Goal: Task Accomplishment & Management: Manage account settings

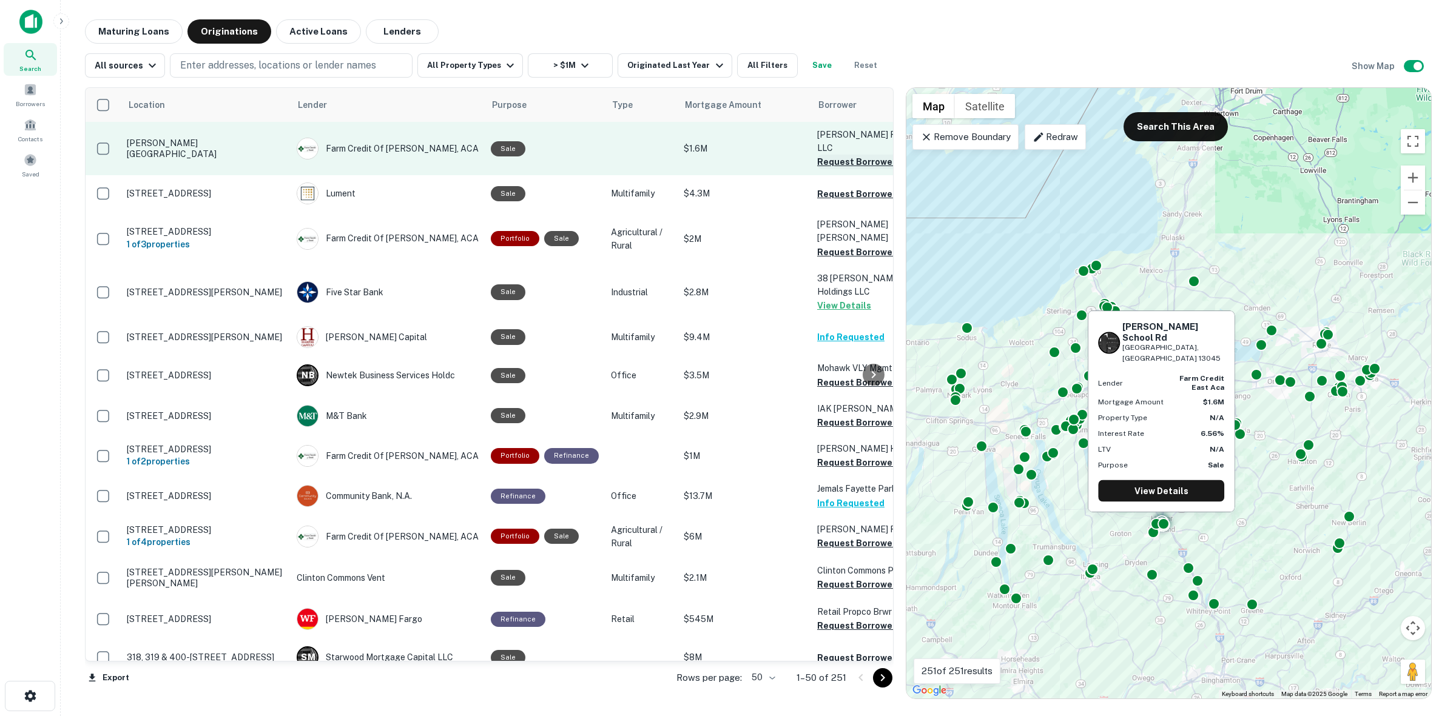
click at [846, 155] on button "Request Borrower Info" at bounding box center [866, 162] width 98 height 15
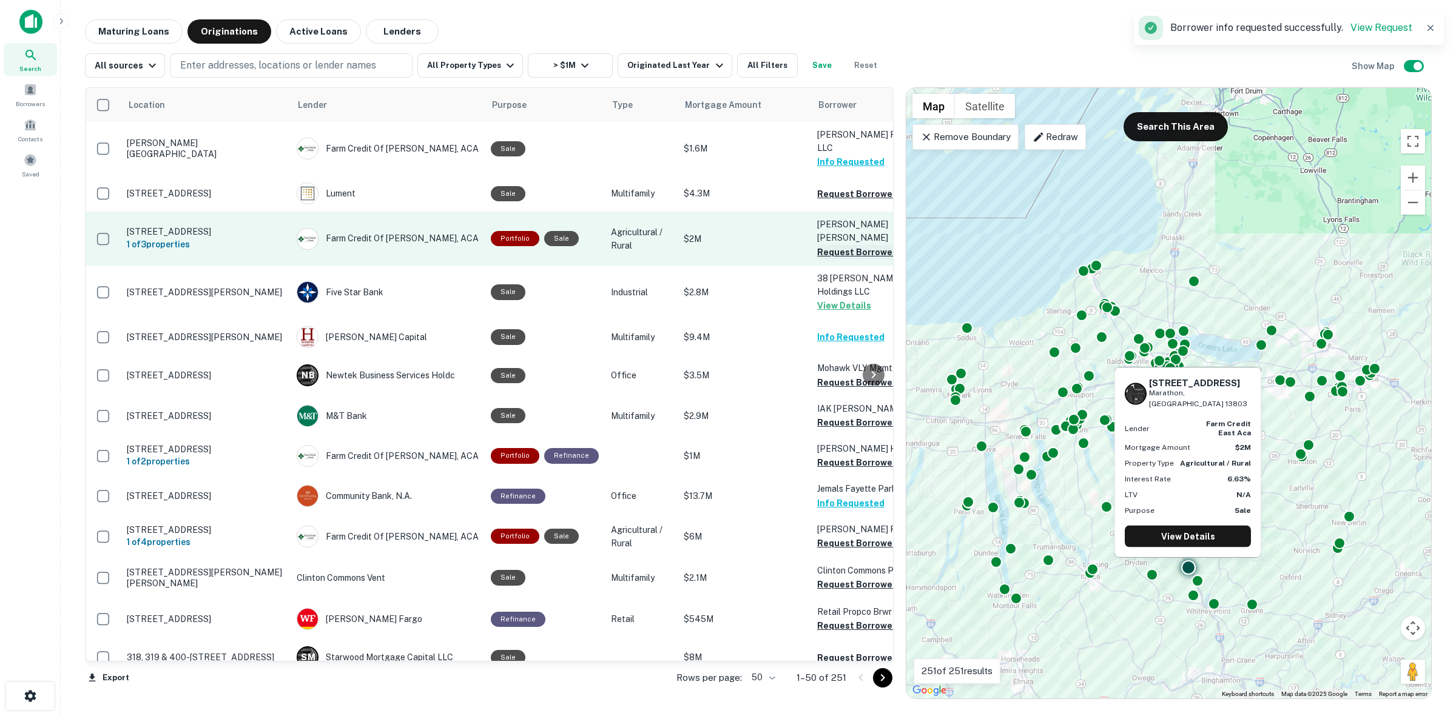
click at [841, 245] on button "Request Borrower Info" at bounding box center [866, 252] width 98 height 15
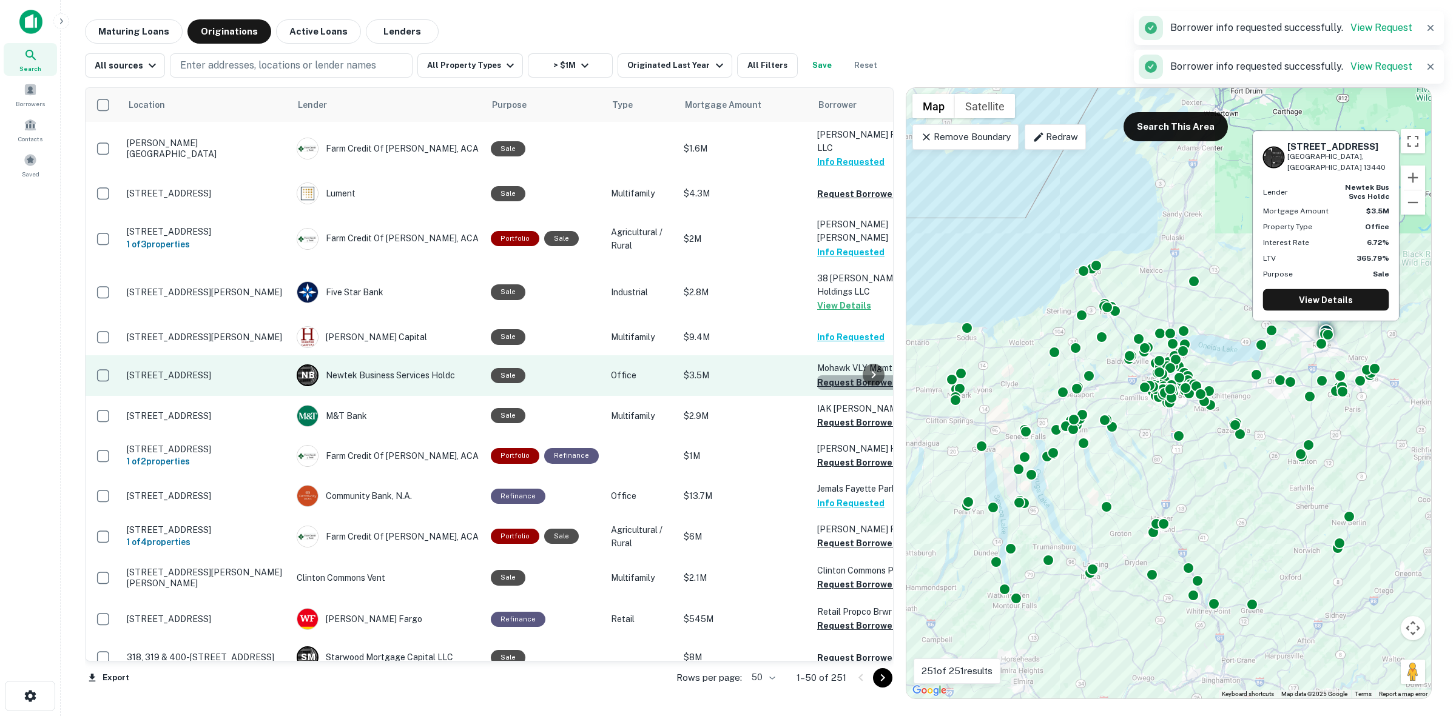
click at [847, 375] on button "Request Borrower Info" at bounding box center [866, 382] width 98 height 15
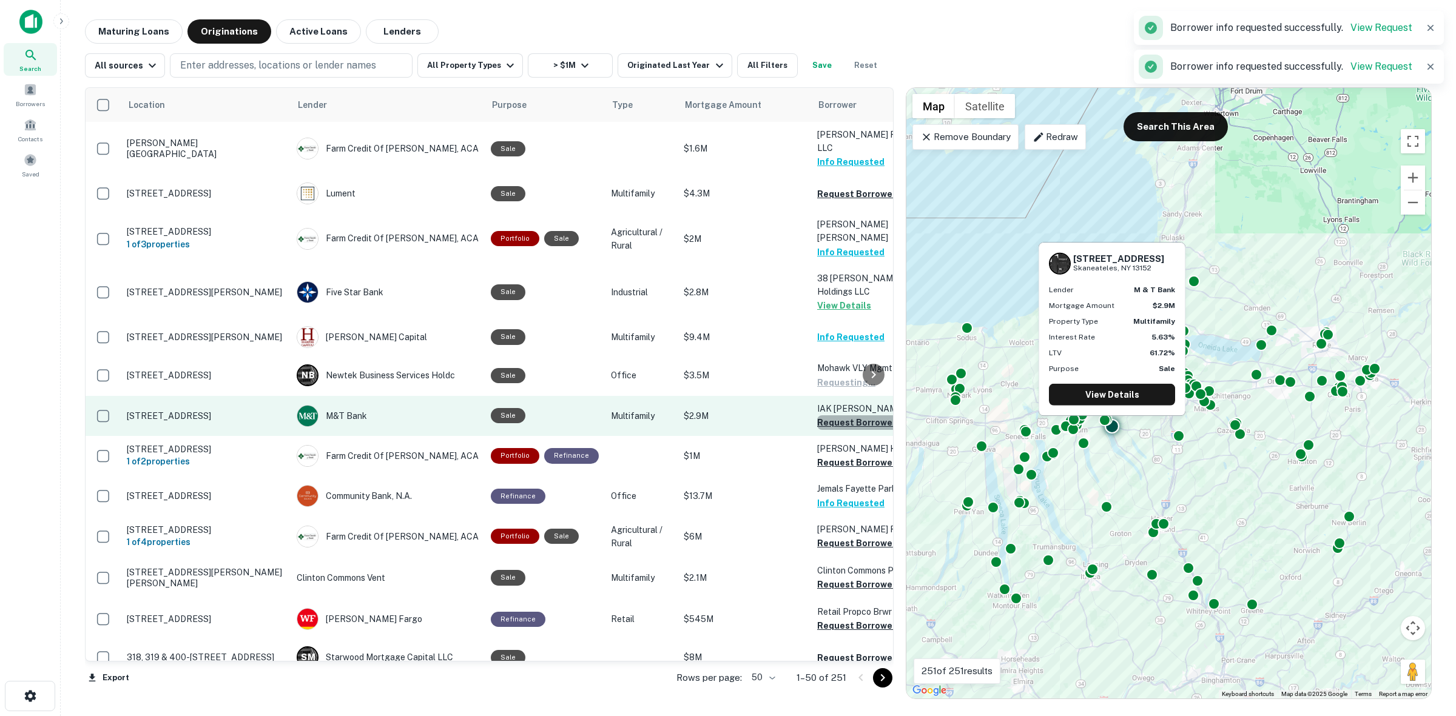
click at [842, 415] on button "Request Borrower Info" at bounding box center [866, 422] width 98 height 15
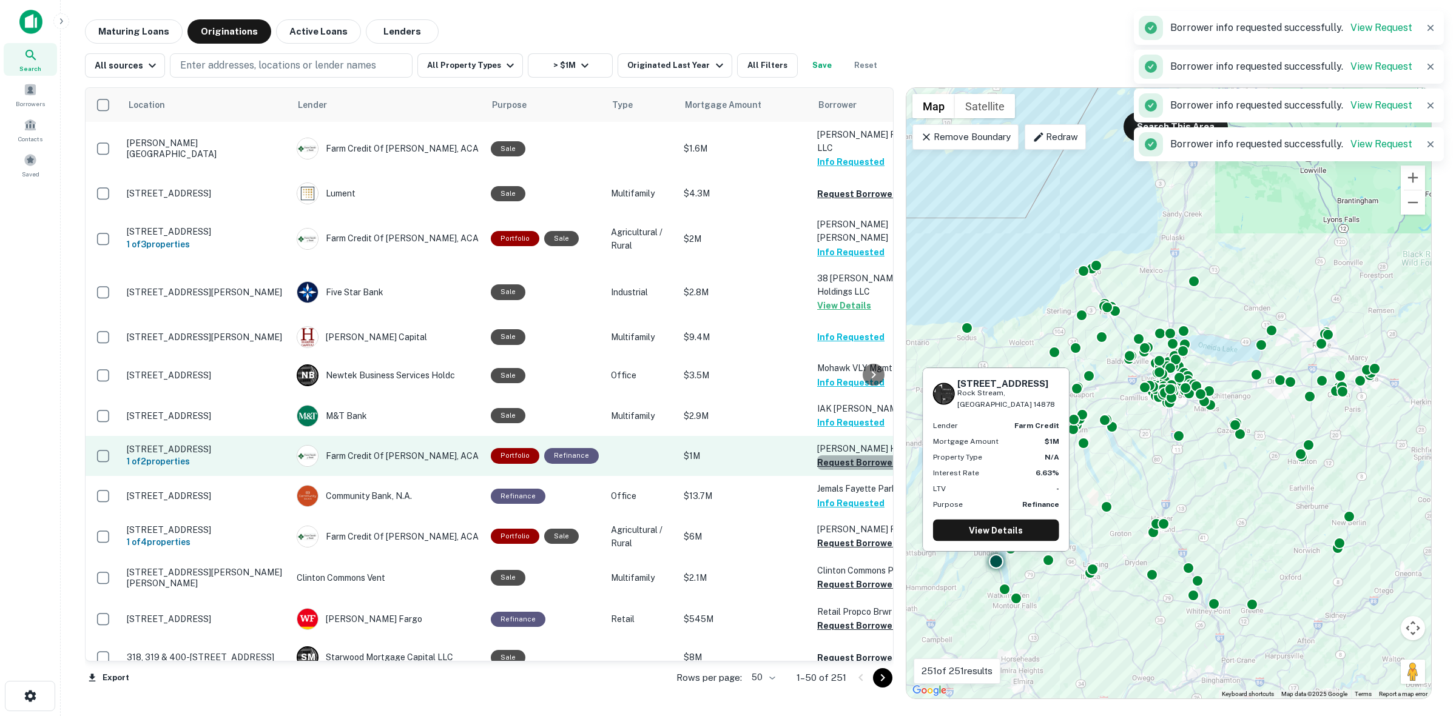
click at [849, 456] on button "Request Borrower Info" at bounding box center [866, 463] width 98 height 15
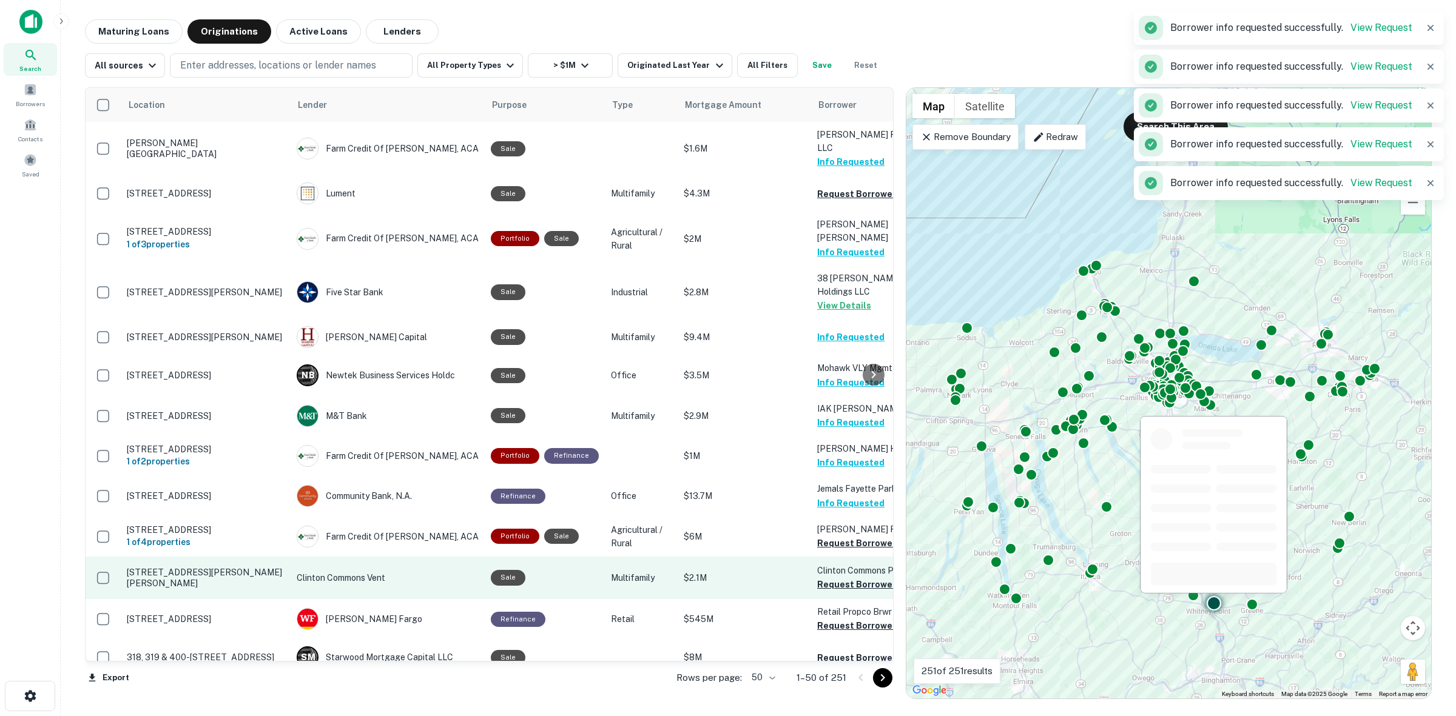
drag, startPoint x: 845, startPoint y: 525, endPoint x: 853, endPoint y: 554, distance: 30.2
click at [845, 536] on button "Request Borrower Info" at bounding box center [866, 543] width 98 height 15
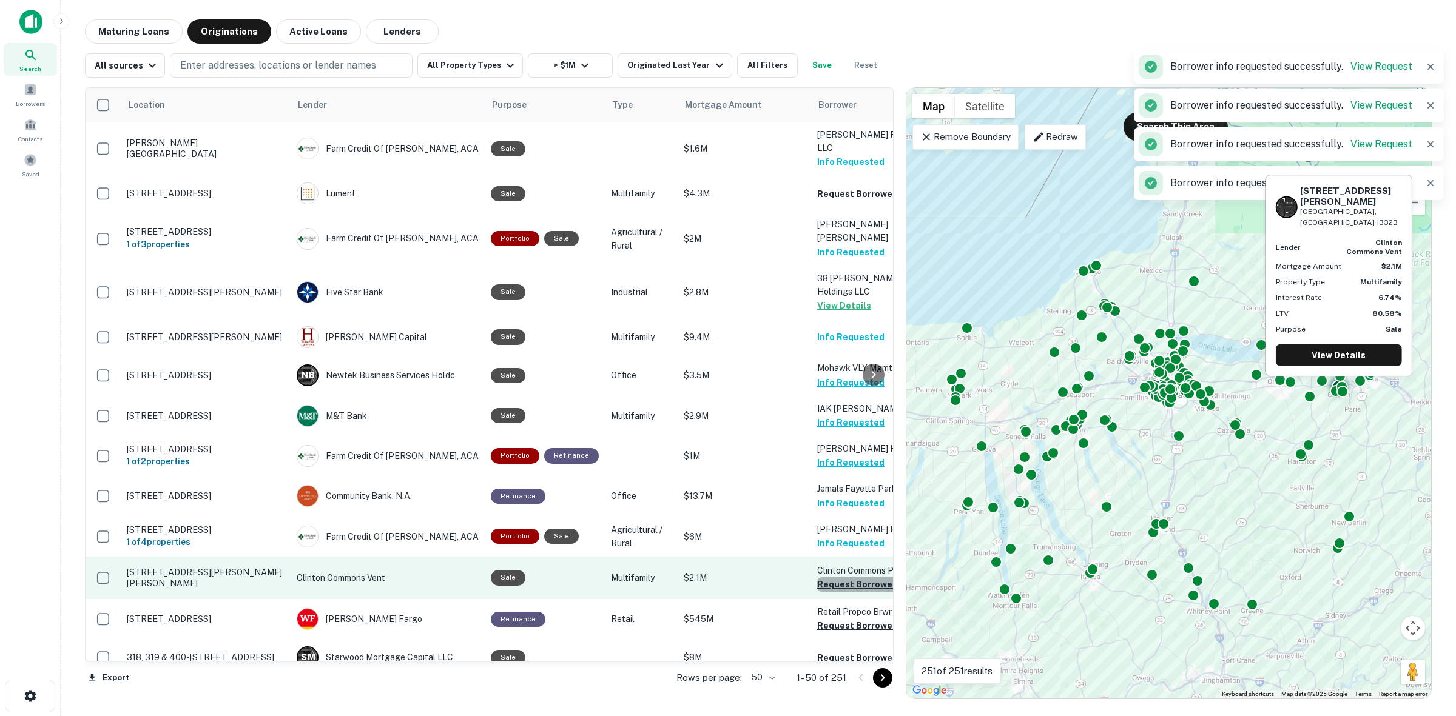
click at [851, 577] on button "Request Borrower Info" at bounding box center [866, 584] width 98 height 15
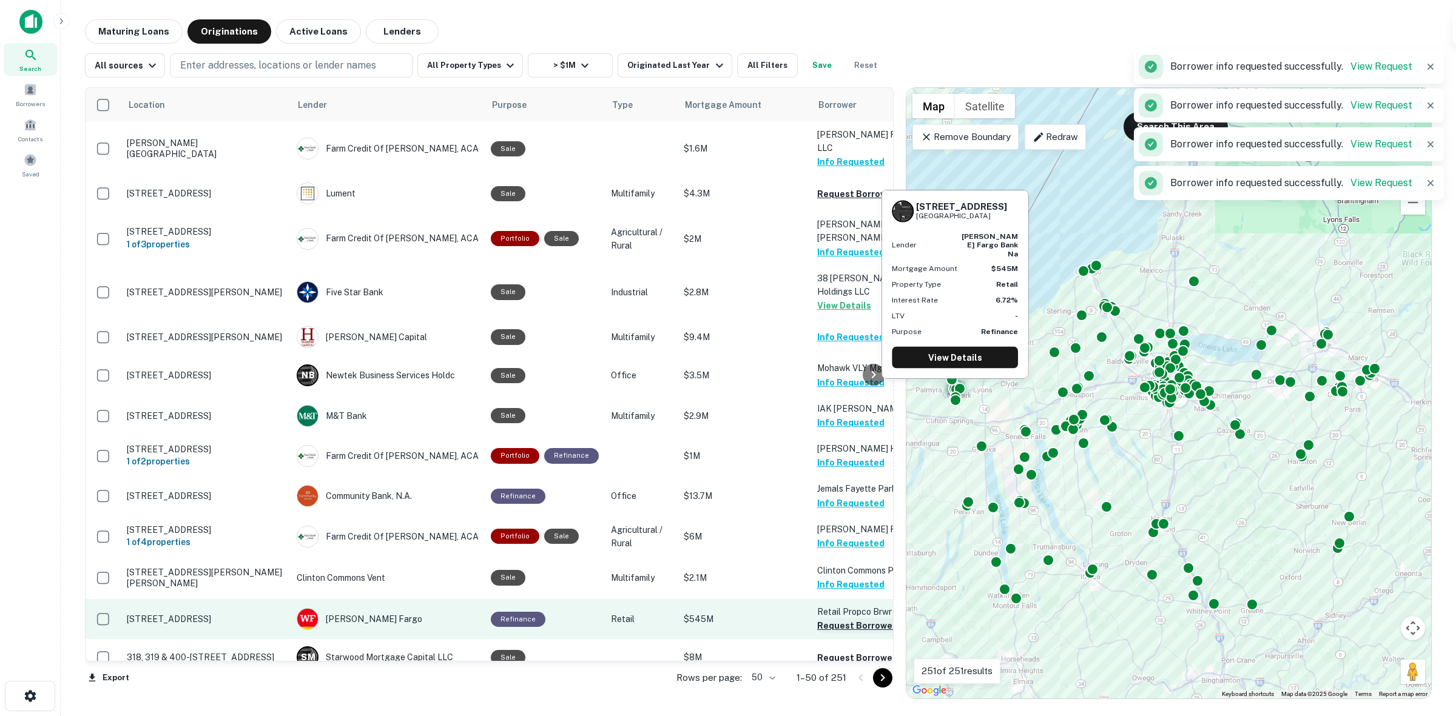
click at [852, 619] on button "Request Borrower Info" at bounding box center [866, 626] width 98 height 15
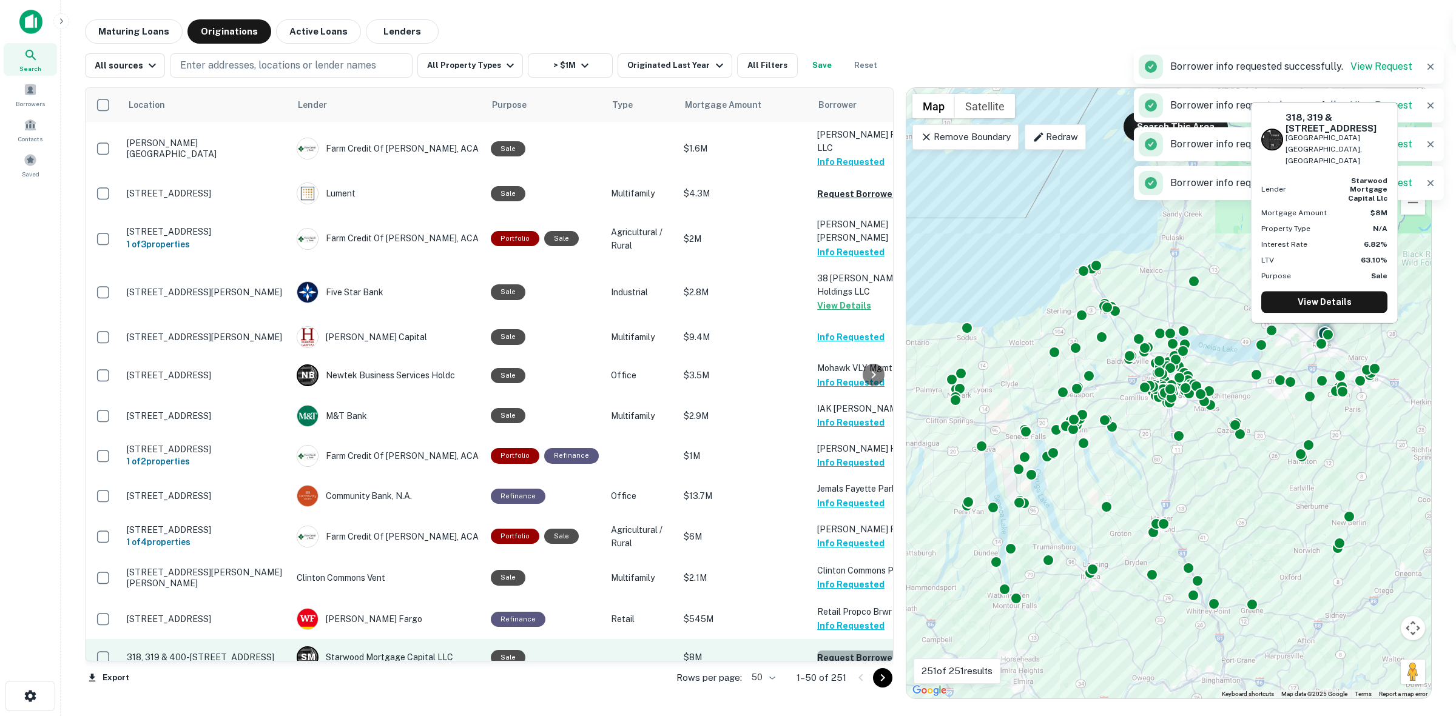
click at [856, 651] on button "Request Borrower Info" at bounding box center [866, 658] width 98 height 15
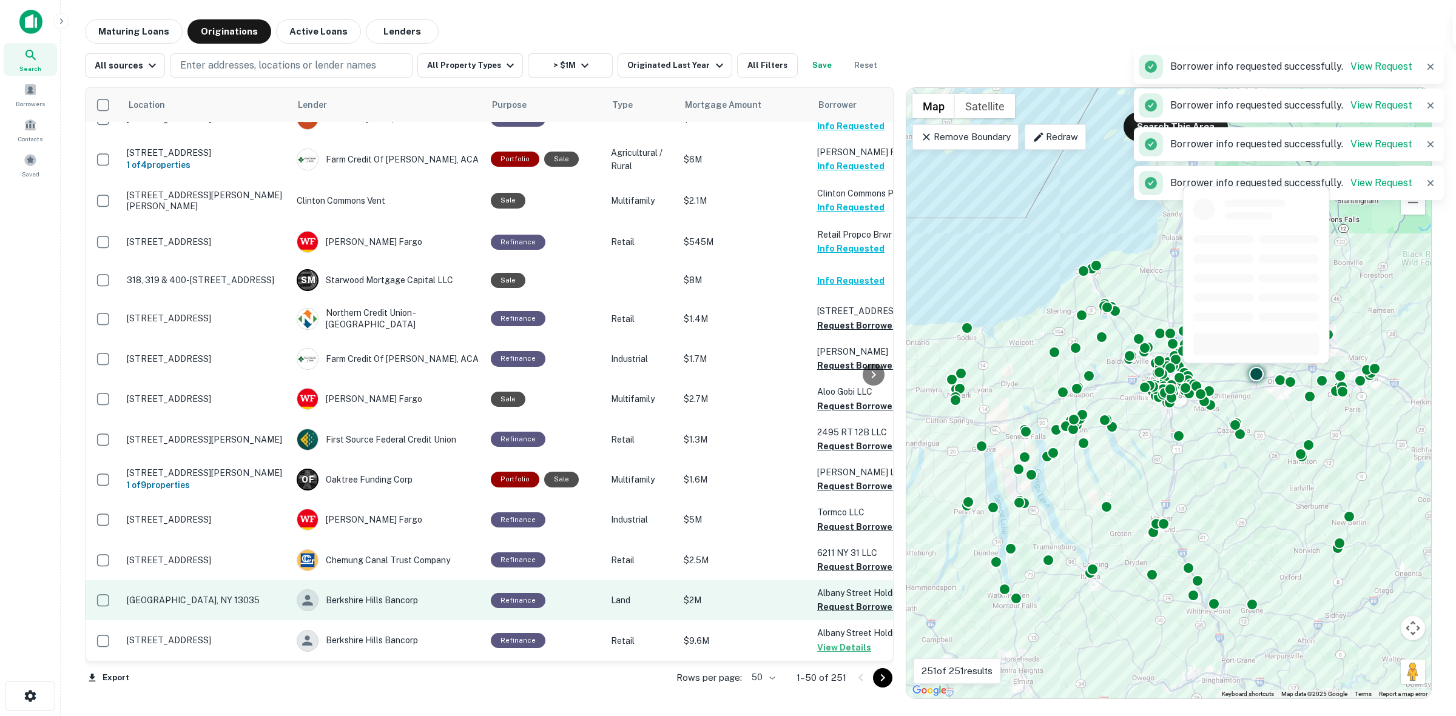
scroll to position [379, 0]
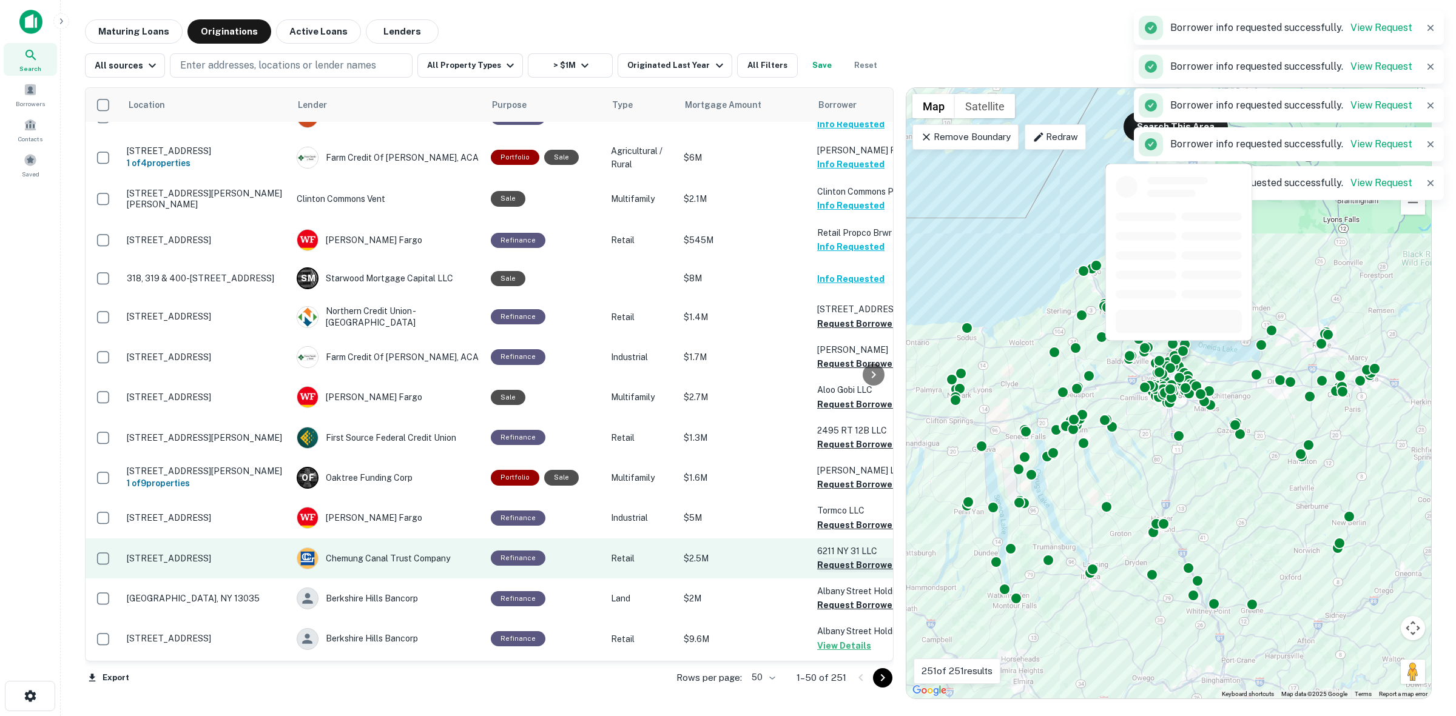
click at [822, 558] on button "Request Borrower Info" at bounding box center [866, 565] width 98 height 15
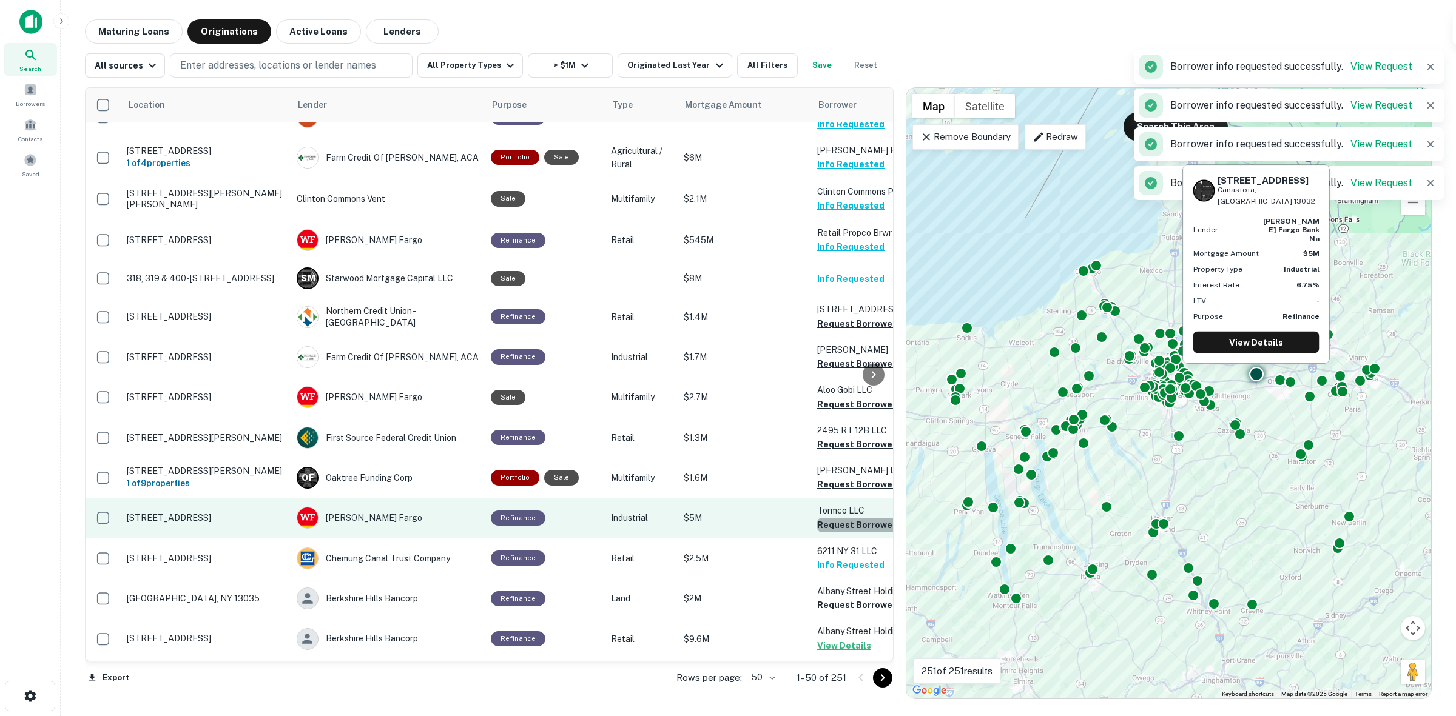
click at [838, 518] on button "Request Borrower Info" at bounding box center [866, 525] width 98 height 15
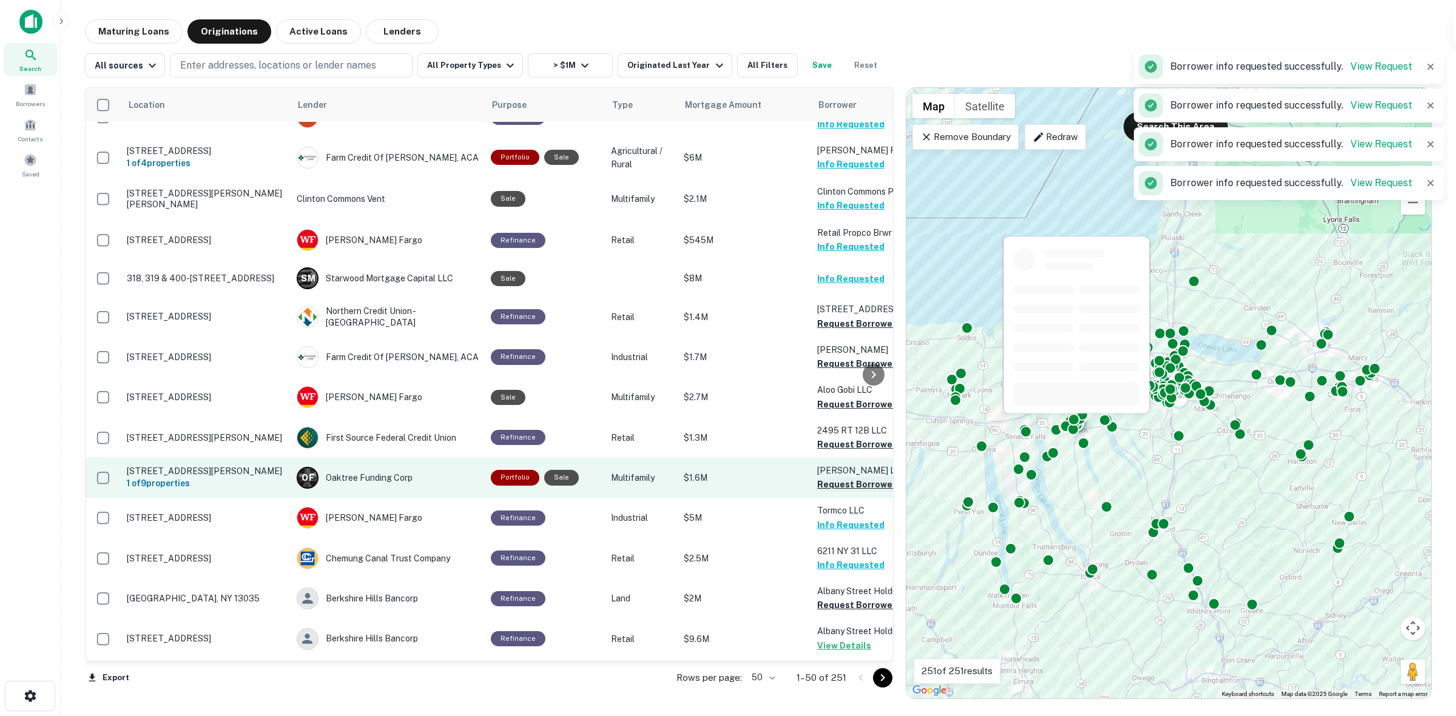
click at [855, 477] on button "Request Borrower Info" at bounding box center [866, 484] width 98 height 15
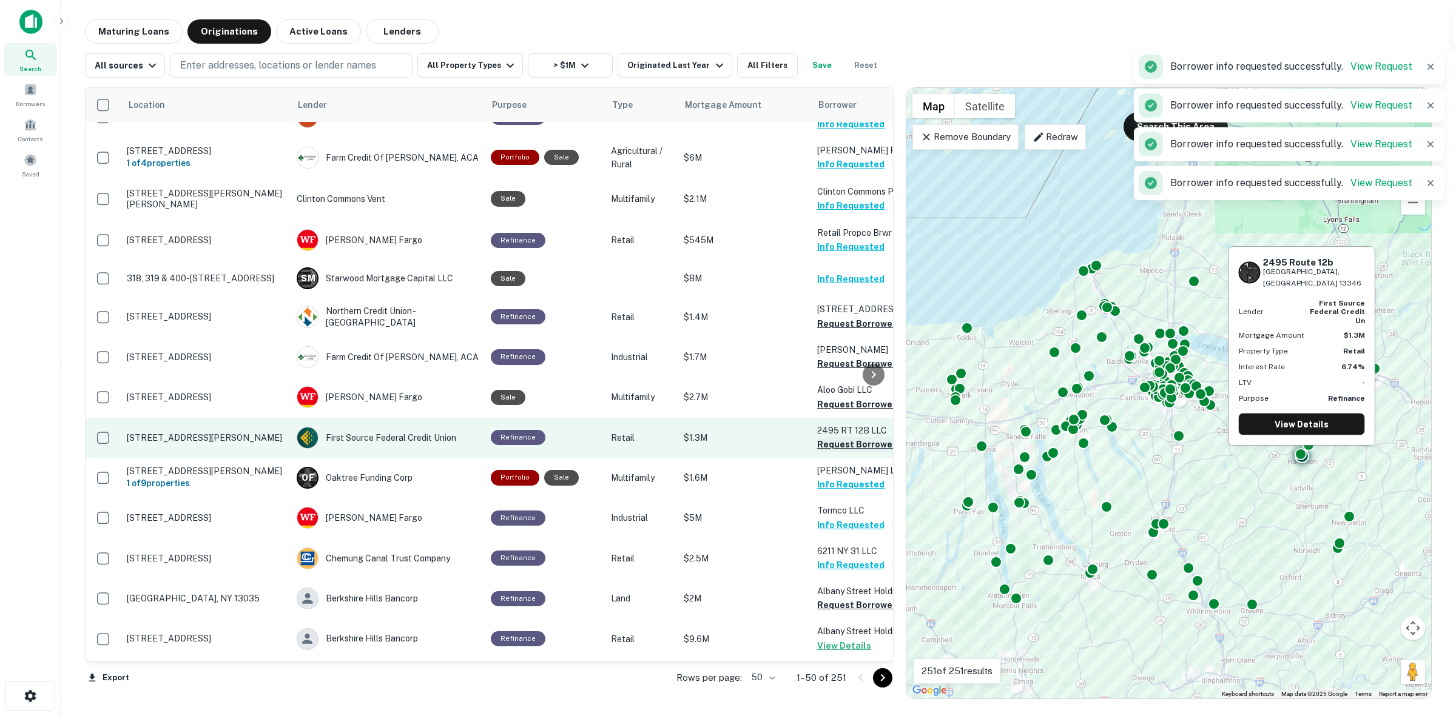
click at [844, 437] on button "Request Borrower Info" at bounding box center [866, 444] width 98 height 15
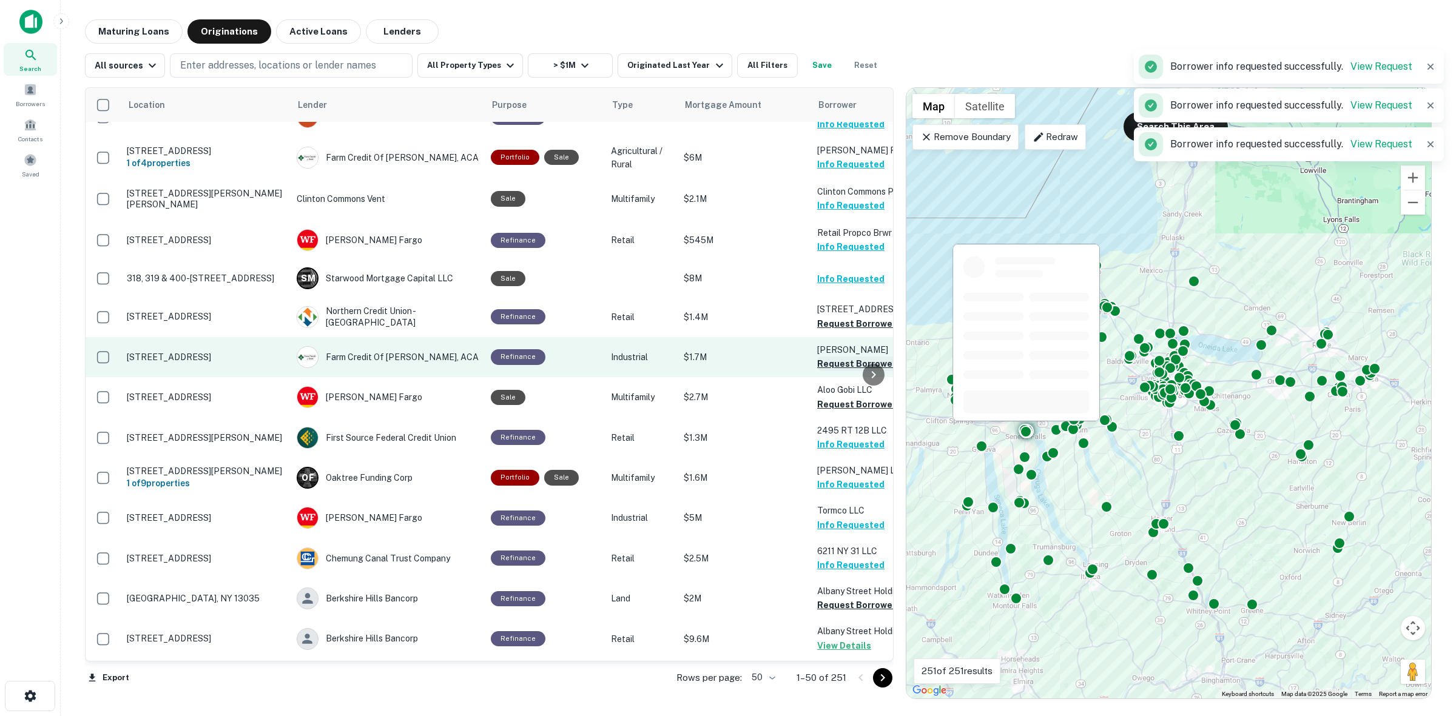
click at [828, 357] on button "Request Borrower Info" at bounding box center [866, 364] width 98 height 15
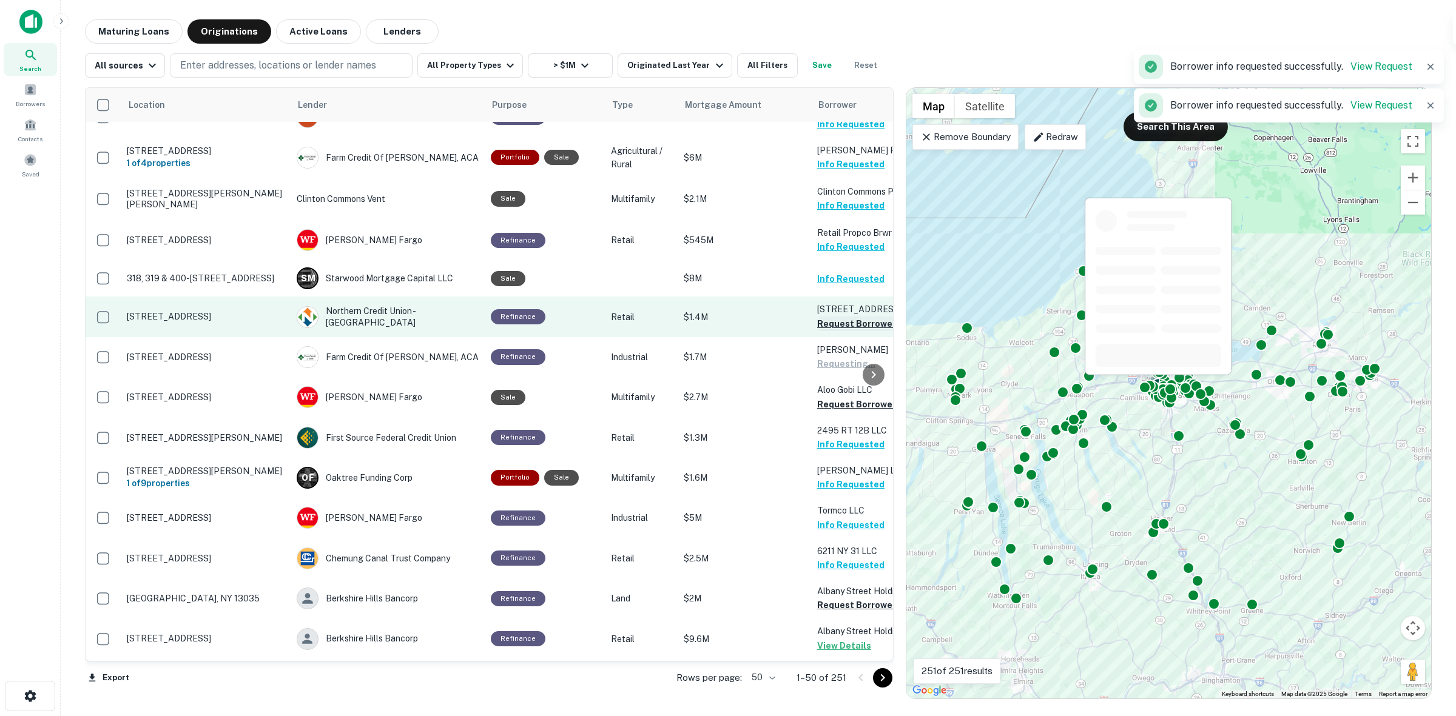
click at [830, 317] on button "Request Borrower Info" at bounding box center [866, 324] width 98 height 15
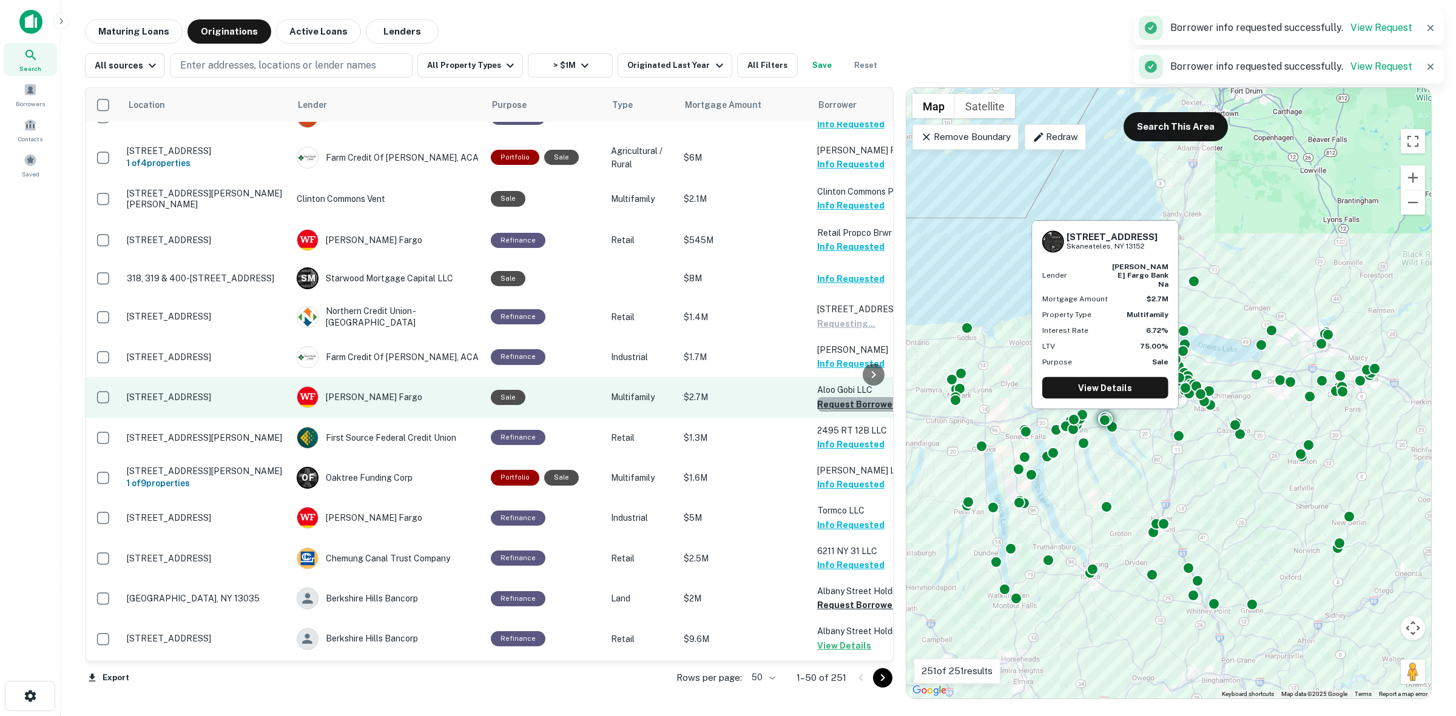
click at [822, 397] on button "Request Borrower Info" at bounding box center [866, 404] width 98 height 15
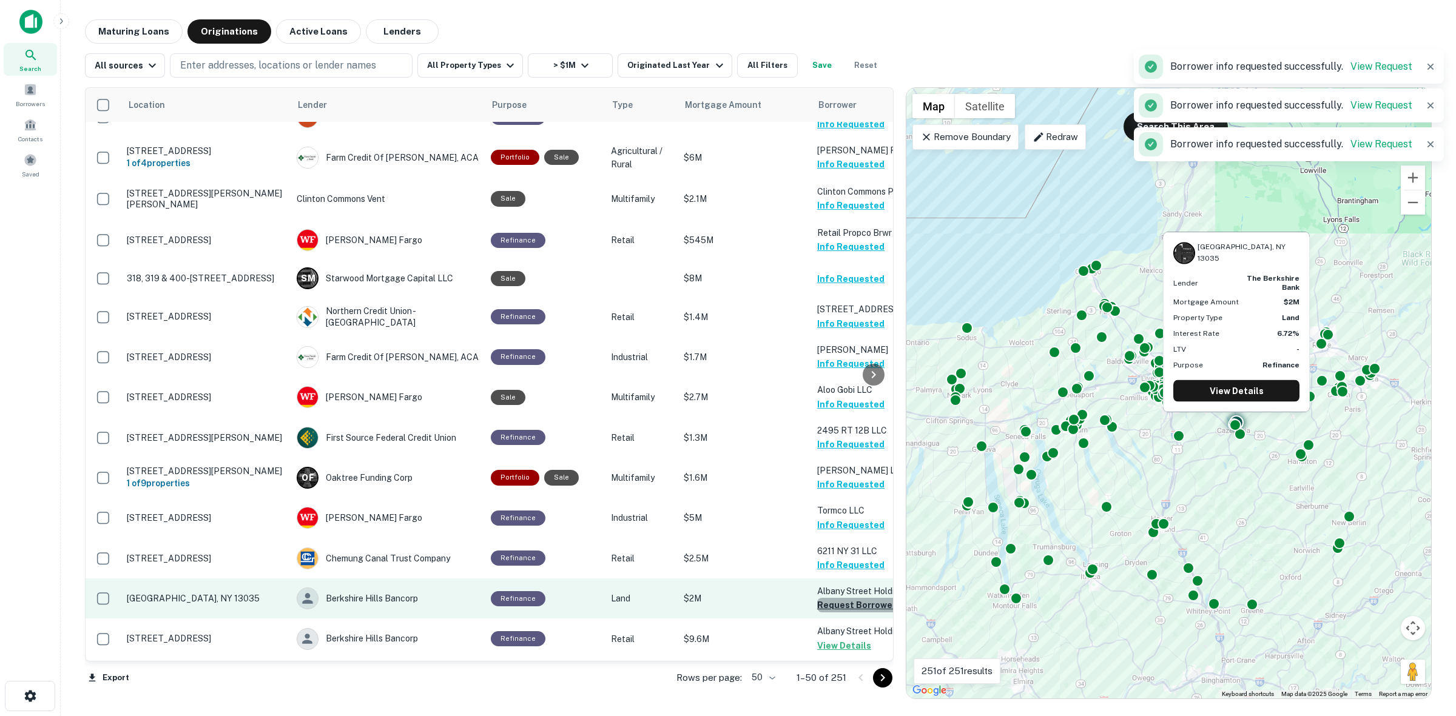
click at [852, 598] on button "Request Borrower Info" at bounding box center [866, 605] width 98 height 15
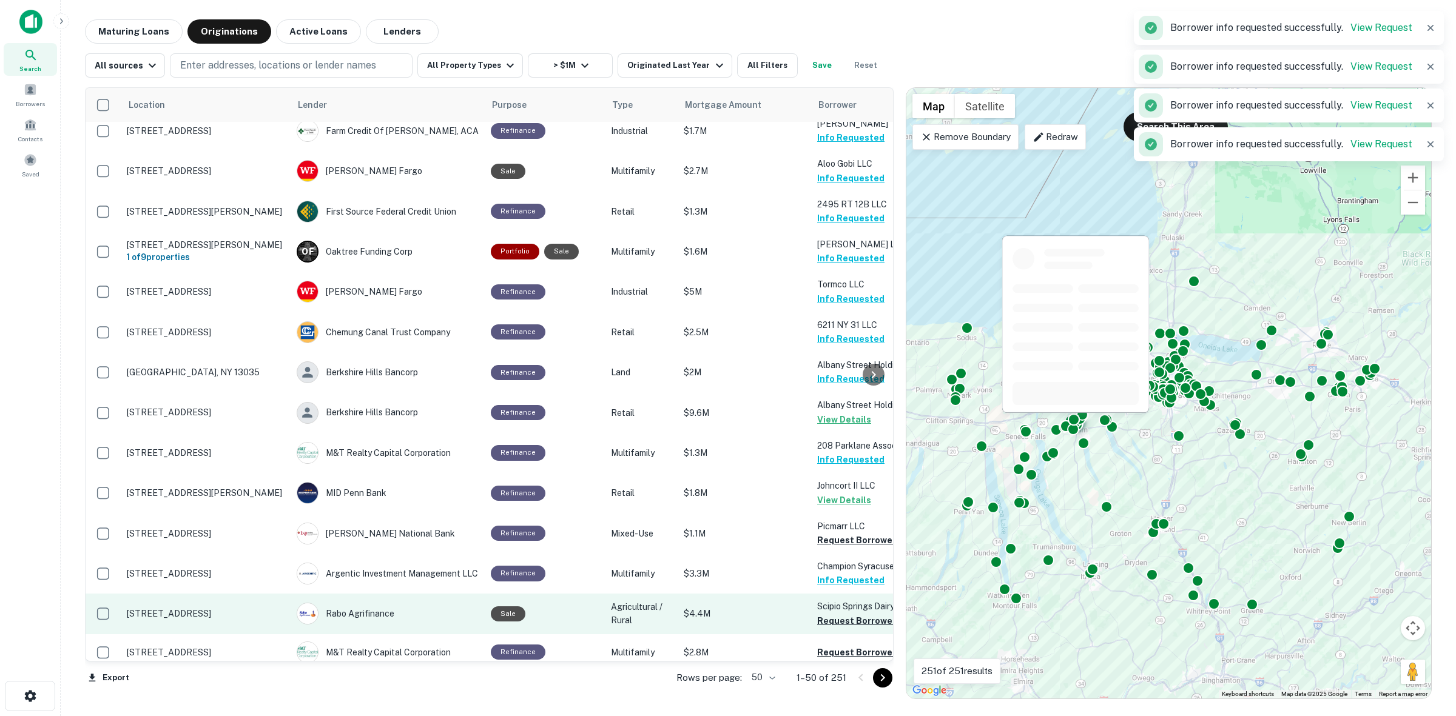
scroll to position [682, 0]
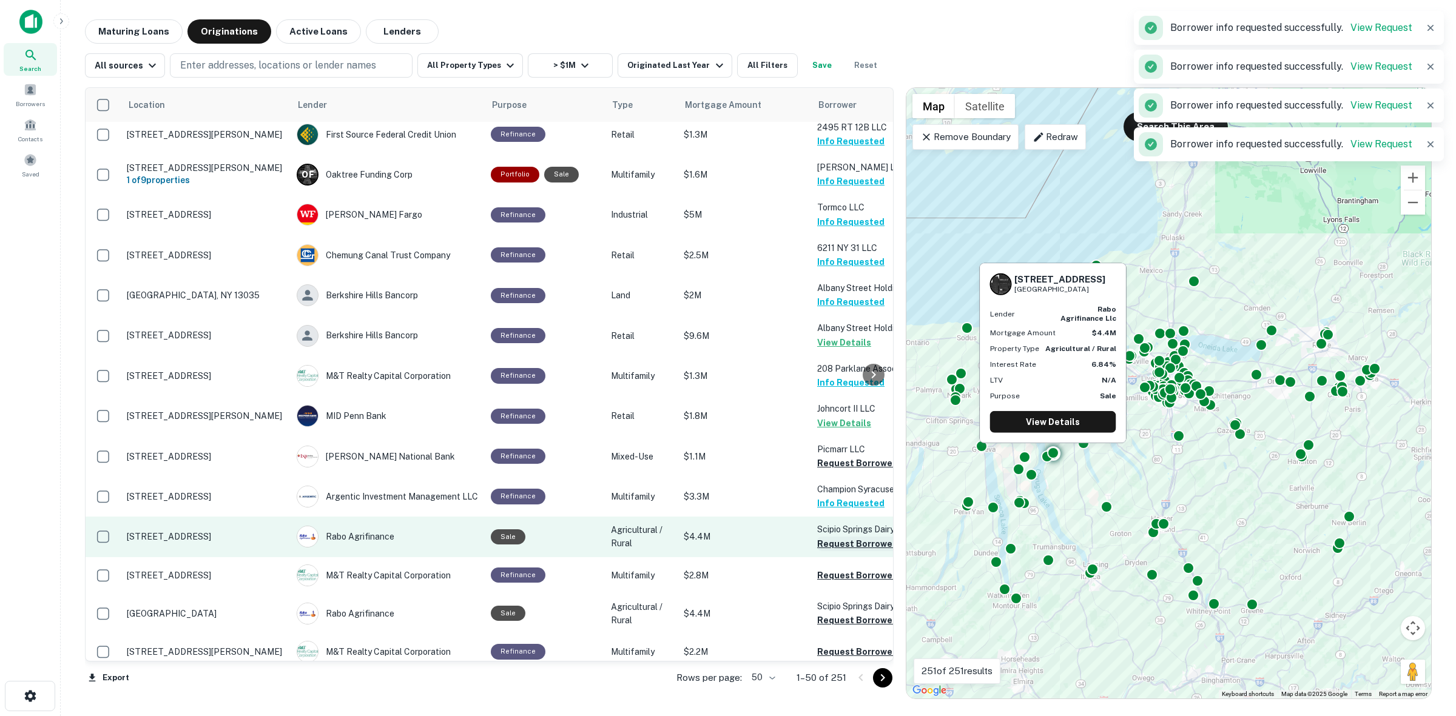
click at [848, 537] on button "Request Borrower Info" at bounding box center [866, 544] width 98 height 15
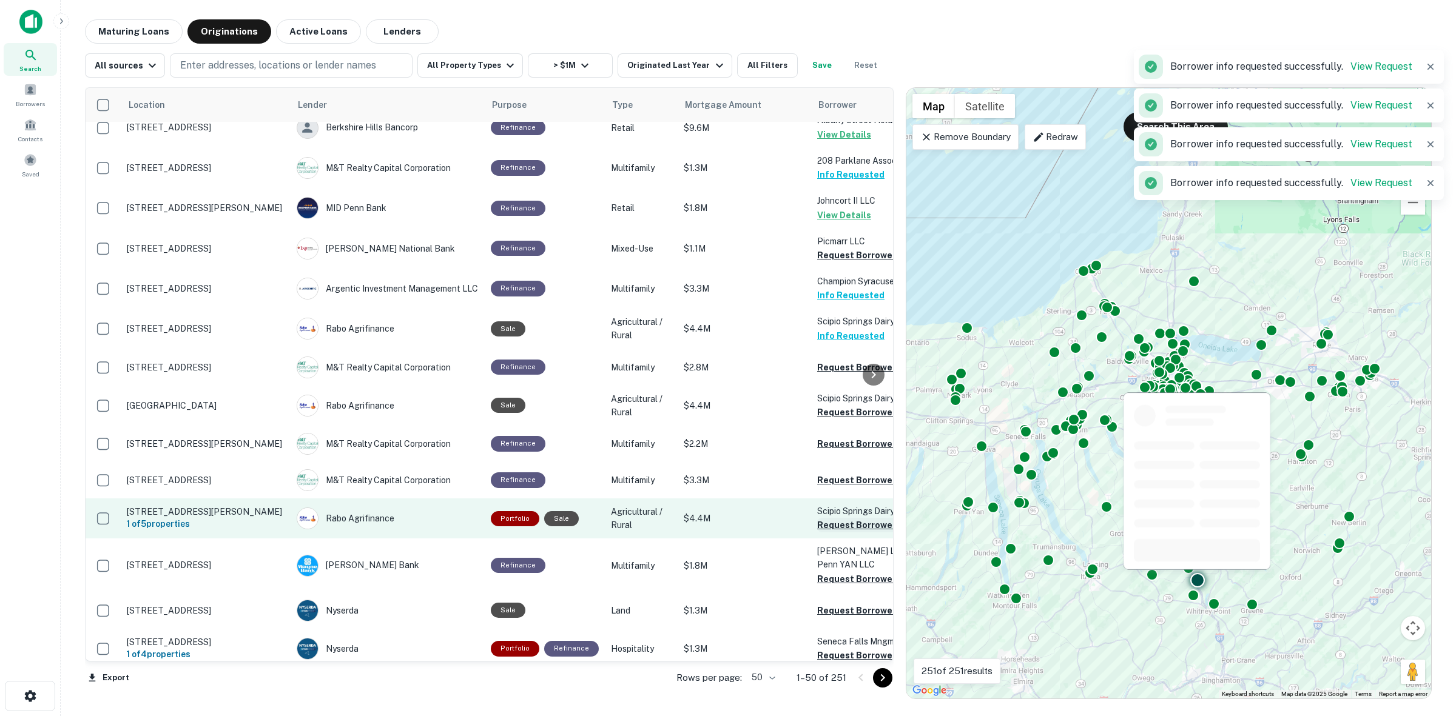
scroll to position [986, 0]
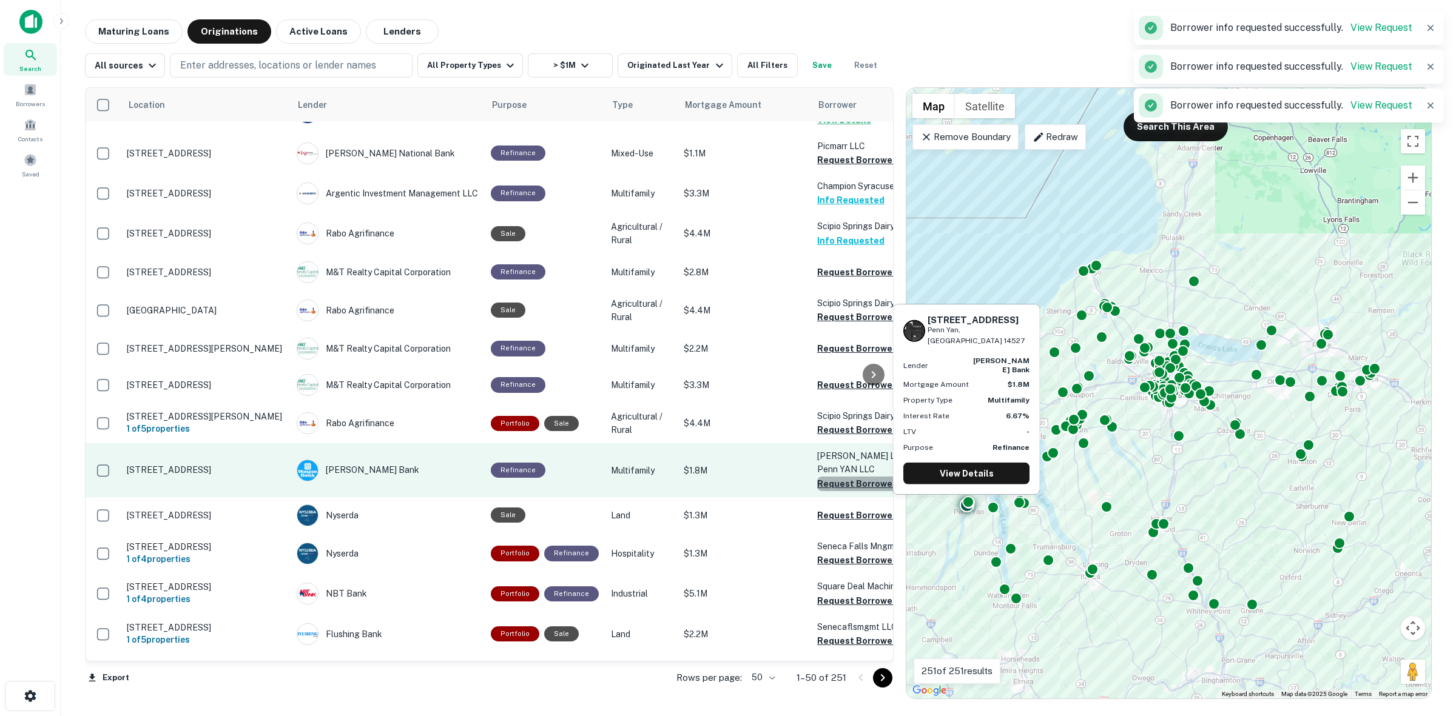
click at [849, 480] on button "Request Borrower Info" at bounding box center [866, 484] width 98 height 15
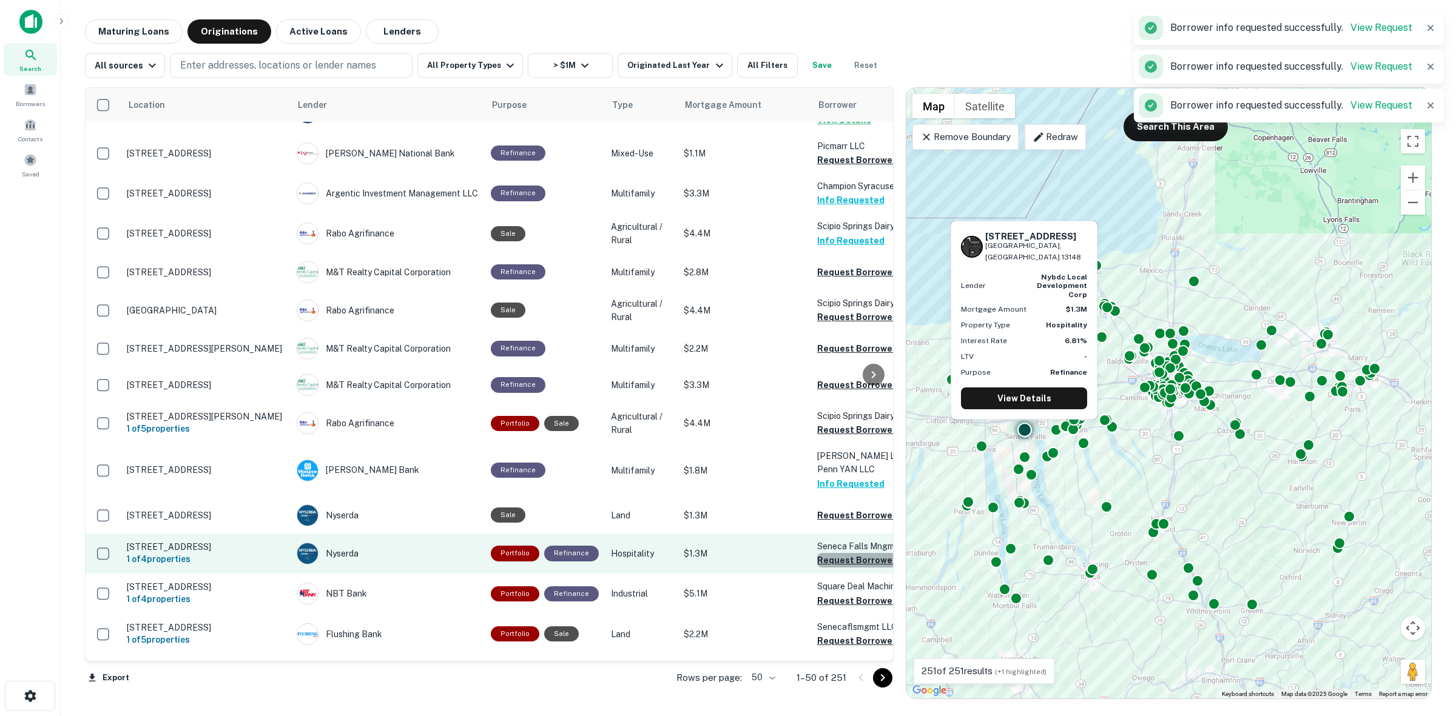
click at [852, 554] on button "Request Borrower Info" at bounding box center [866, 560] width 98 height 15
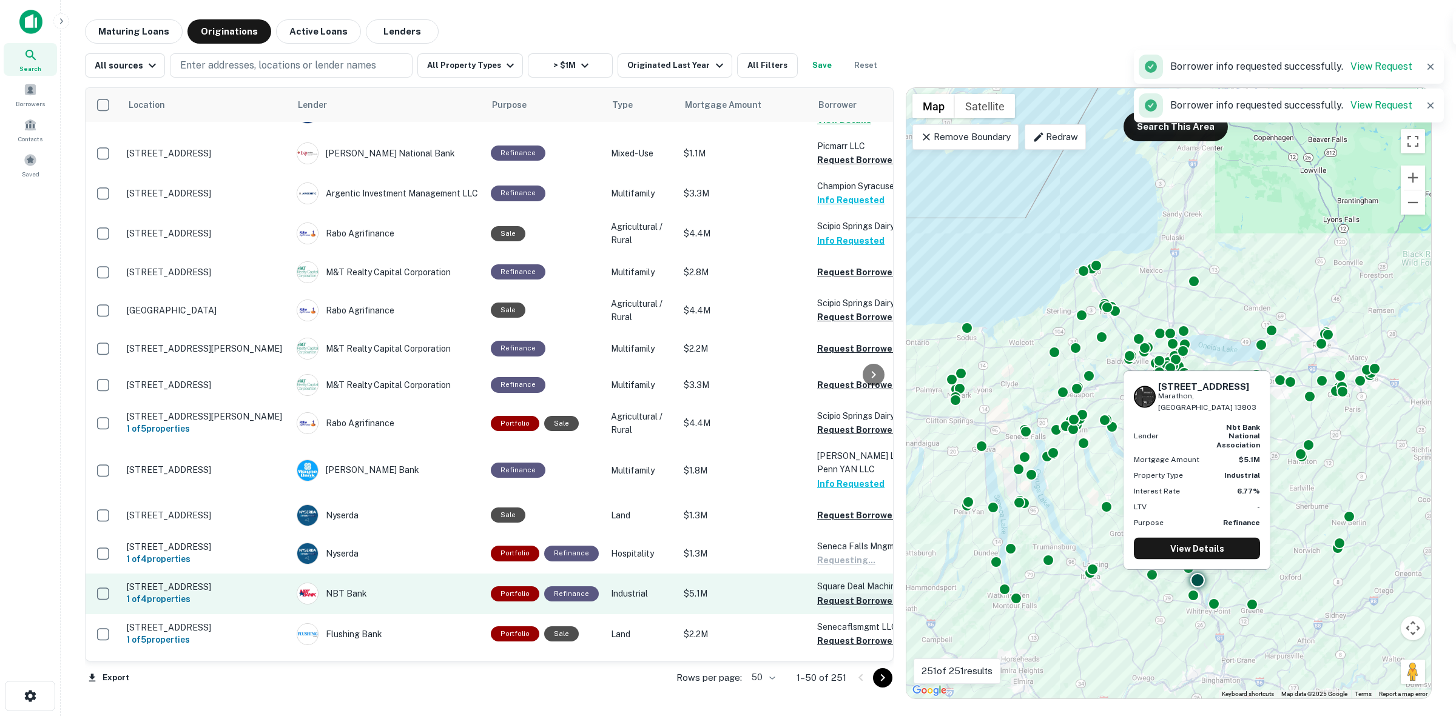
click at [838, 594] on button "Request Borrower Info" at bounding box center [866, 601] width 98 height 15
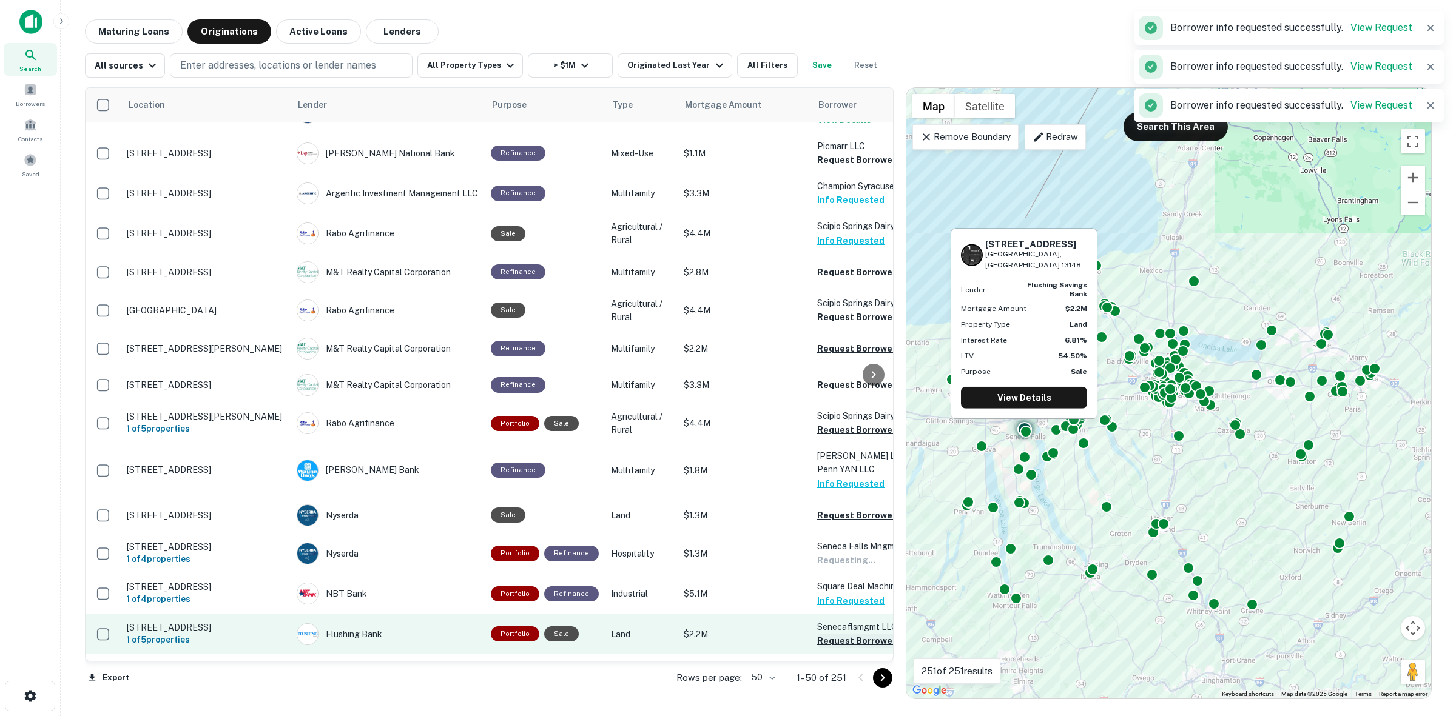
click at [831, 635] on button "Request Borrower Info" at bounding box center [866, 641] width 98 height 15
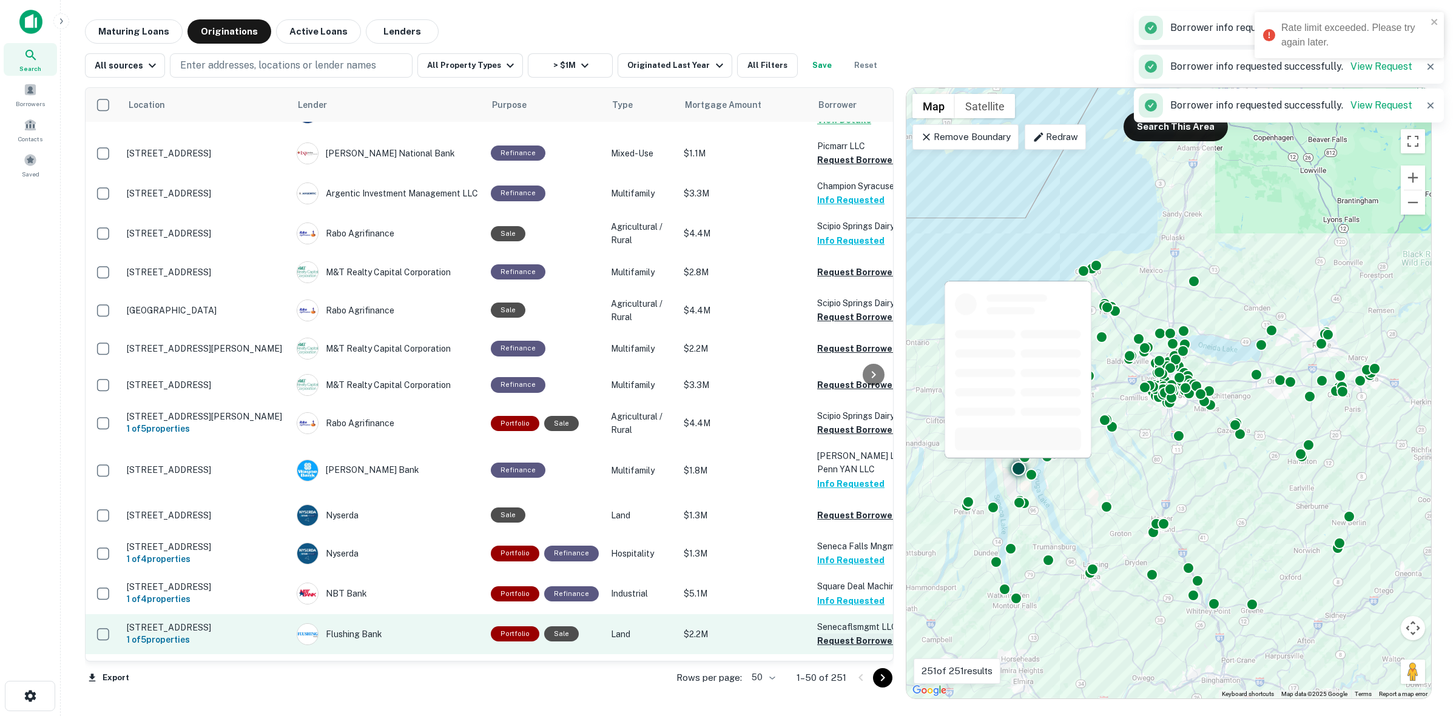
scroll to position [1213, 0]
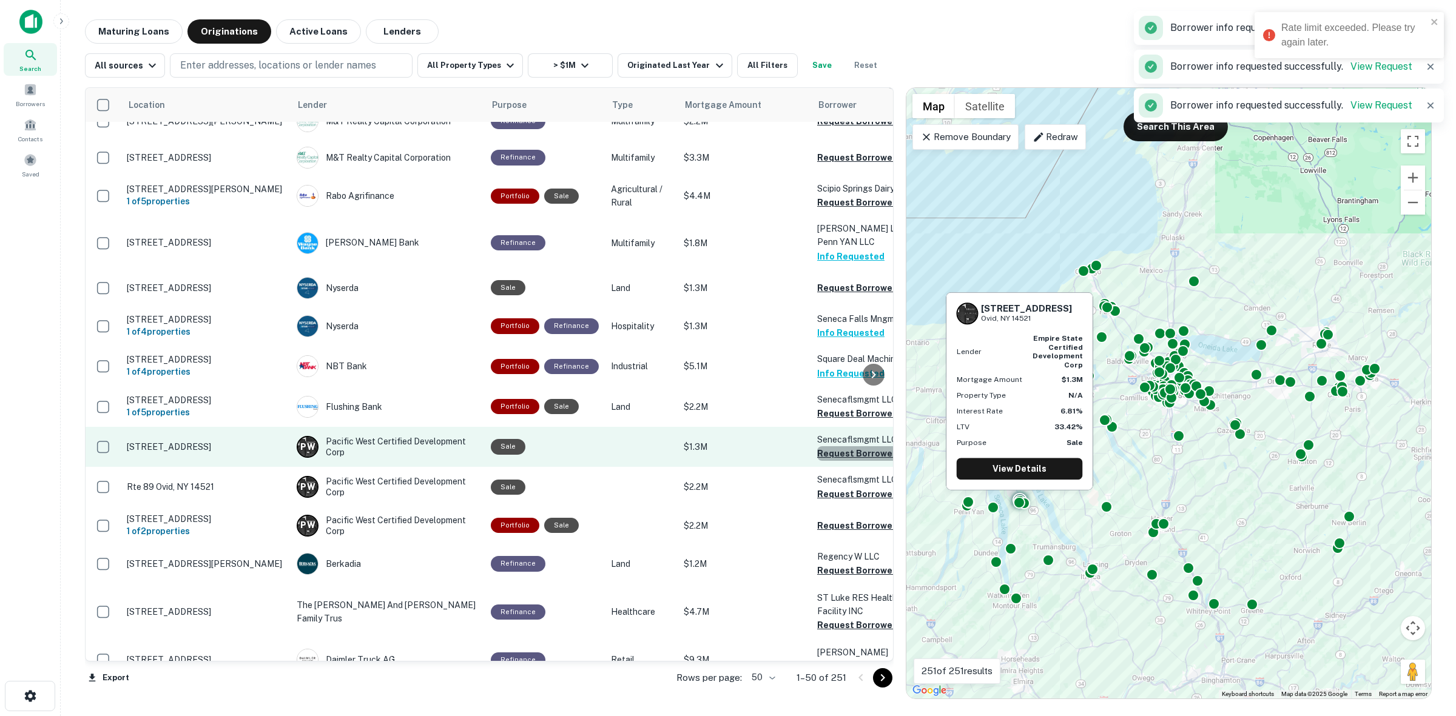
click at [829, 446] on button "Request Borrower Info" at bounding box center [866, 453] width 98 height 15
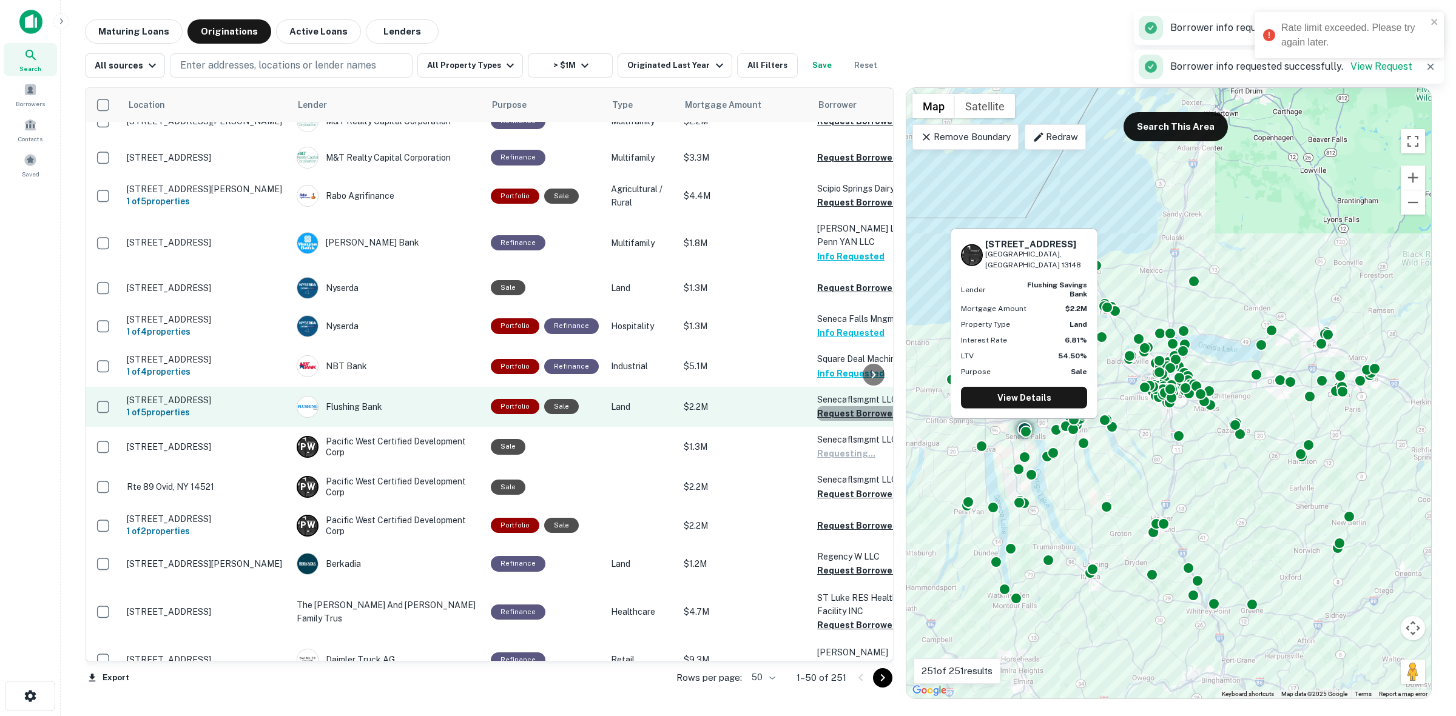
click at [845, 411] on button "Request Borrower Info" at bounding box center [866, 413] width 98 height 15
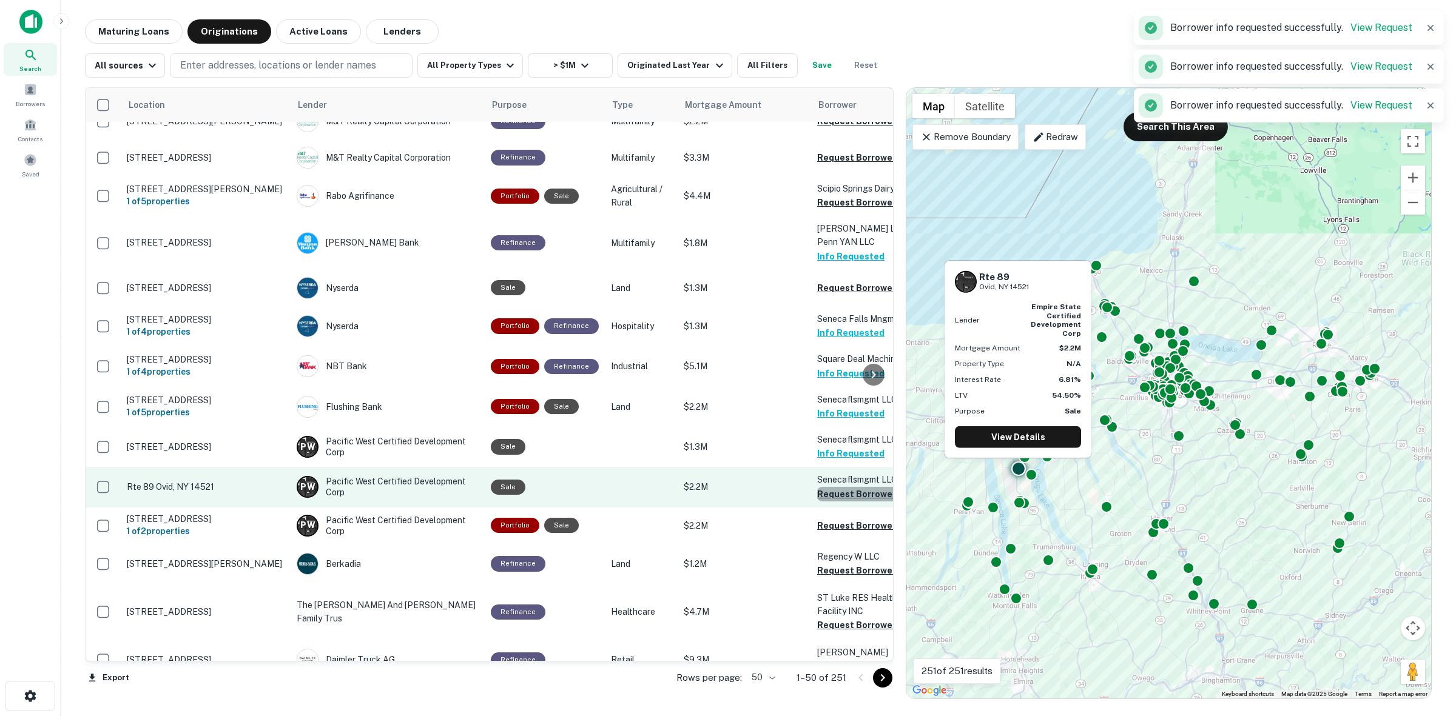
click at [852, 487] on button "Request Borrower Info" at bounding box center [866, 494] width 98 height 15
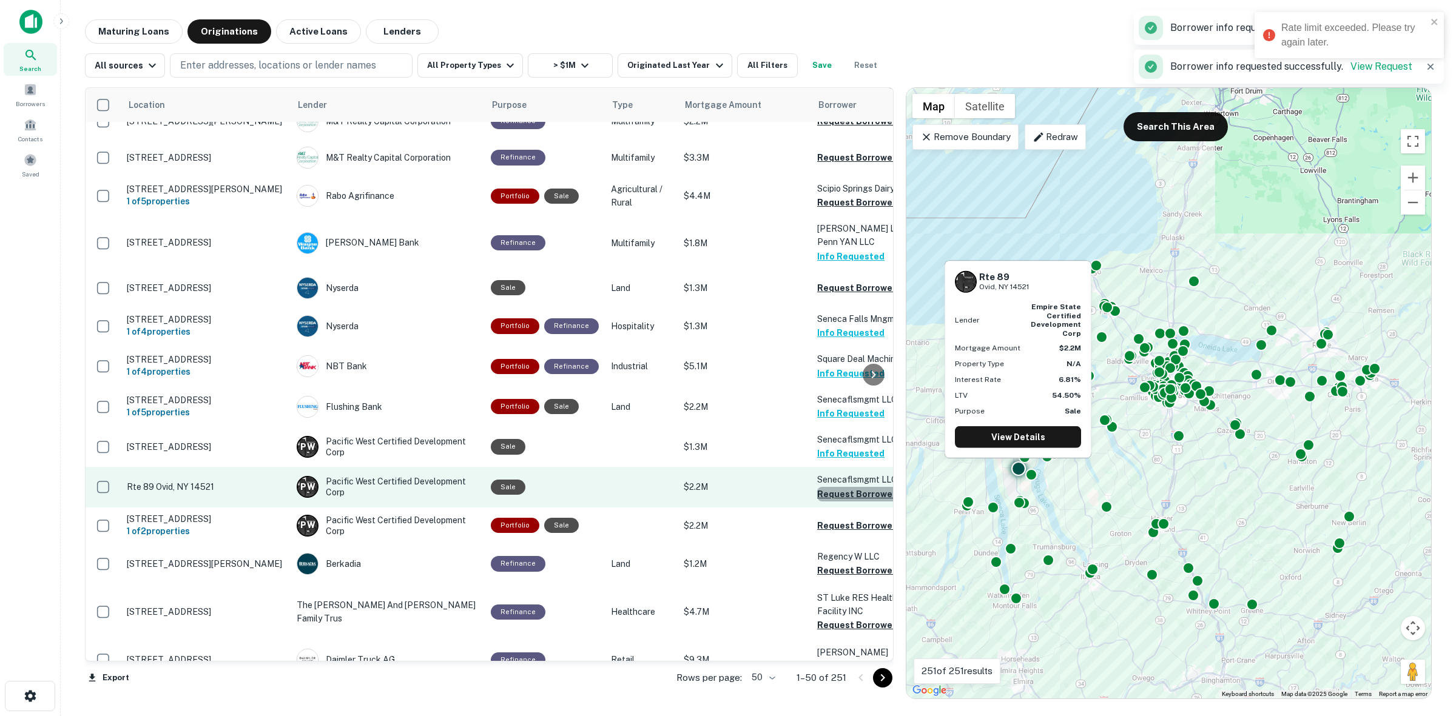
click at [855, 487] on button "Request Borrower Info" at bounding box center [866, 494] width 98 height 15
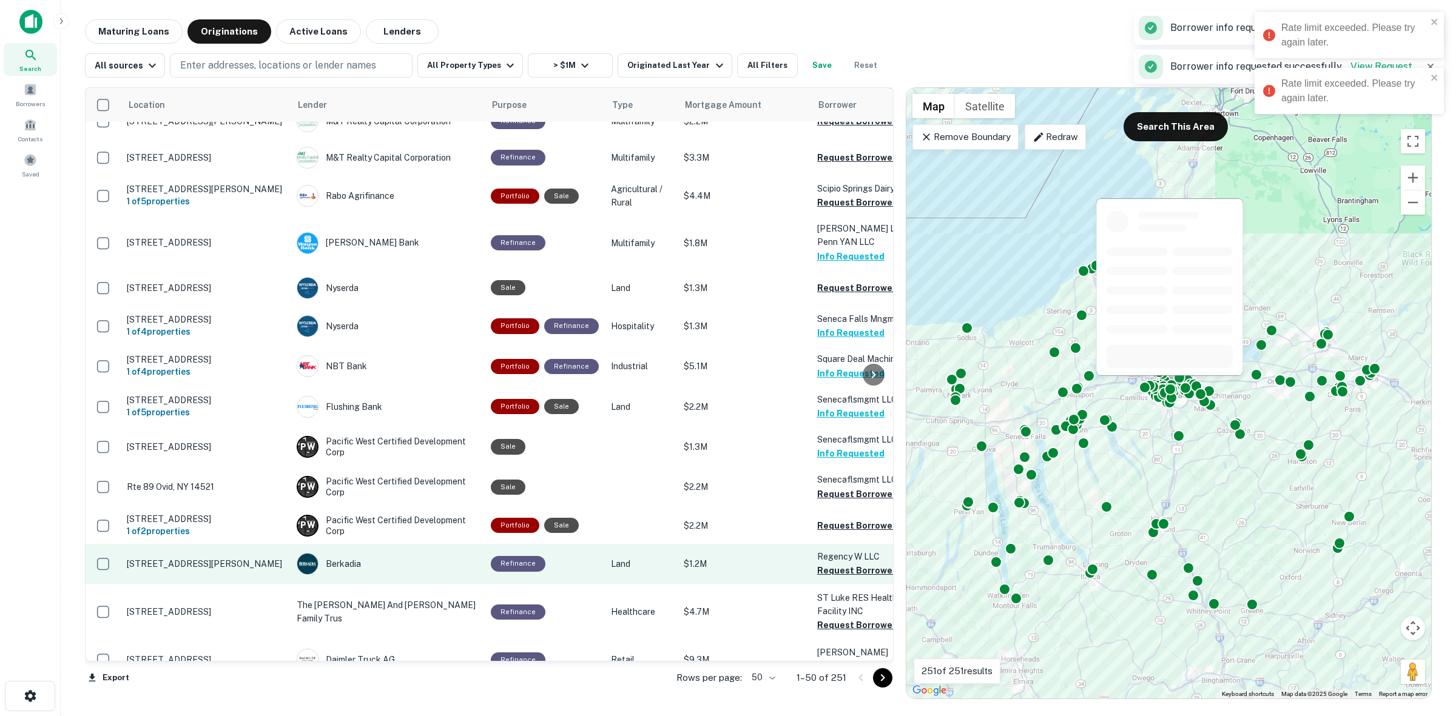
click at [850, 572] on td "Regency W LLC Request Borrower Info" at bounding box center [877, 564] width 133 height 40
click at [853, 566] on button "Request Borrower Info" at bounding box center [866, 570] width 98 height 15
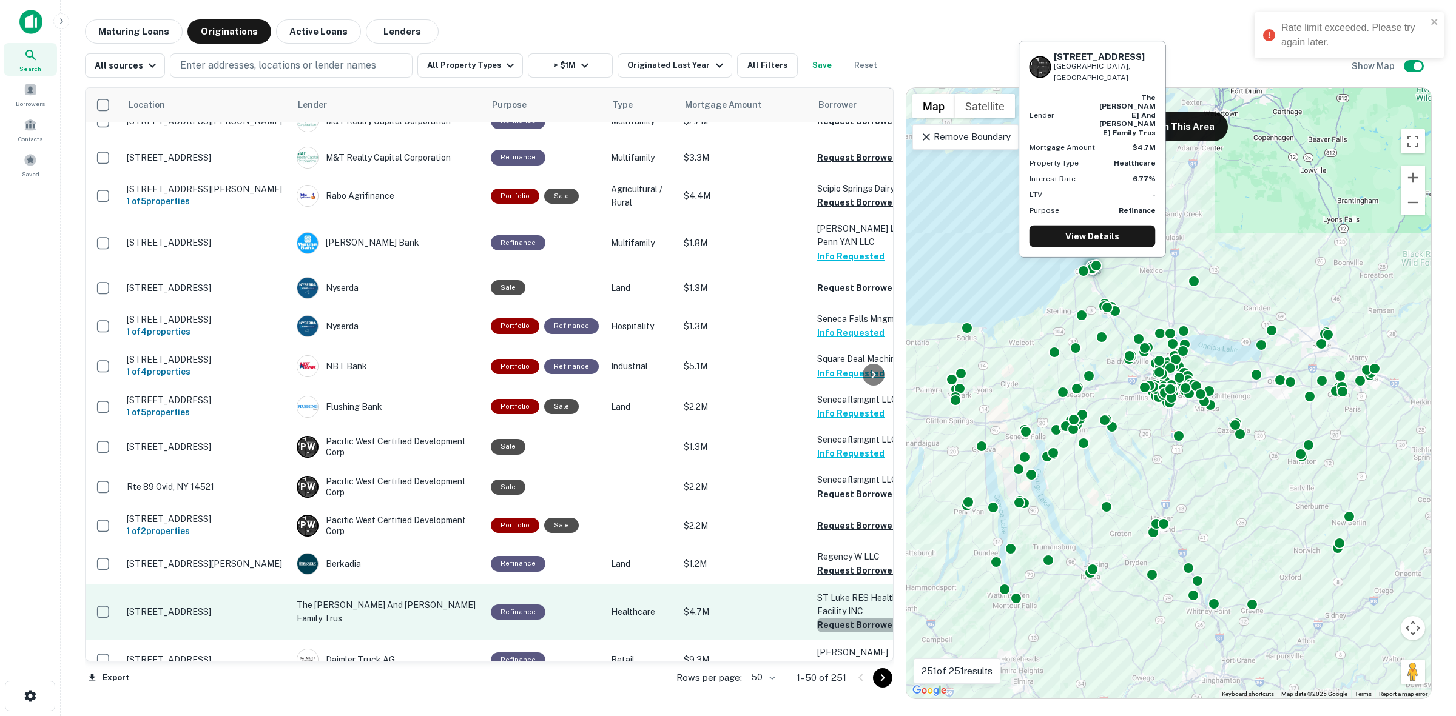
click at [849, 621] on button "Request Borrower Info" at bounding box center [866, 625] width 98 height 15
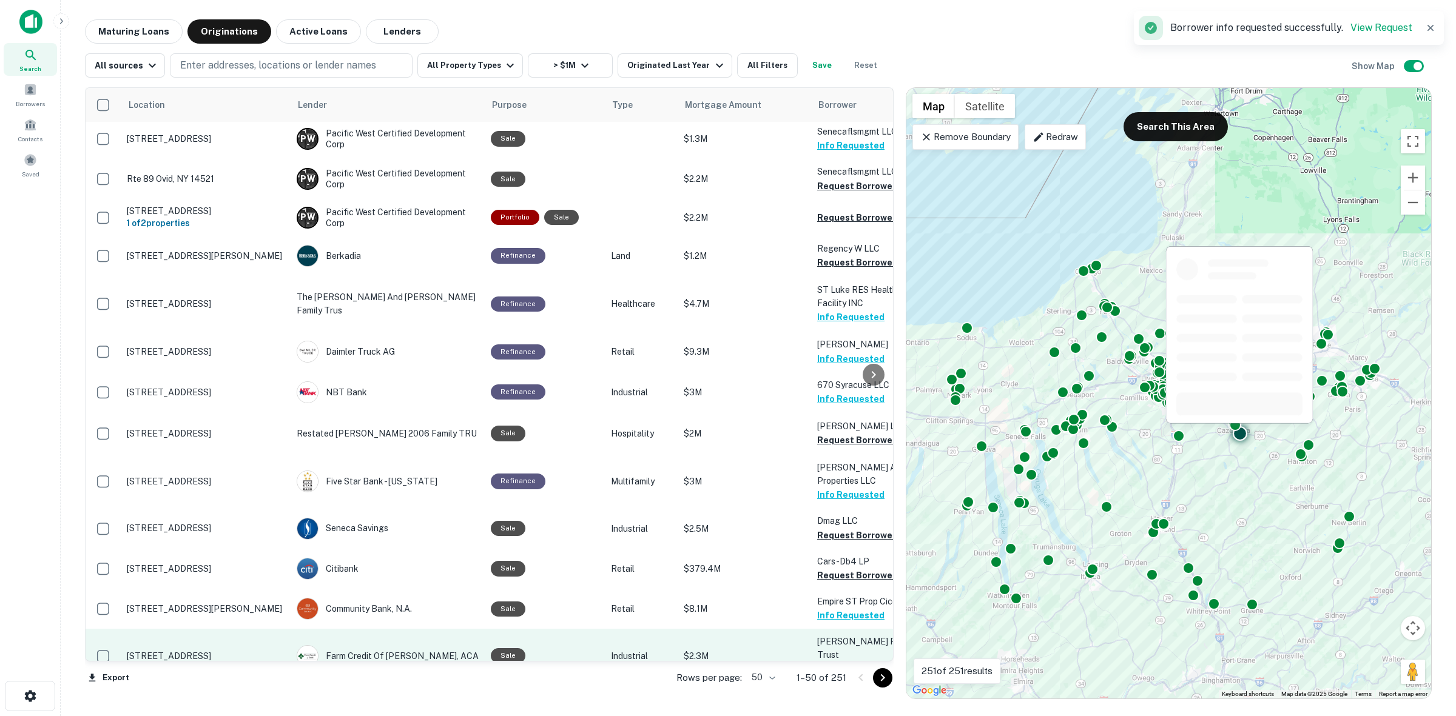
scroll to position [1529, 0]
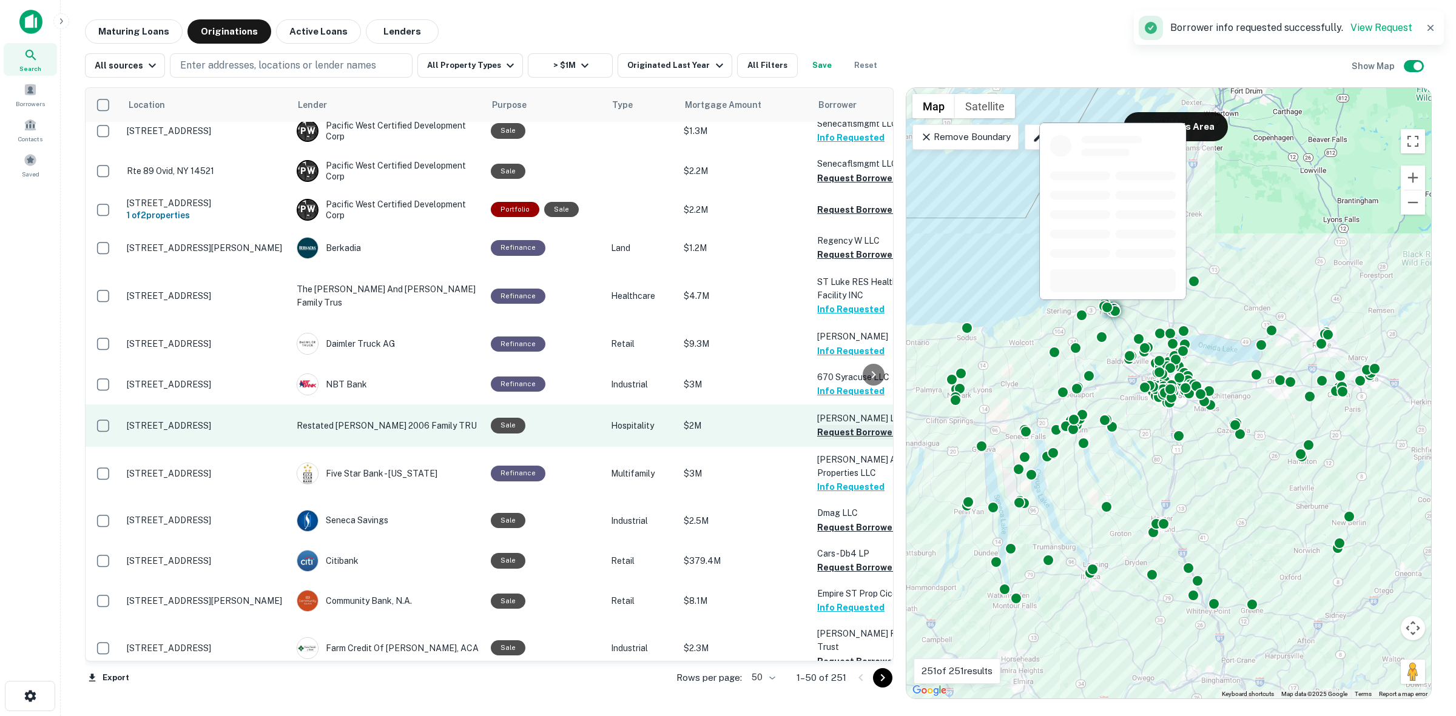
click at [833, 425] on button "Request Borrower Info" at bounding box center [866, 432] width 98 height 15
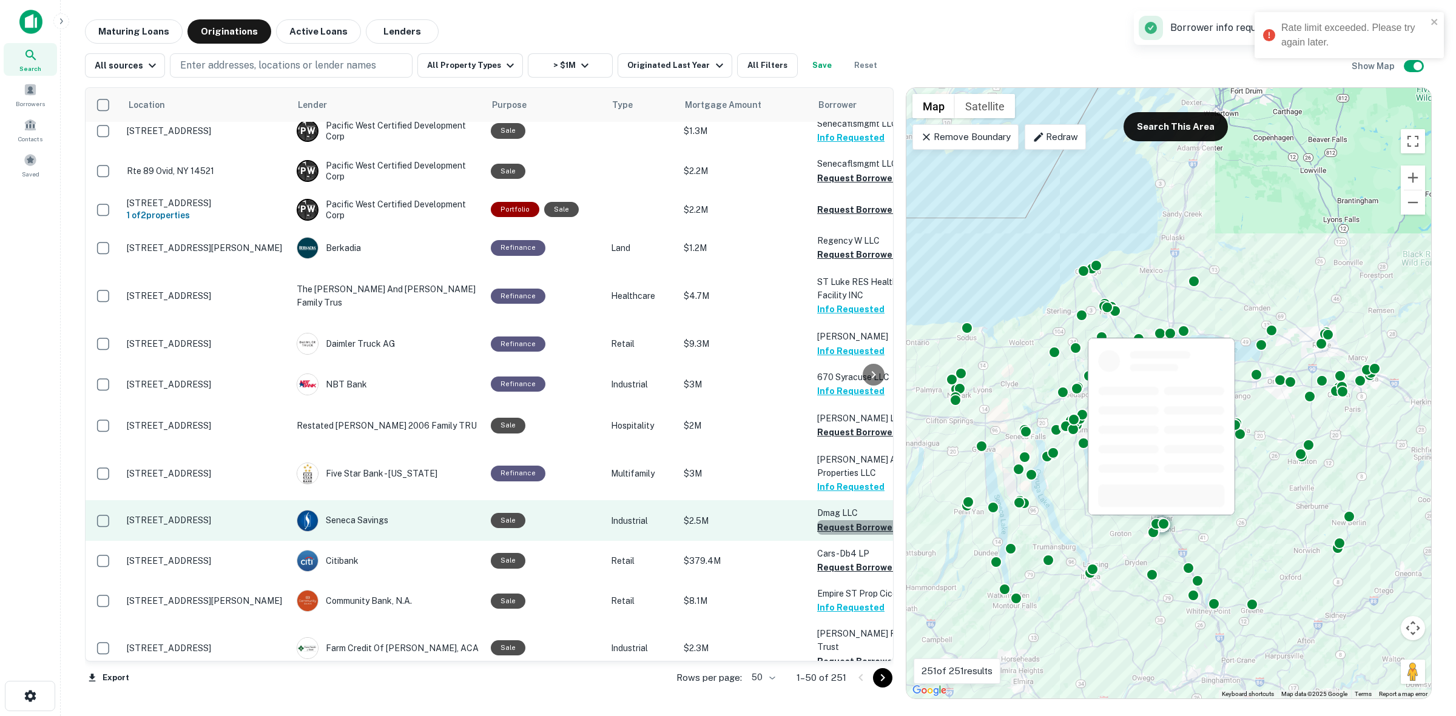
click at [847, 520] on button "Request Borrower Info" at bounding box center [866, 527] width 98 height 15
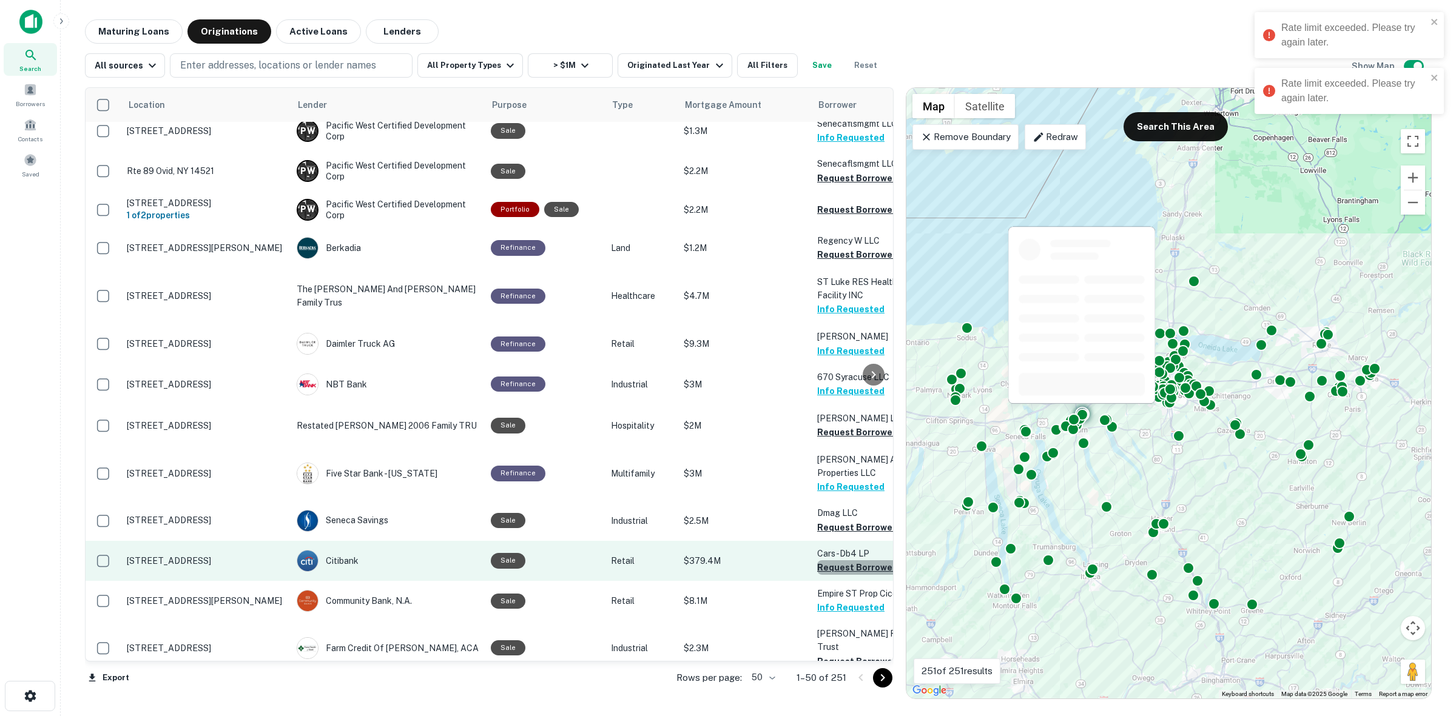
click at [856, 560] on button "Request Borrower Info" at bounding box center [866, 567] width 98 height 15
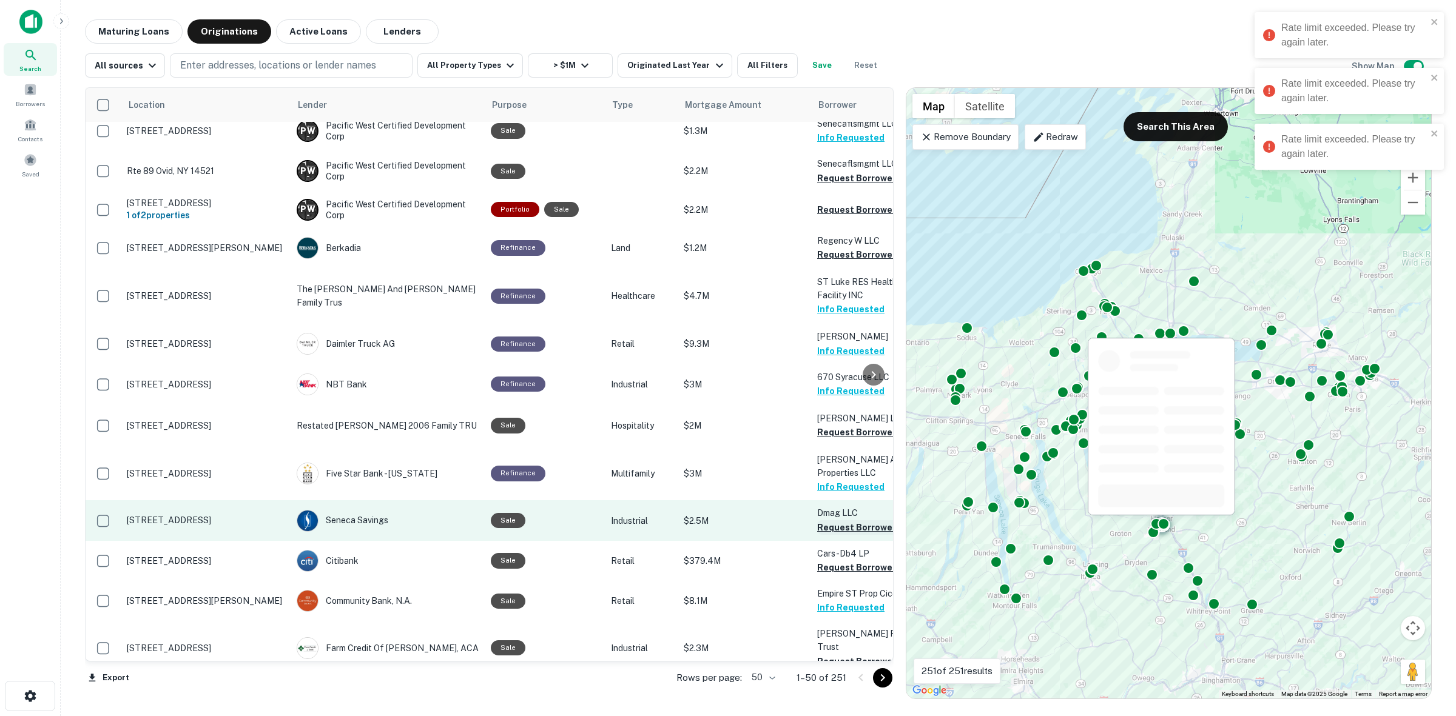
click at [831, 520] on button "Request Borrower Info" at bounding box center [866, 527] width 98 height 15
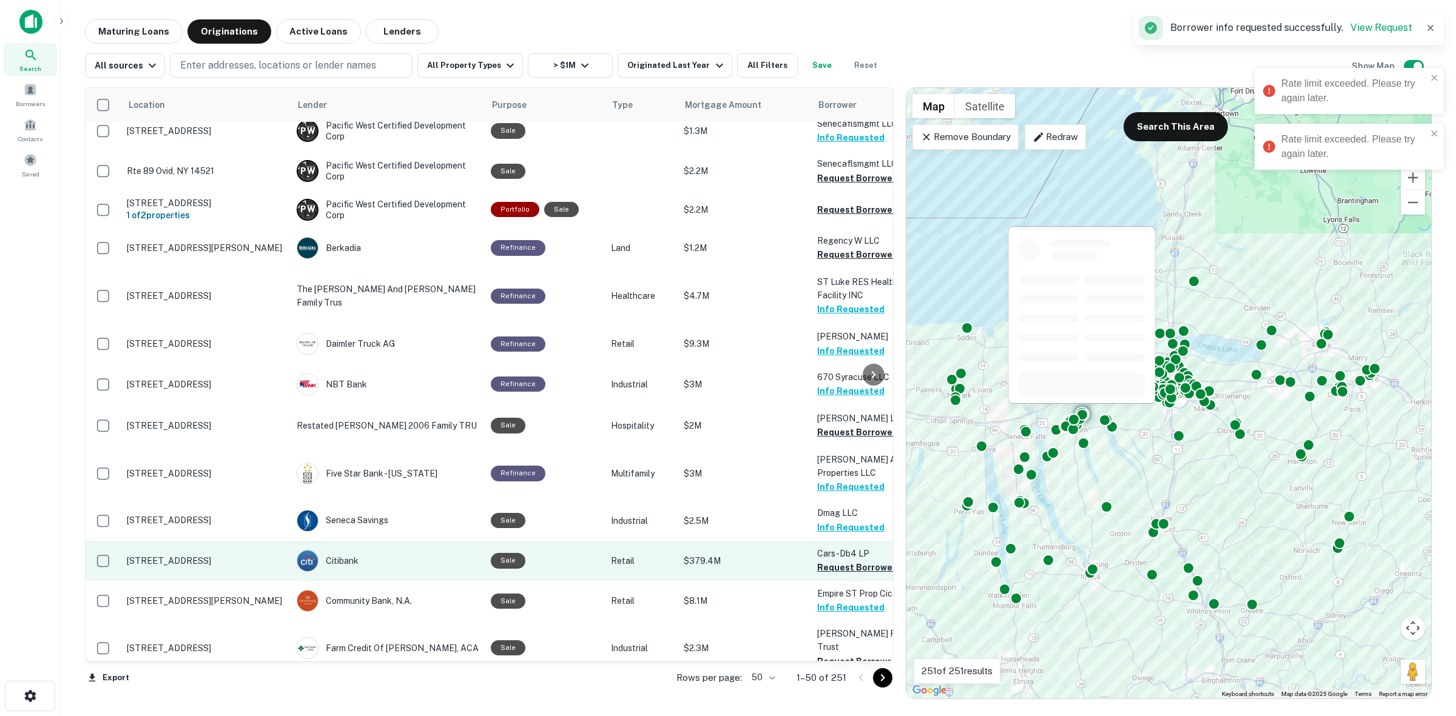
click at [847, 547] on p "Cars-db4 LP" at bounding box center [877, 553] width 121 height 13
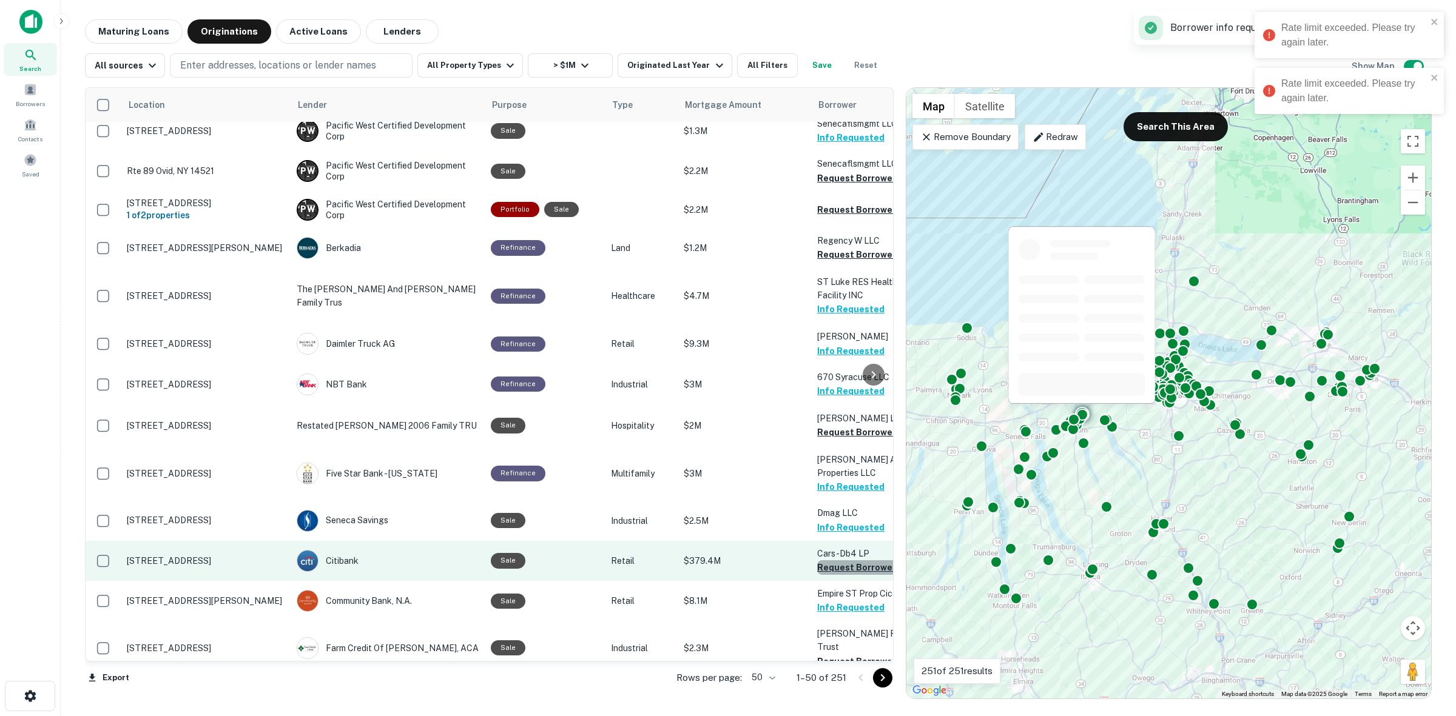
click at [852, 560] on button "Request Borrower Info" at bounding box center [866, 567] width 98 height 15
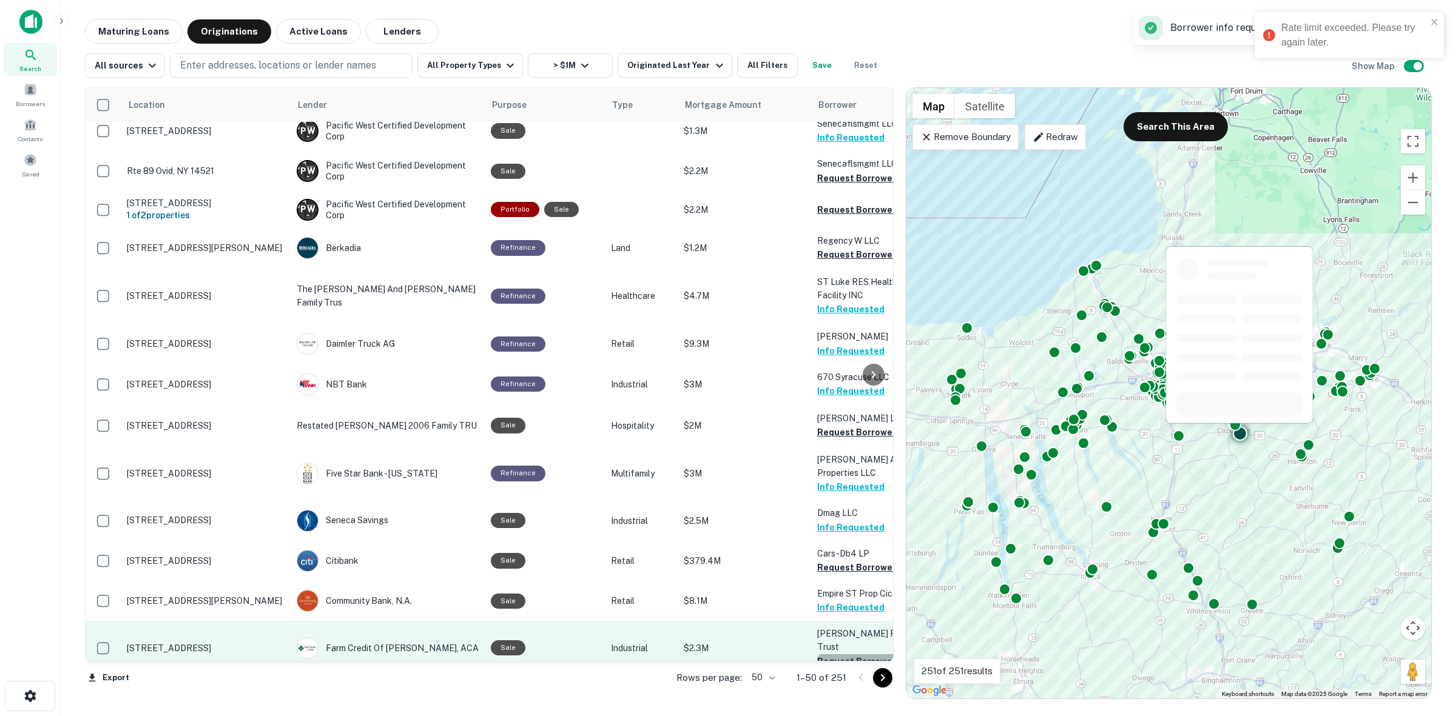
click at [852, 654] on button "Request Borrower Info" at bounding box center [866, 661] width 98 height 15
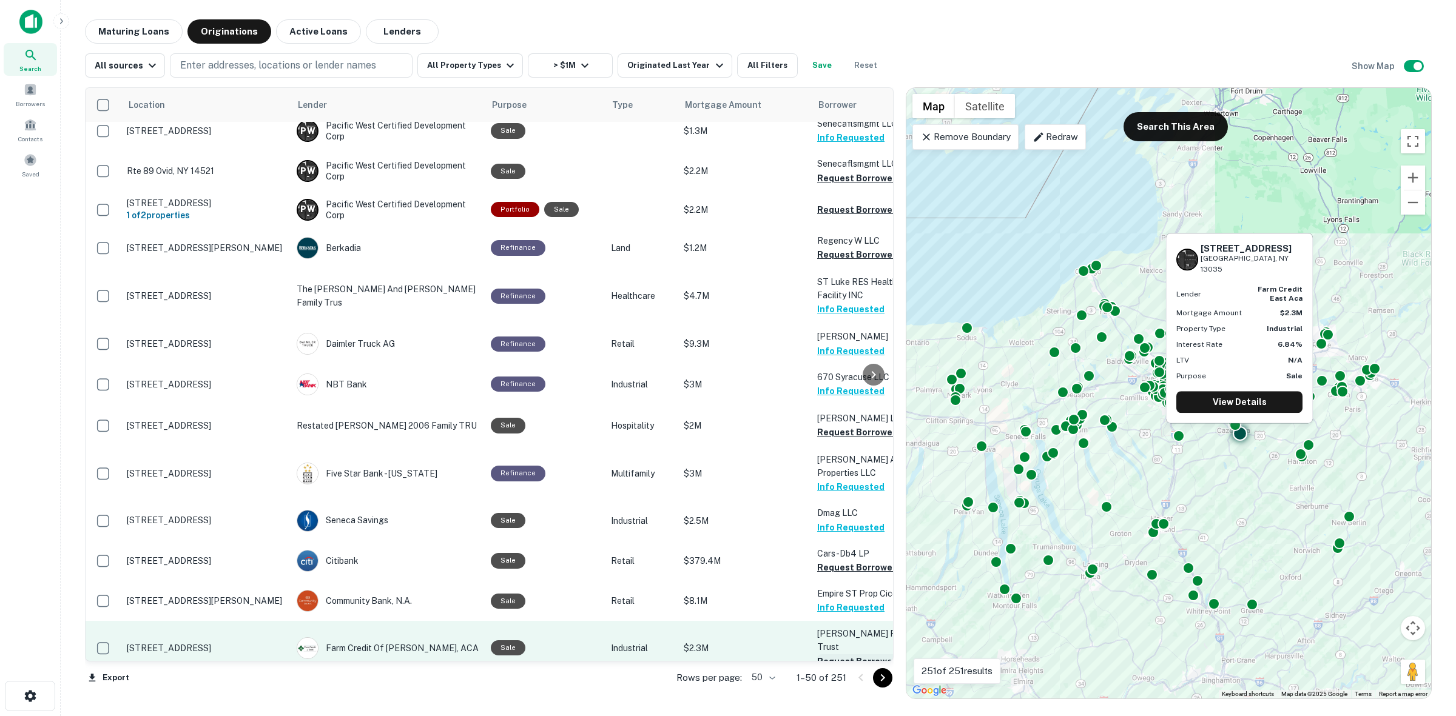
click at [842, 654] on button "Request Borrower Info" at bounding box center [866, 661] width 98 height 15
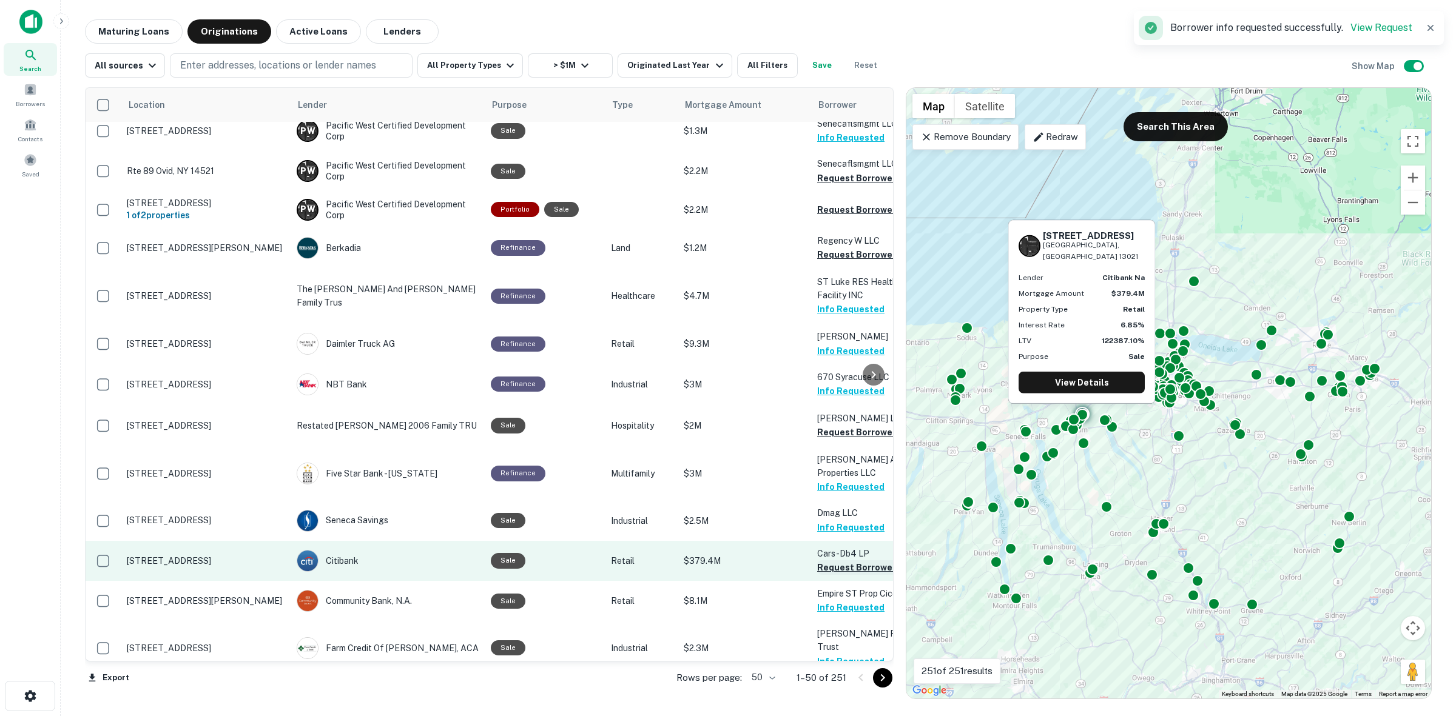
click at [844, 560] on button "Request Borrower Info" at bounding box center [866, 567] width 98 height 15
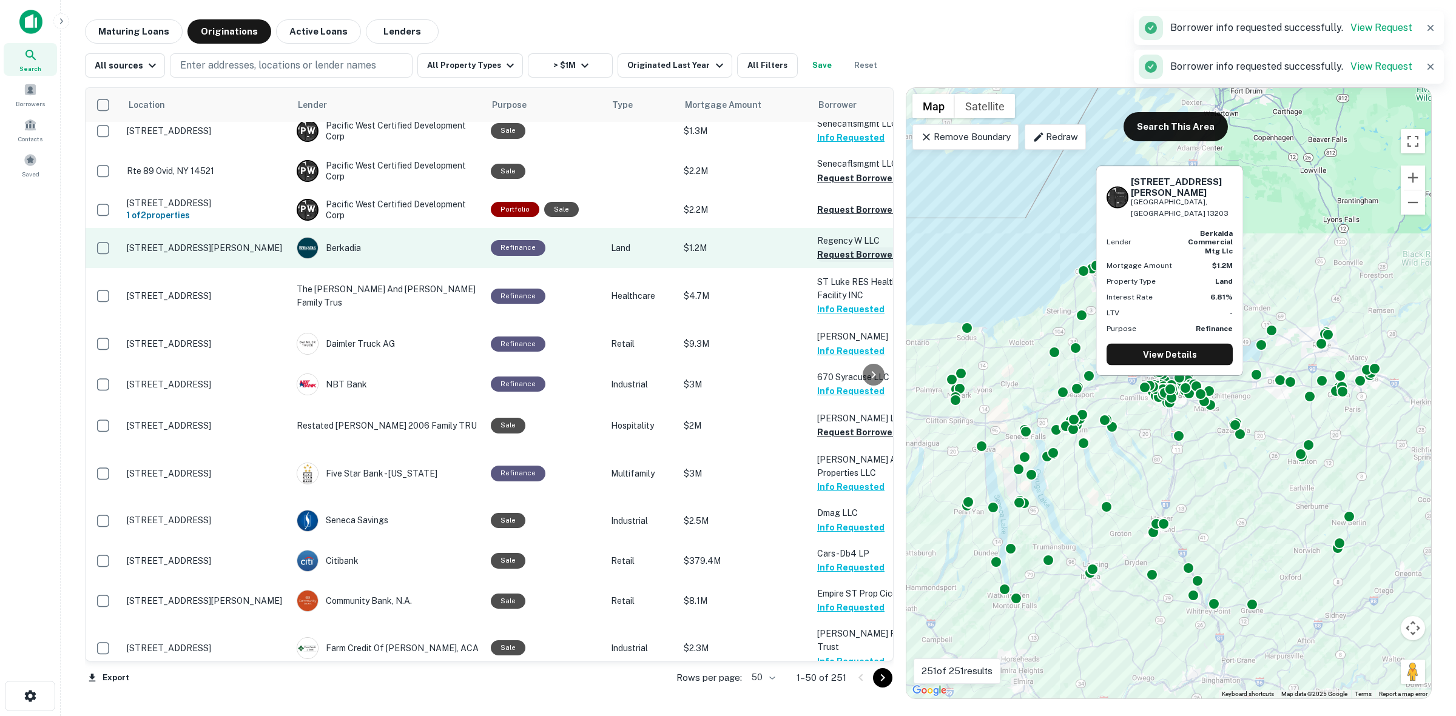
click at [838, 247] on button "Request Borrower Info" at bounding box center [866, 254] width 98 height 15
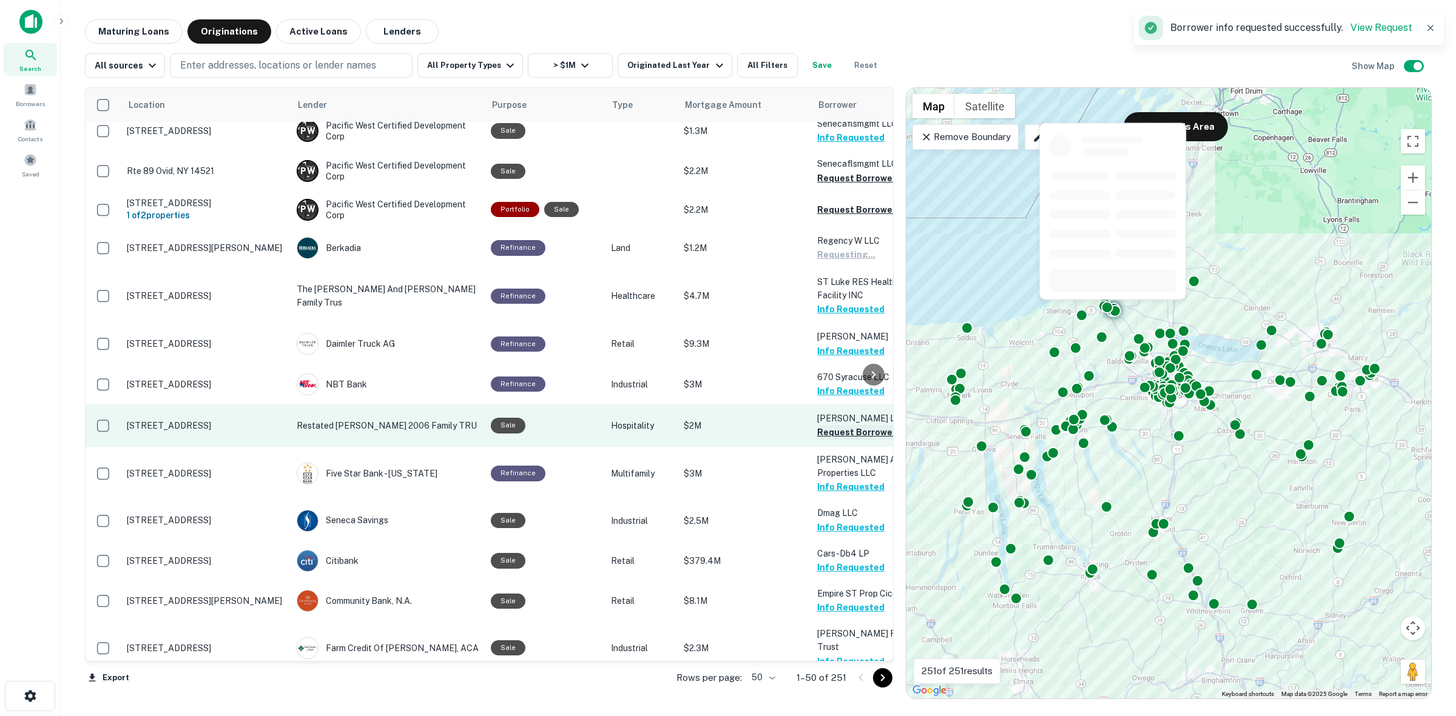
click at [835, 425] on button "Request Borrower Info" at bounding box center [866, 432] width 98 height 15
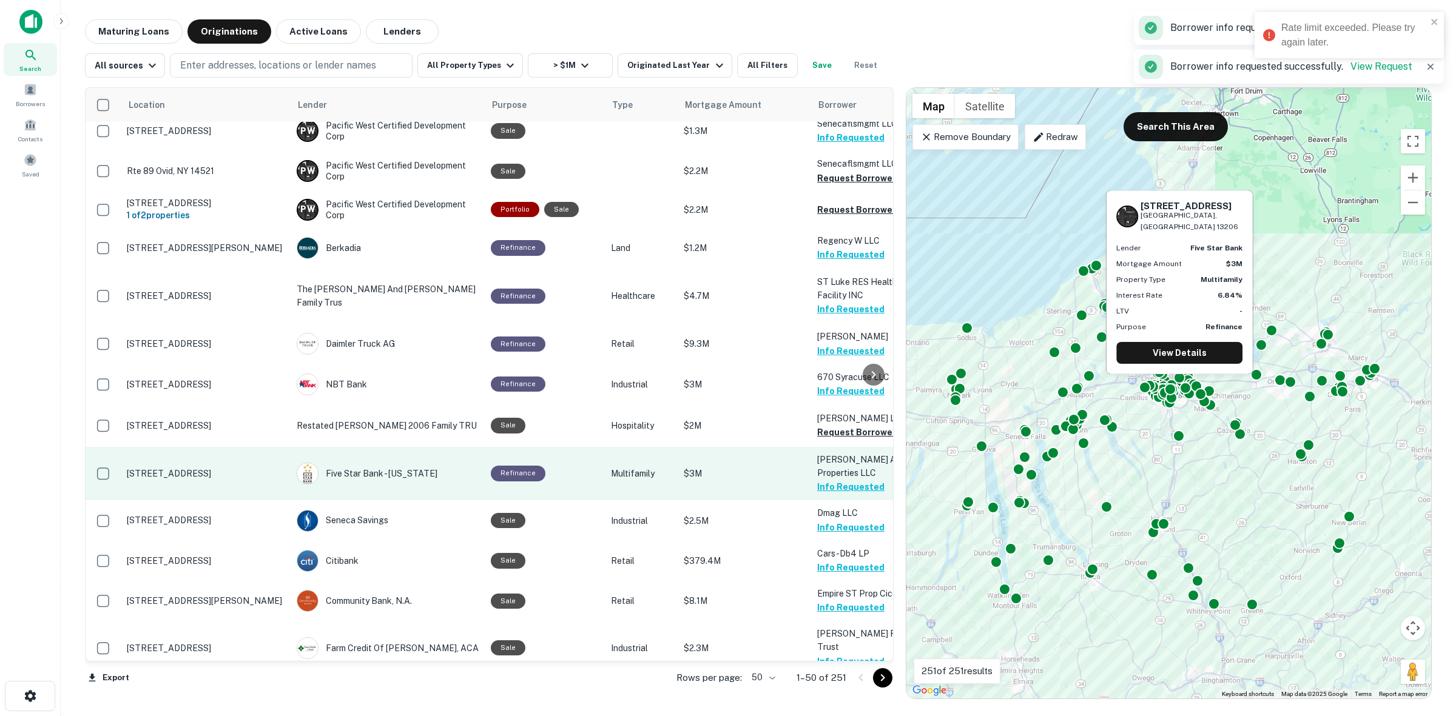
scroll to position [1302, 0]
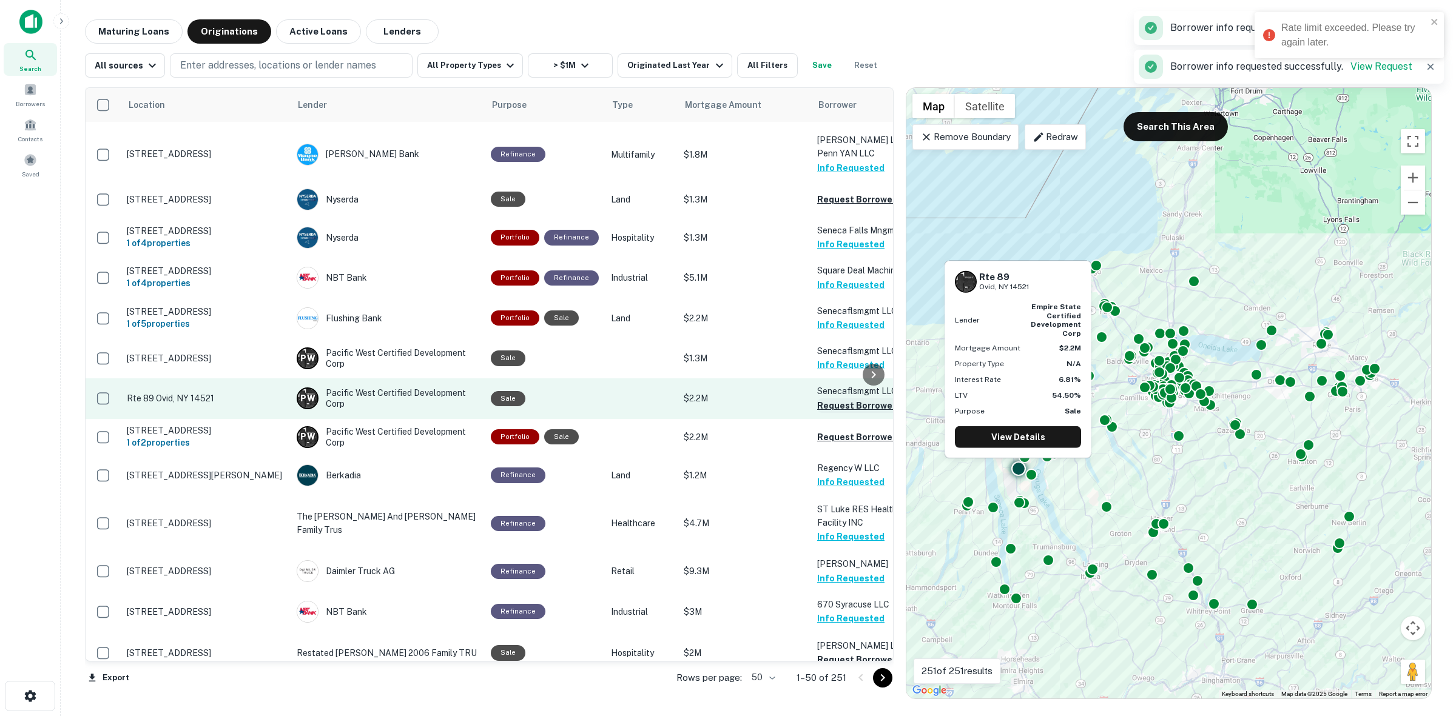
click at [836, 399] on button "Request Borrower Info" at bounding box center [866, 406] width 98 height 15
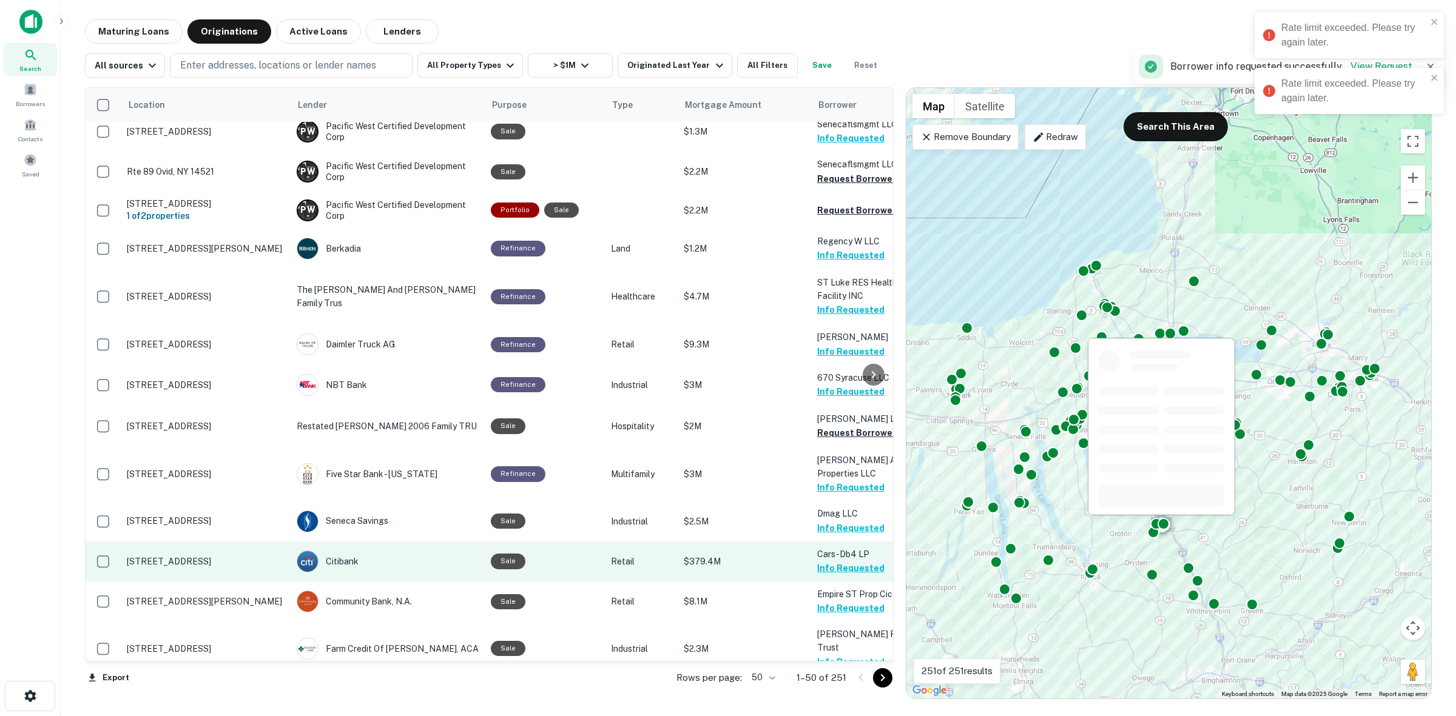
scroll to position [1529, 0]
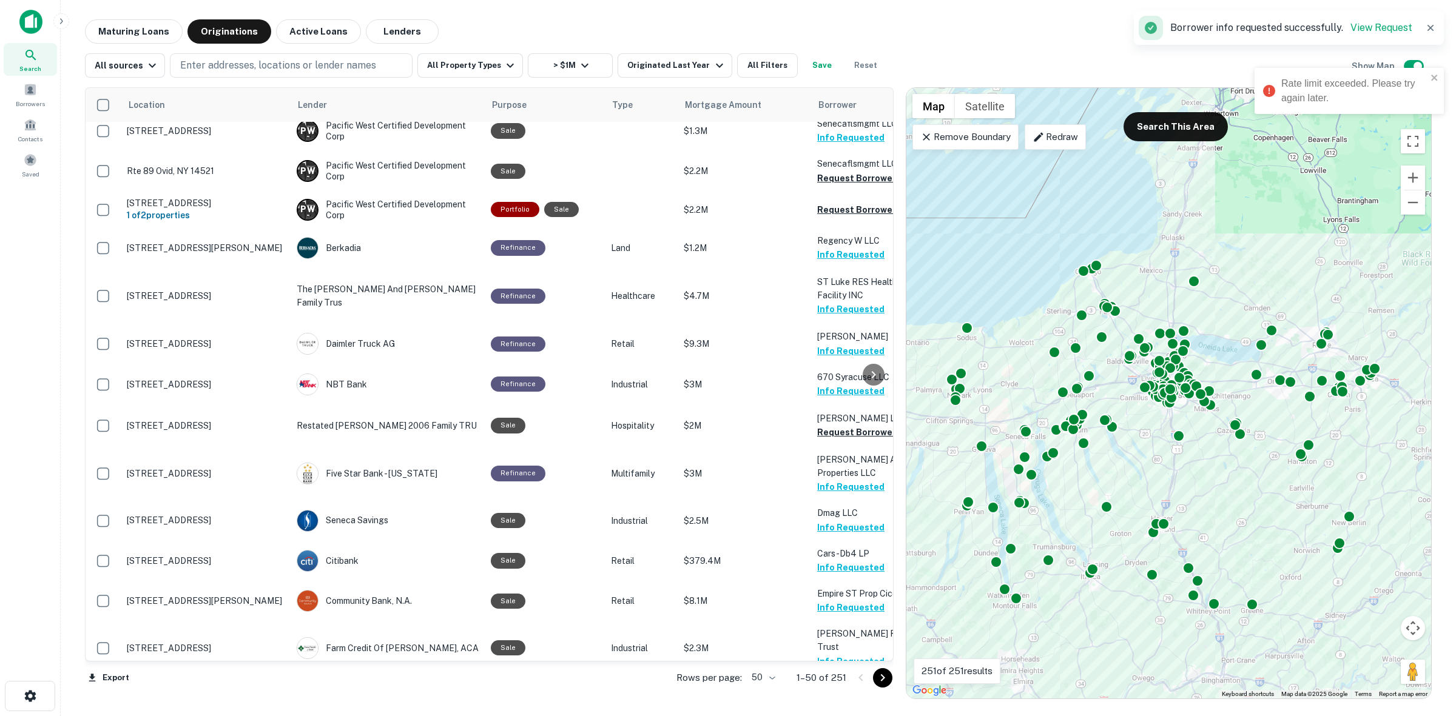
click at [889, 678] on icon "Go to next page" at bounding box center [882, 678] width 15 height 15
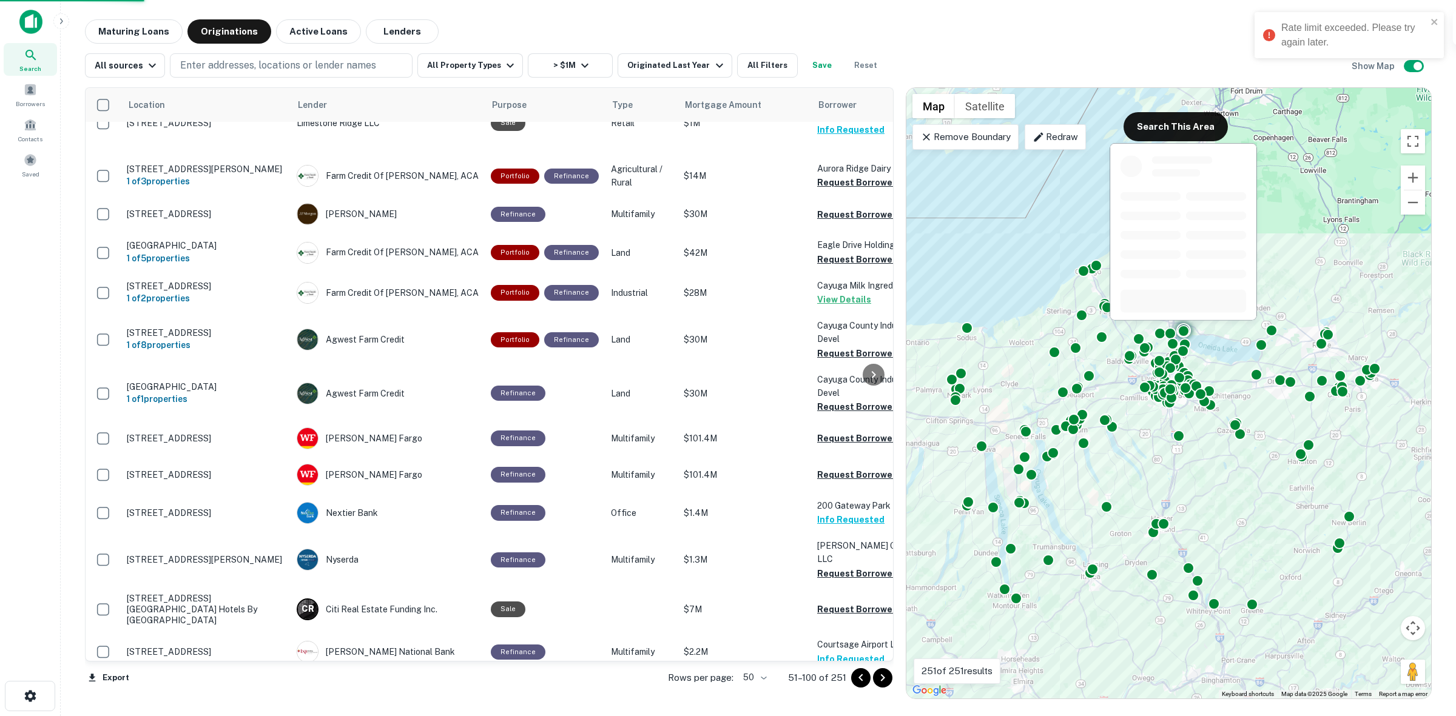
scroll to position [1527, 0]
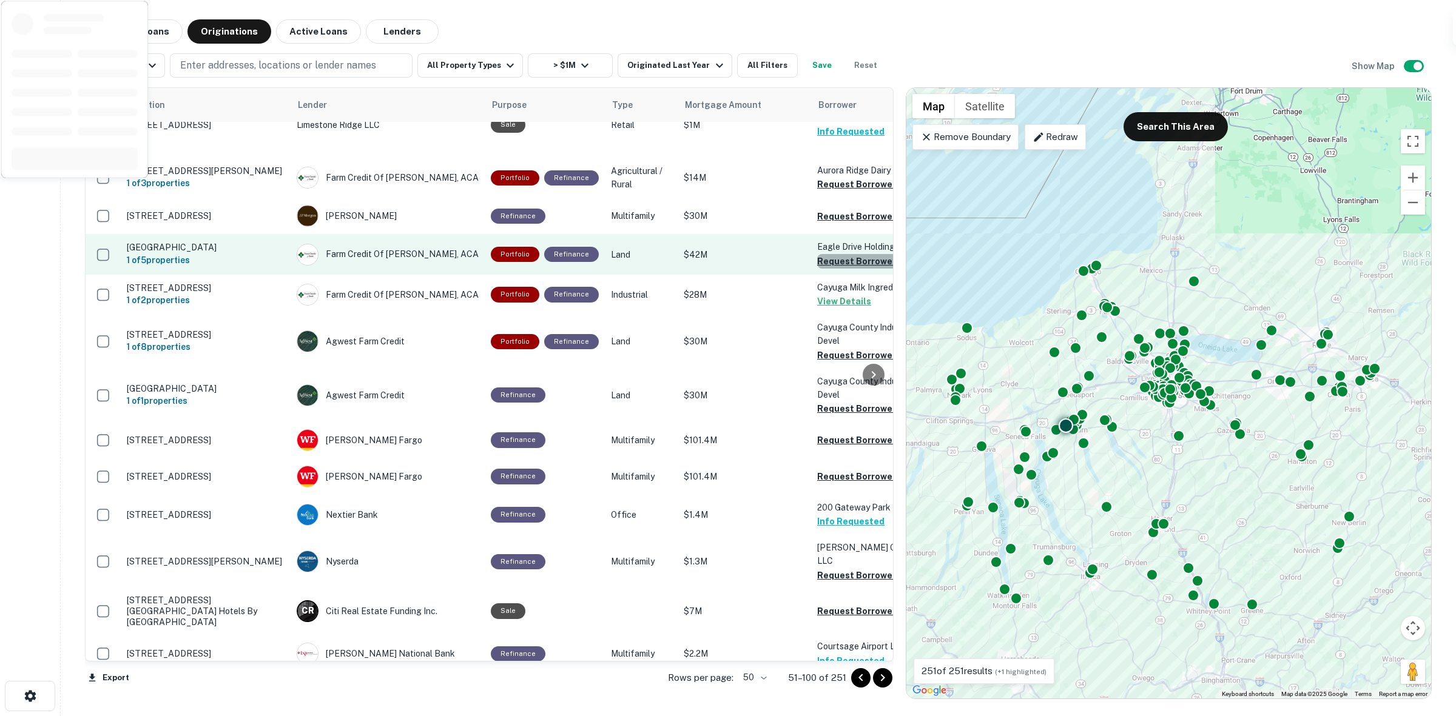
click at [842, 254] on button "Request Borrower Info" at bounding box center [866, 261] width 98 height 15
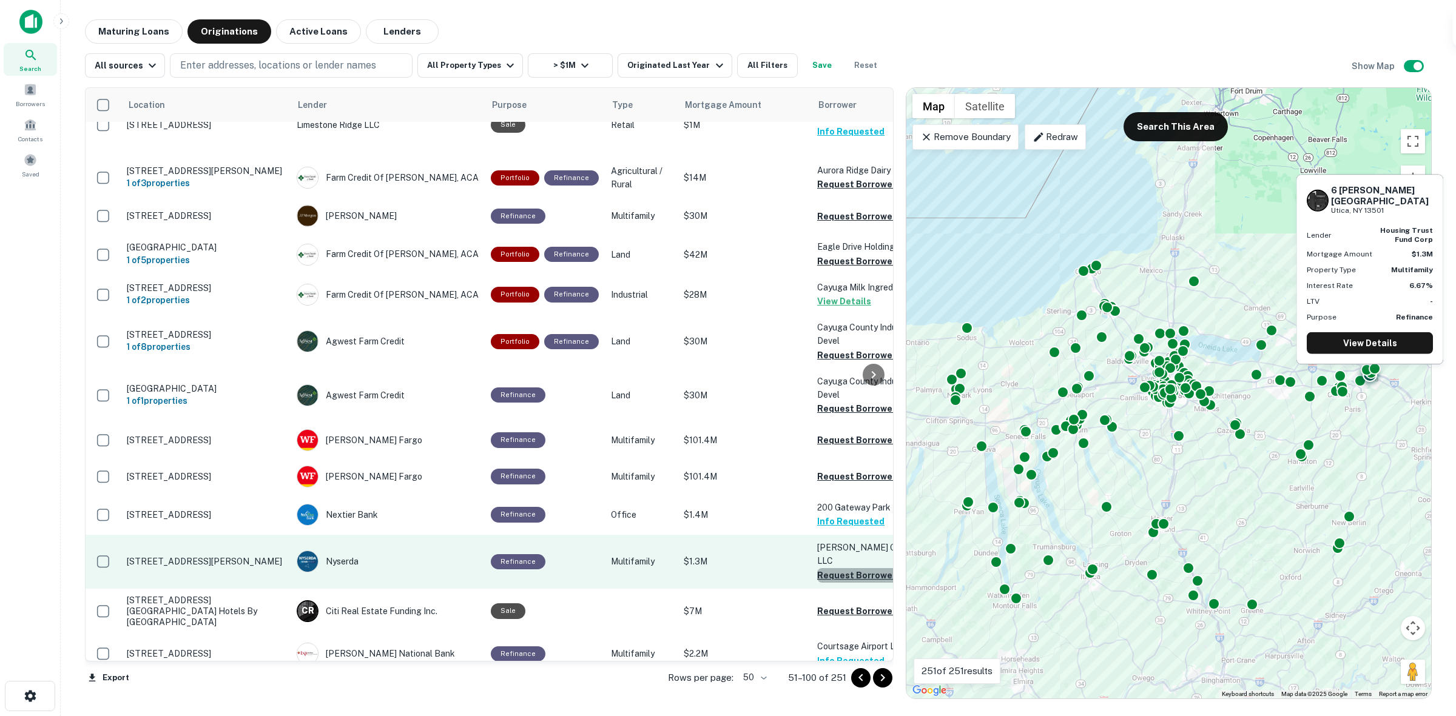
click at [844, 568] on button "Request Borrower Info" at bounding box center [866, 575] width 98 height 15
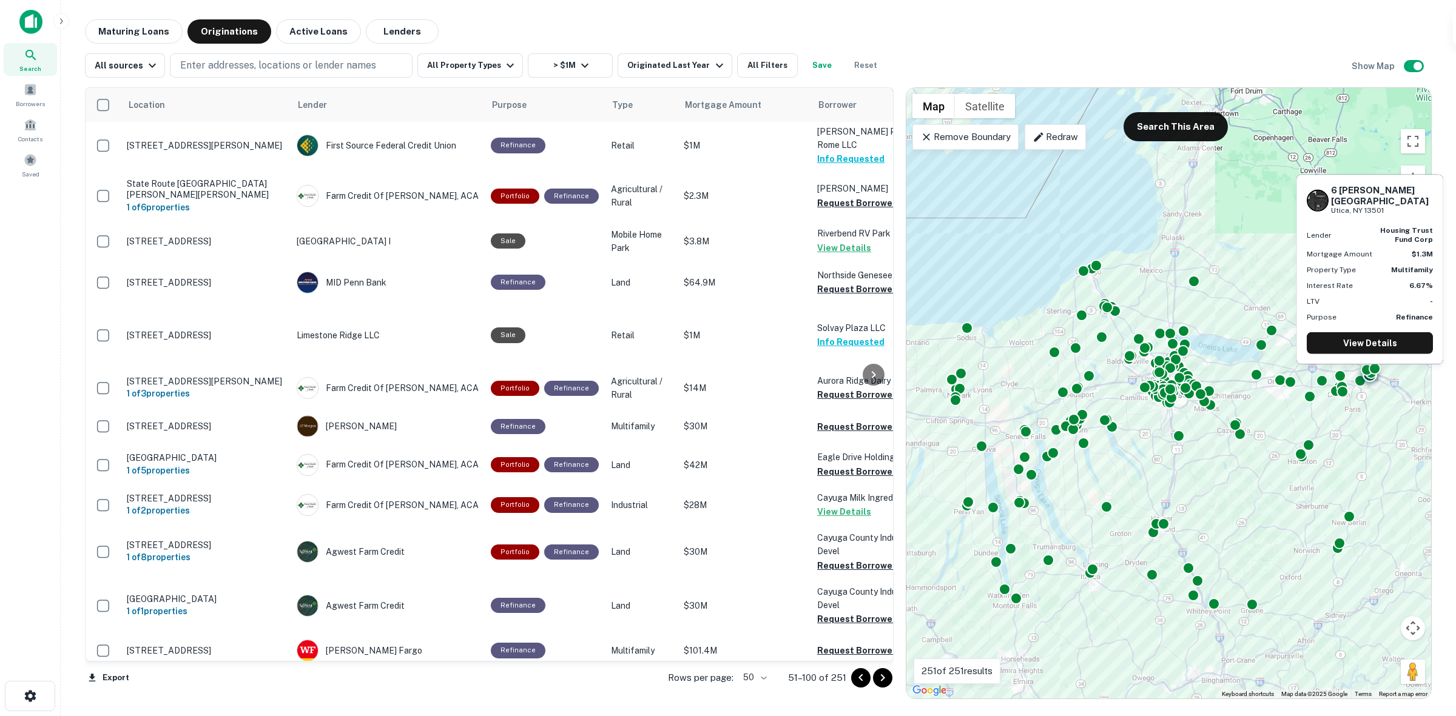
scroll to position [1301, 0]
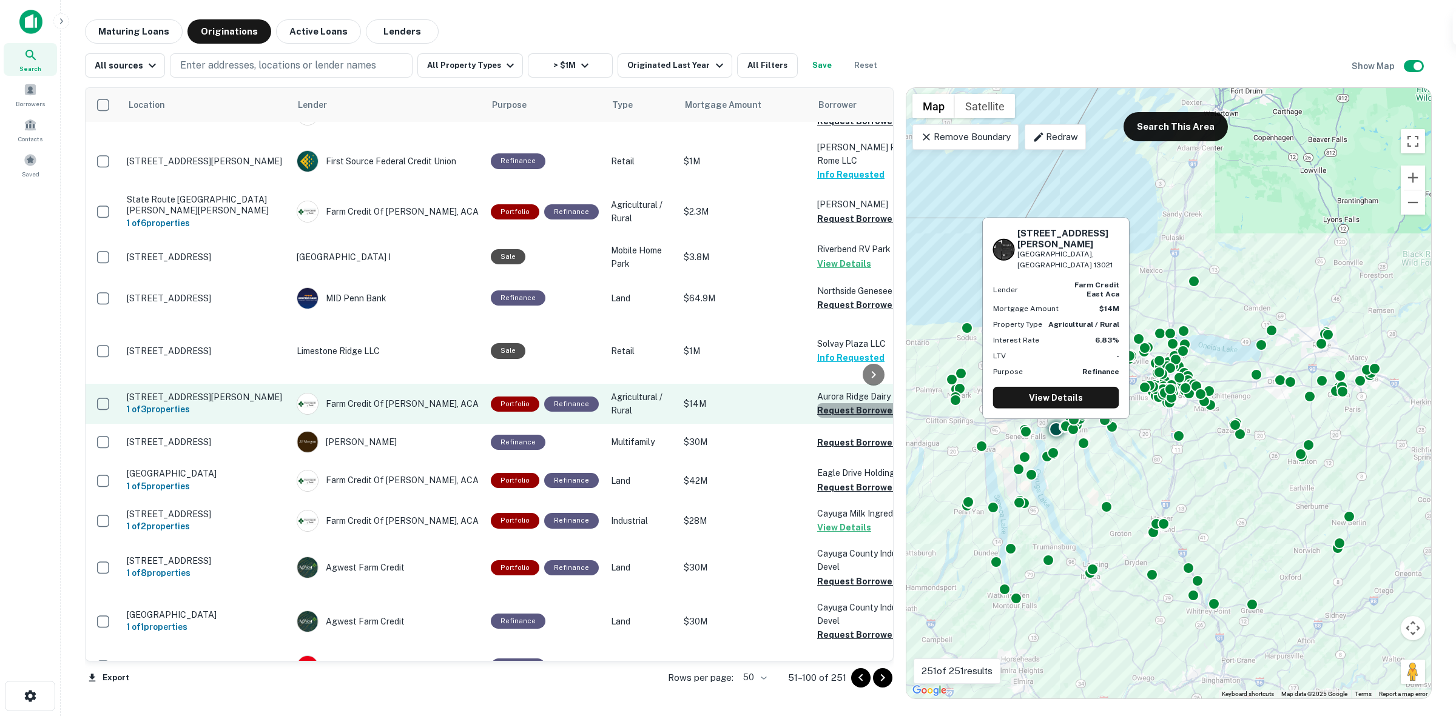
click at [849, 403] on button "Request Borrower Info" at bounding box center [866, 410] width 98 height 15
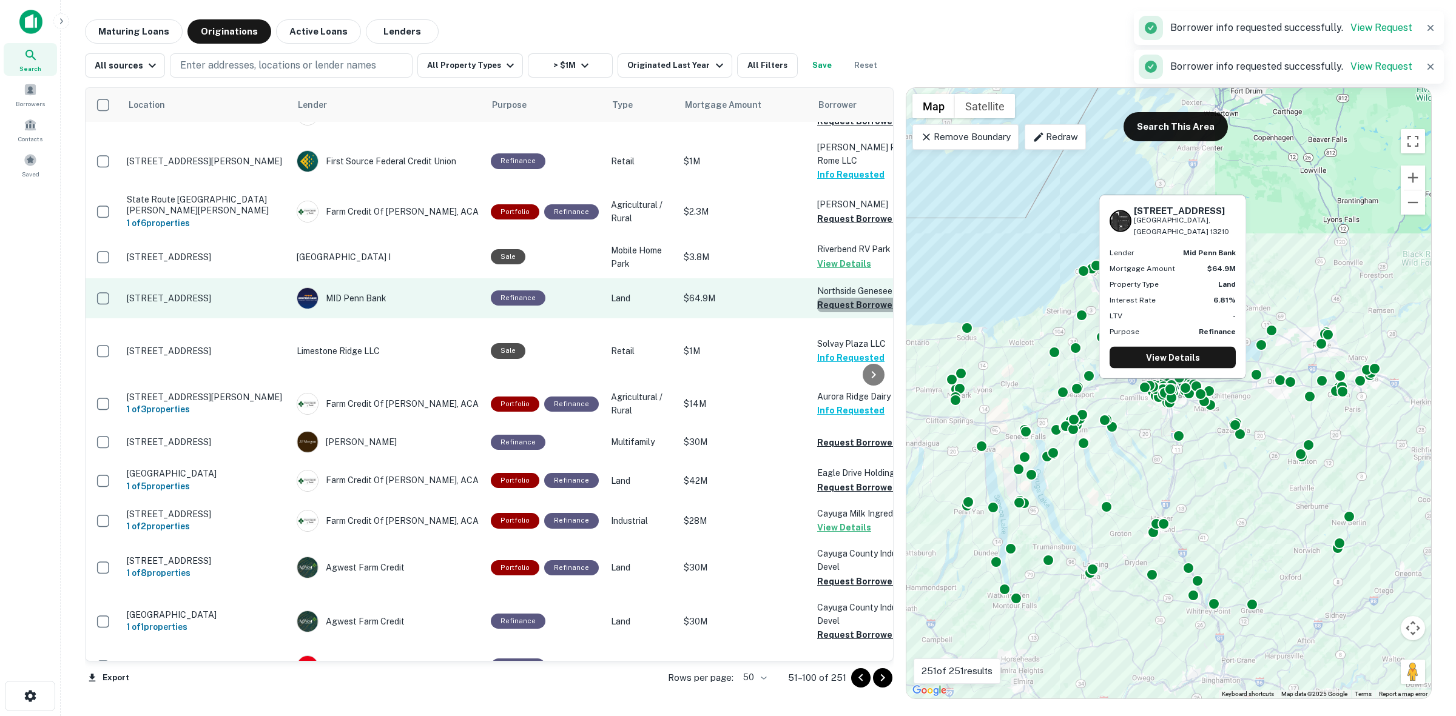
click at [837, 298] on button "Request Borrower Info" at bounding box center [866, 305] width 98 height 15
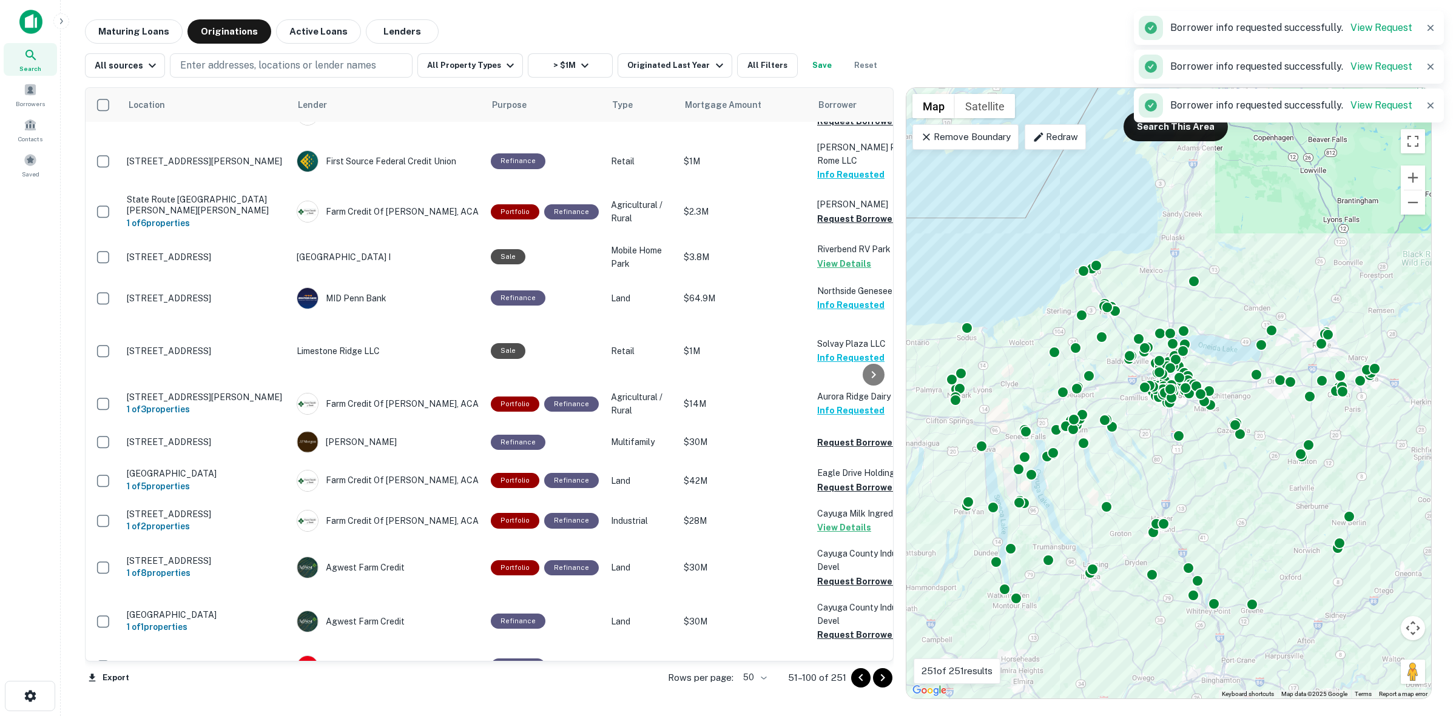
click at [868, 161] on div at bounding box center [873, 374] width 24 height 573
click at [863, 165] on div "Location Lender Purpose Type Mortgage Amount Borrower Last Financed Date sorted…" at bounding box center [489, 374] width 809 height 574
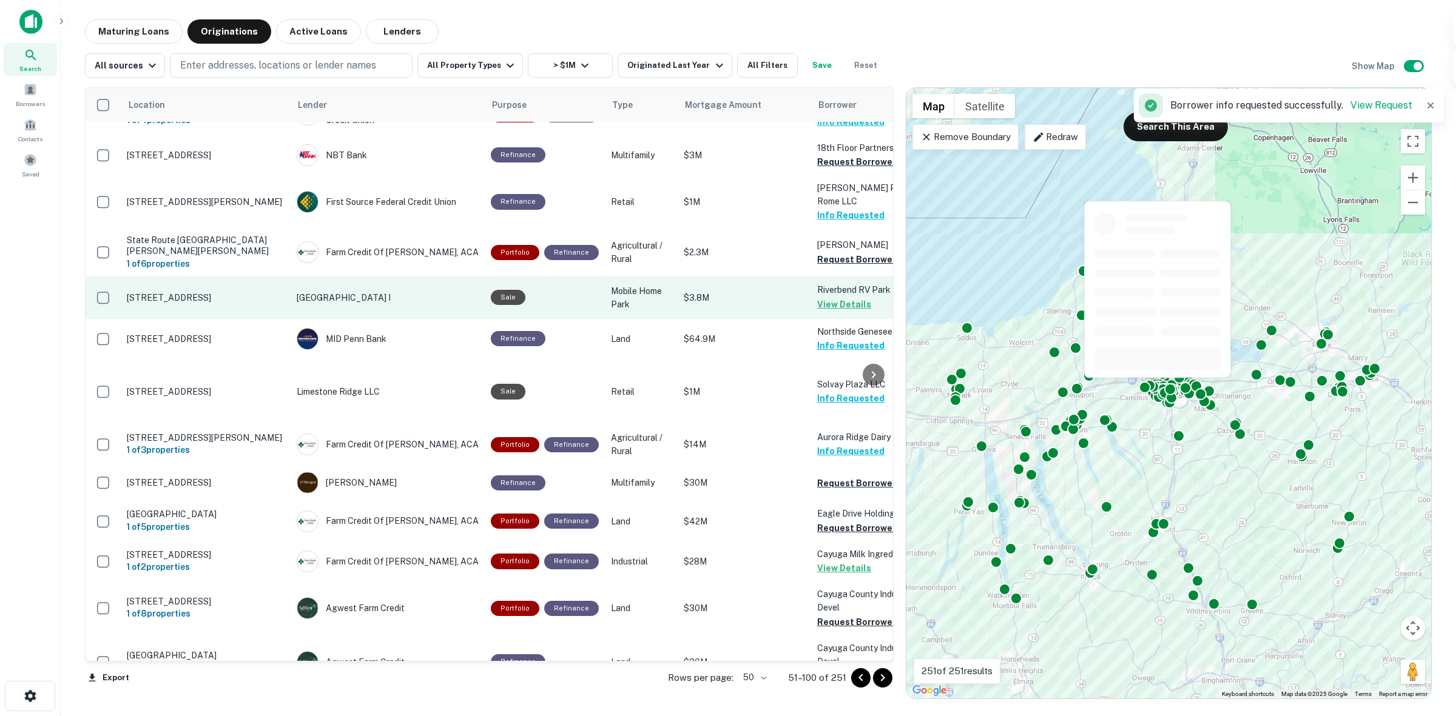
scroll to position [1149, 0]
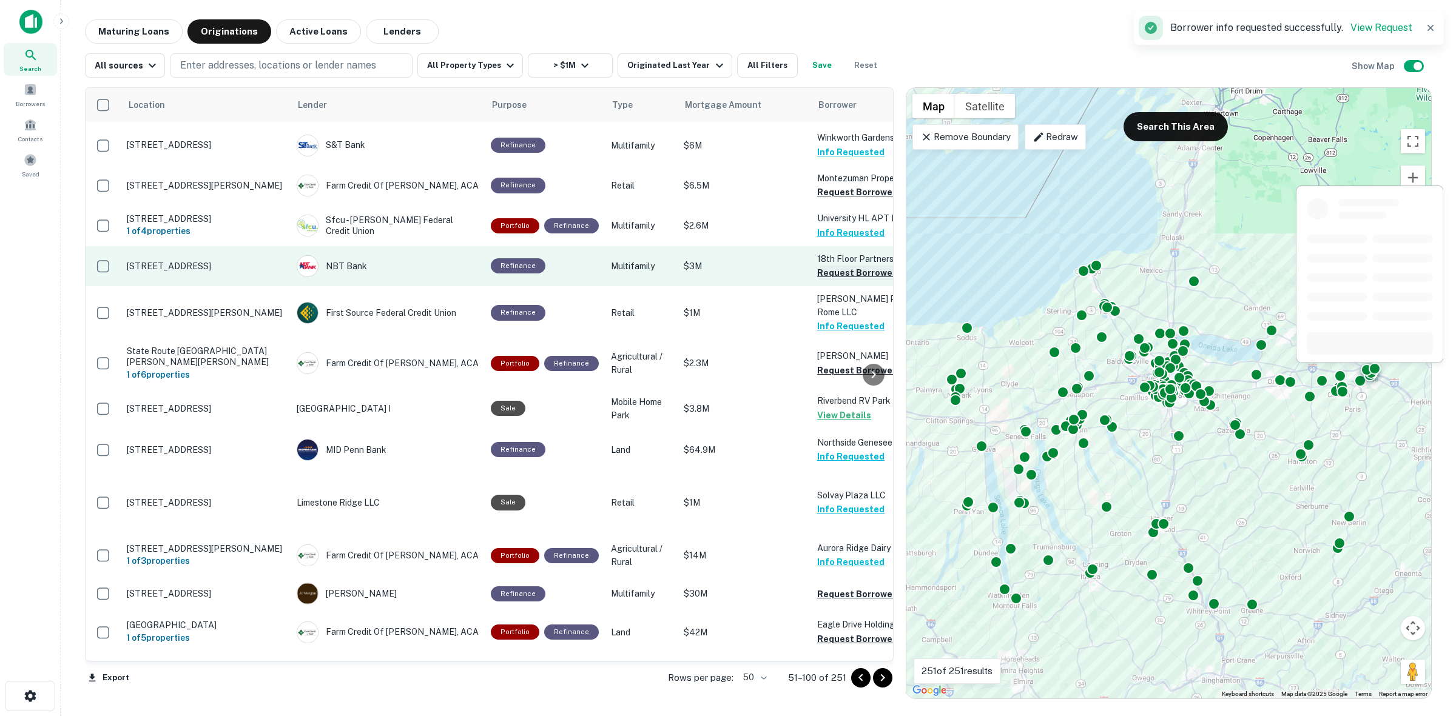
click at [852, 266] on button "Request Borrower Info" at bounding box center [866, 273] width 98 height 15
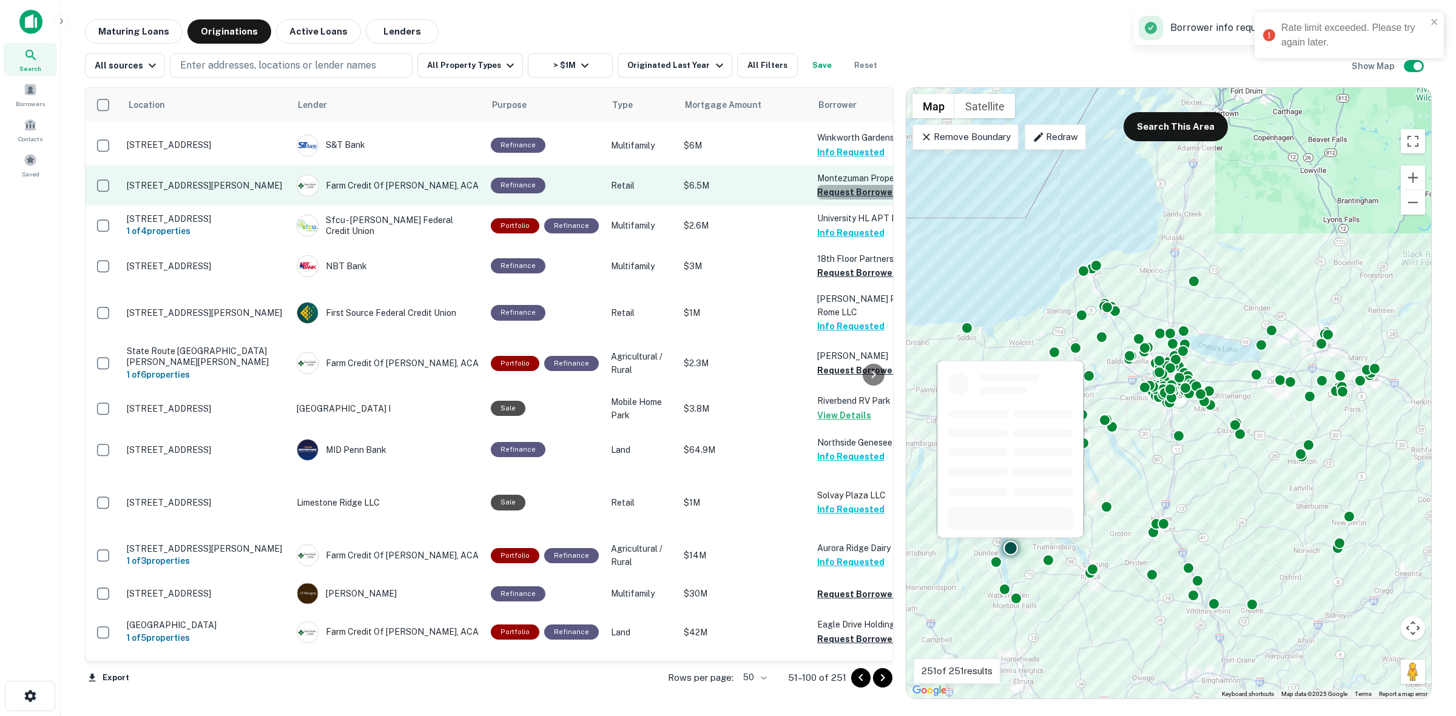
click at [851, 185] on button "Request Borrower Info" at bounding box center [866, 192] width 98 height 15
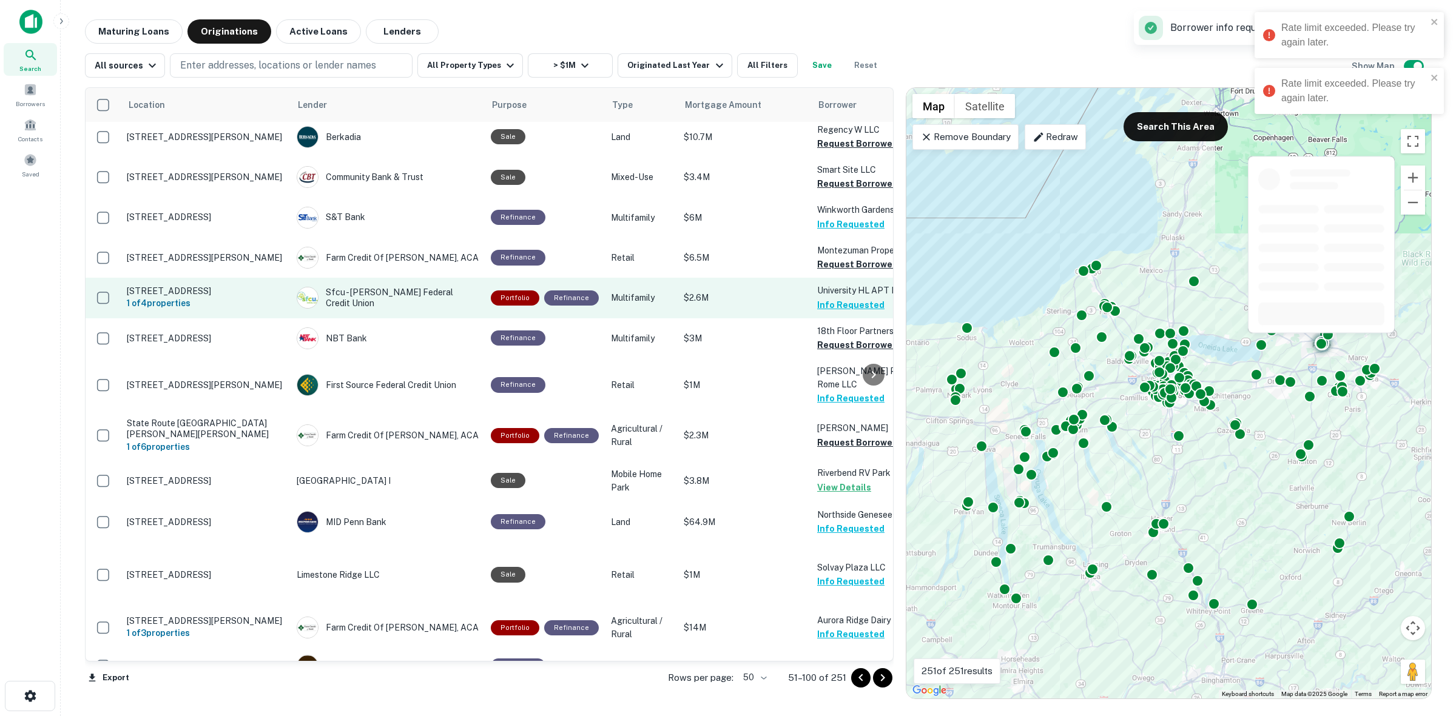
scroll to position [998, 0]
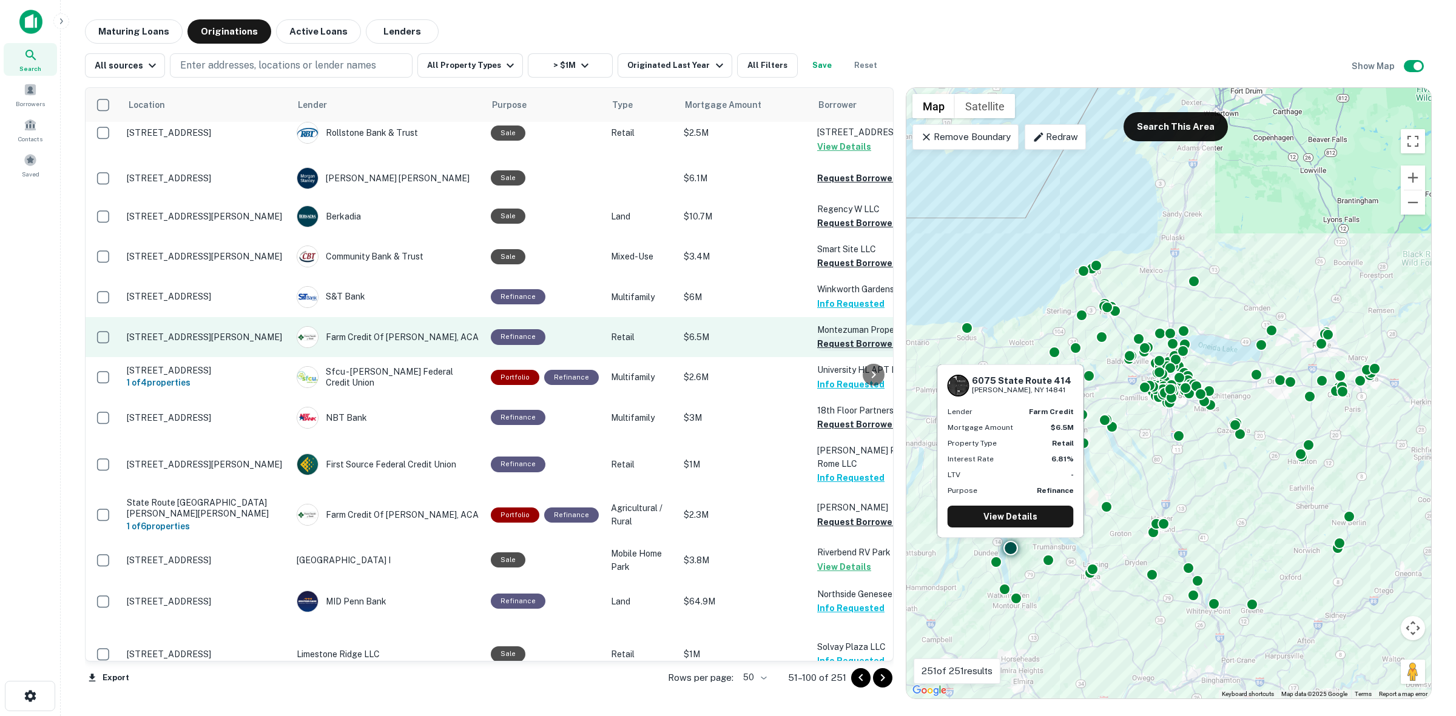
click at [842, 337] on button "Request Borrower Info" at bounding box center [866, 344] width 98 height 15
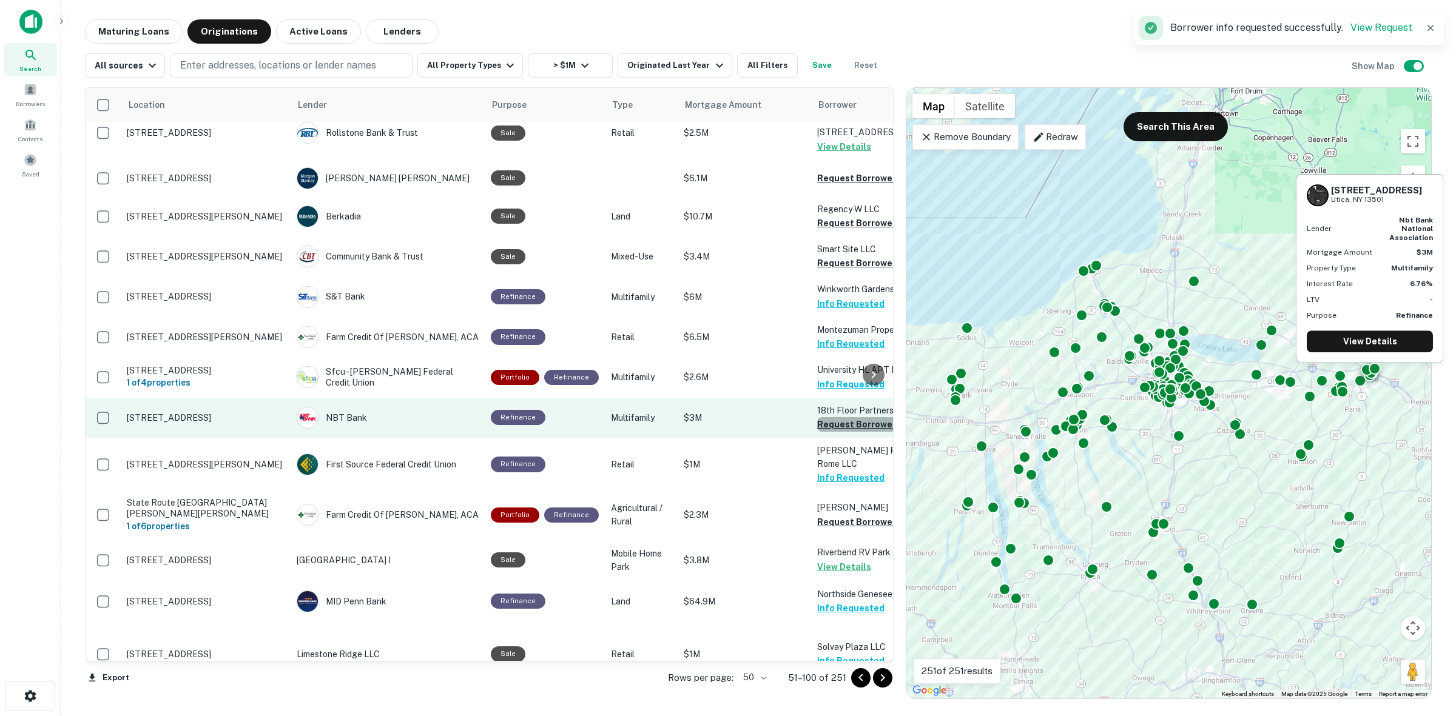
click at [817, 417] on button "Request Borrower Info" at bounding box center [866, 424] width 98 height 15
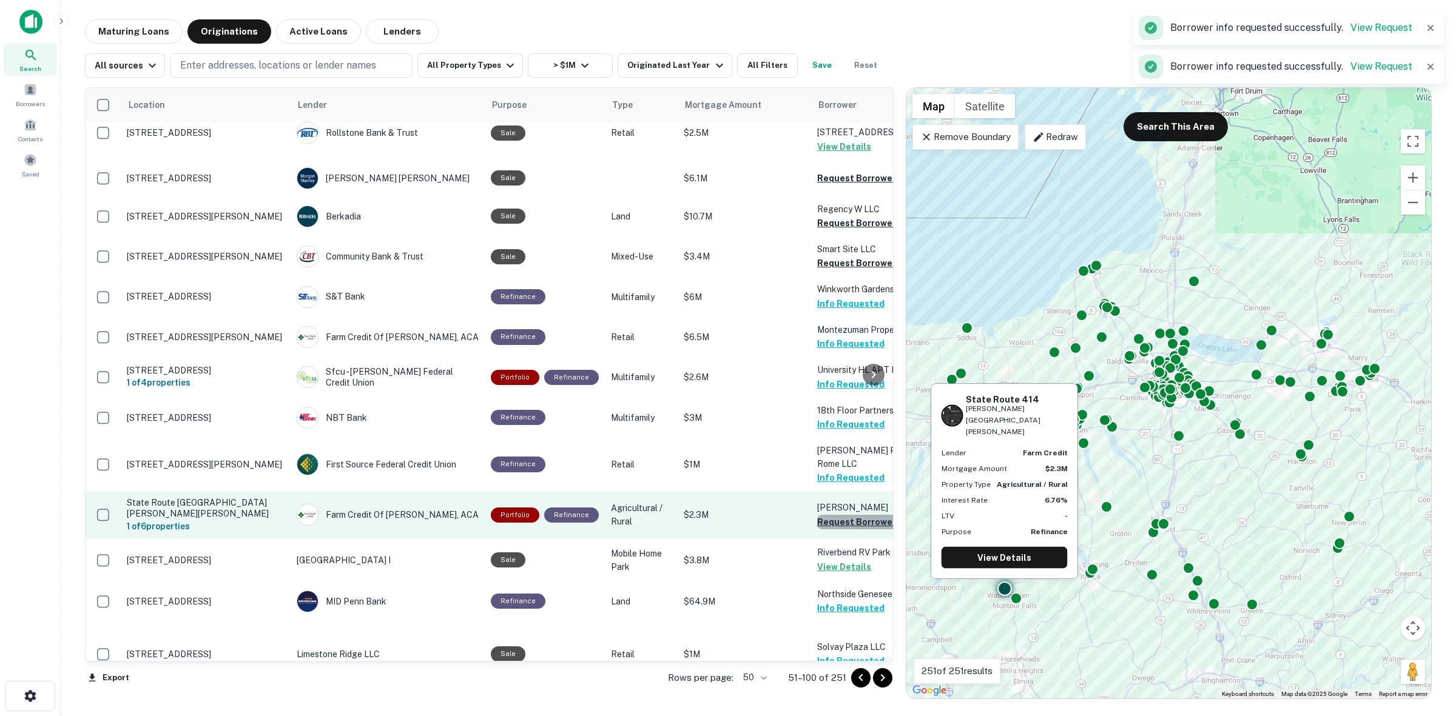
click at [827, 515] on button "Request Borrower Info" at bounding box center [866, 522] width 98 height 15
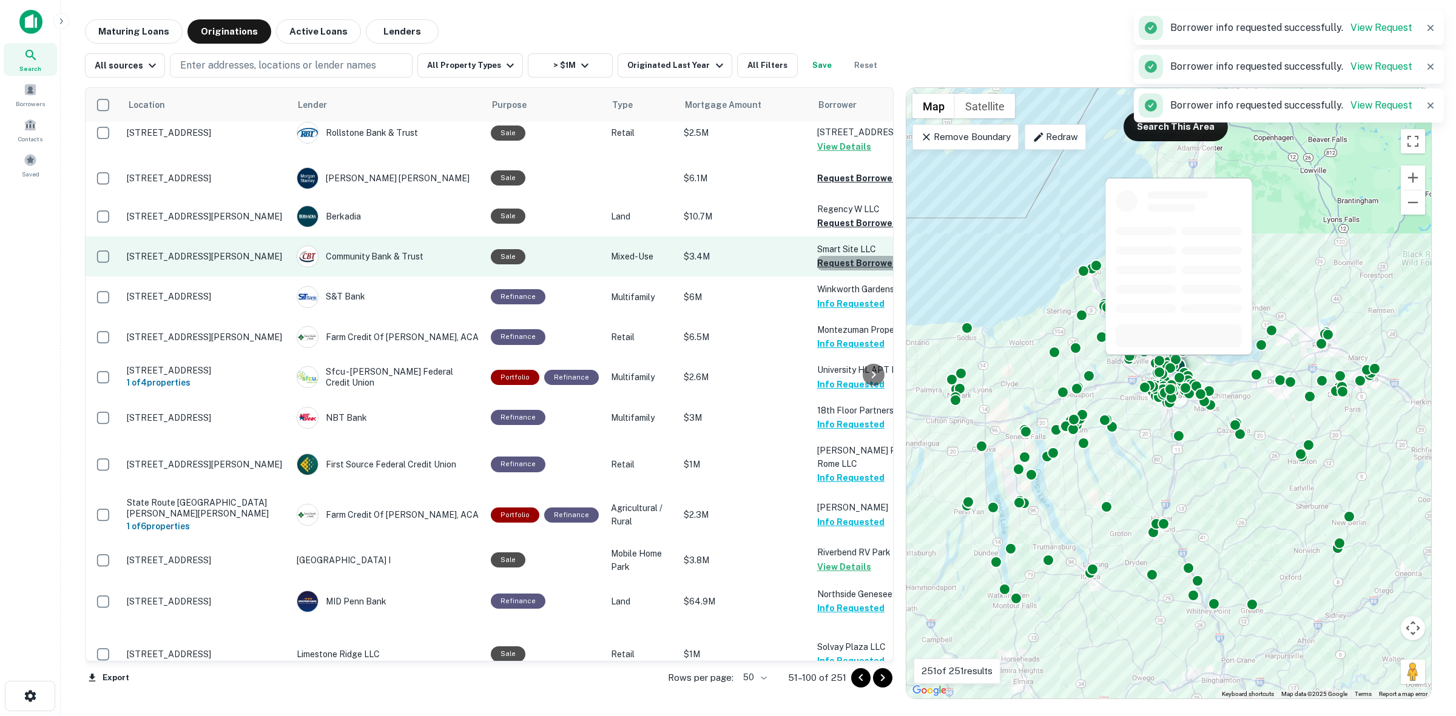
click at [853, 256] on button "Request Borrower Info" at bounding box center [866, 263] width 98 height 15
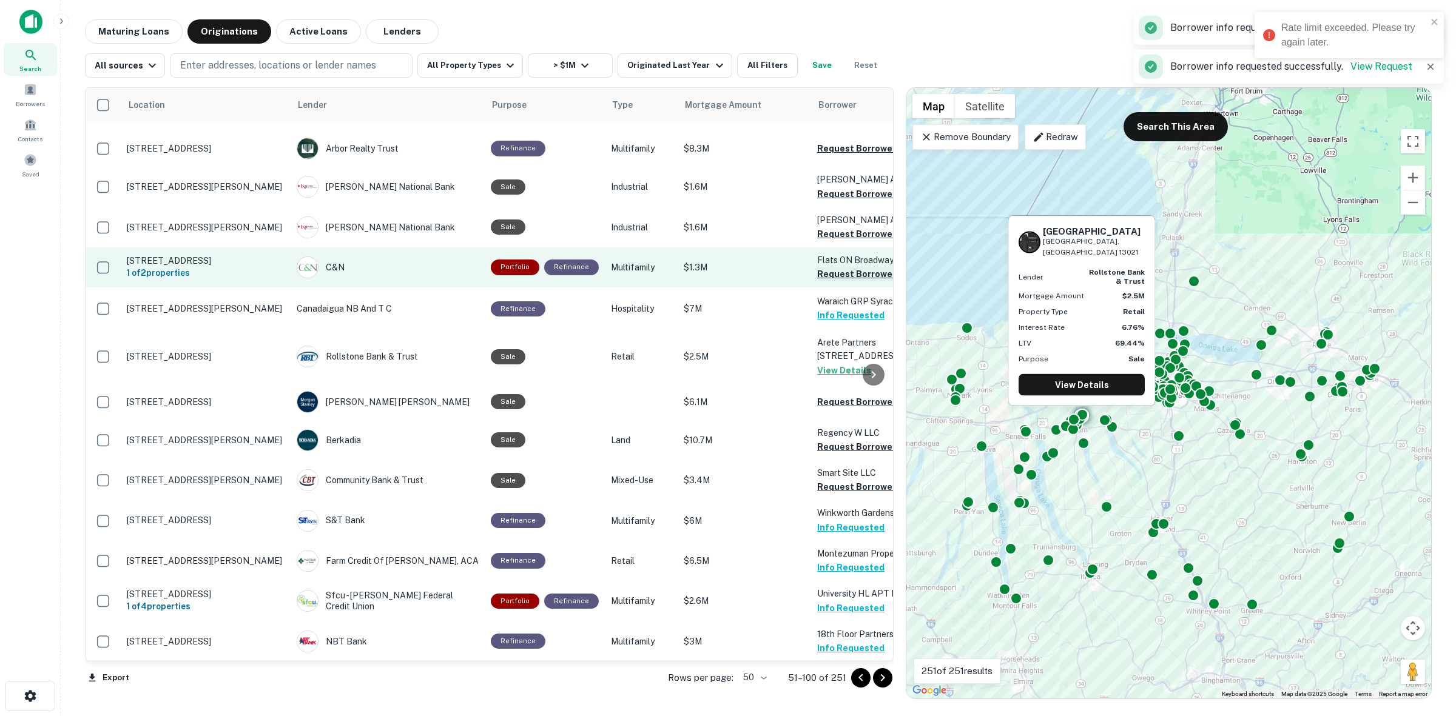
scroll to position [770, 0]
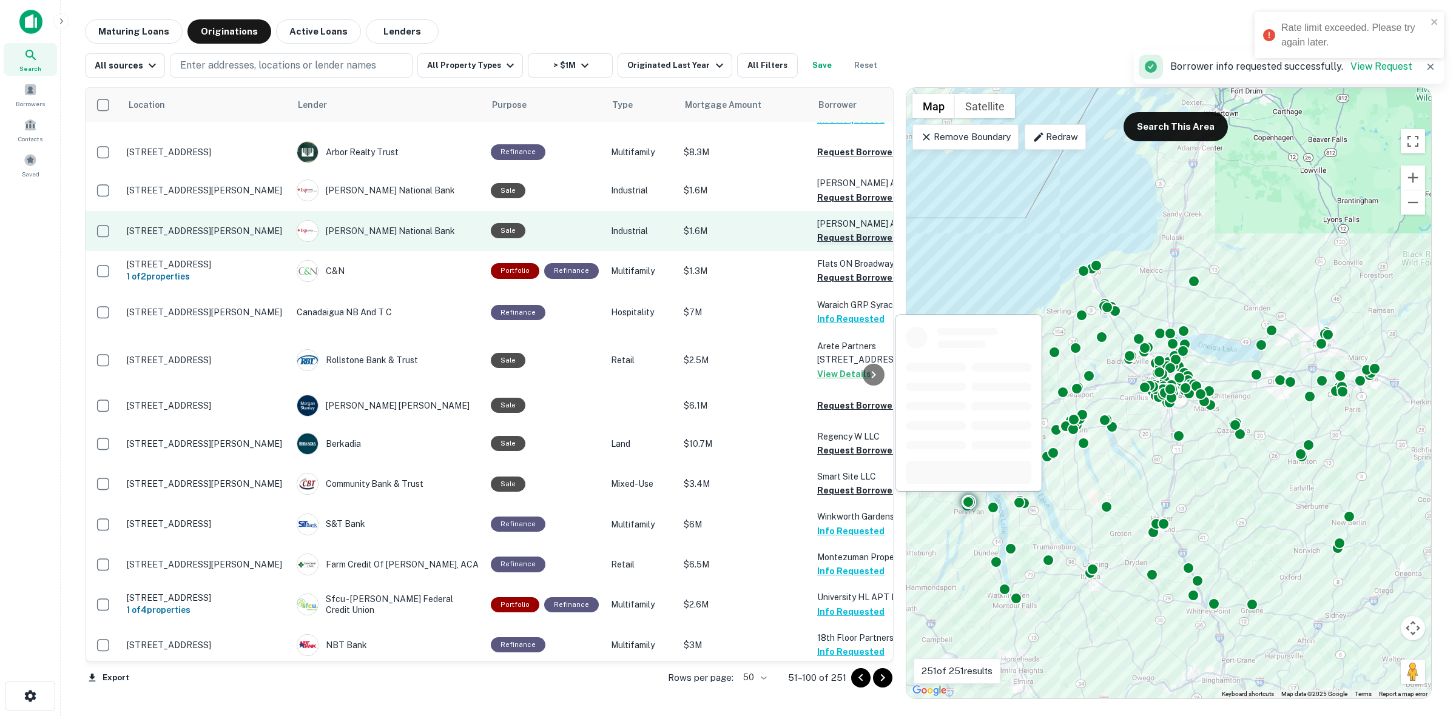
click at [826, 230] on button "Request Borrower Info" at bounding box center [866, 237] width 98 height 15
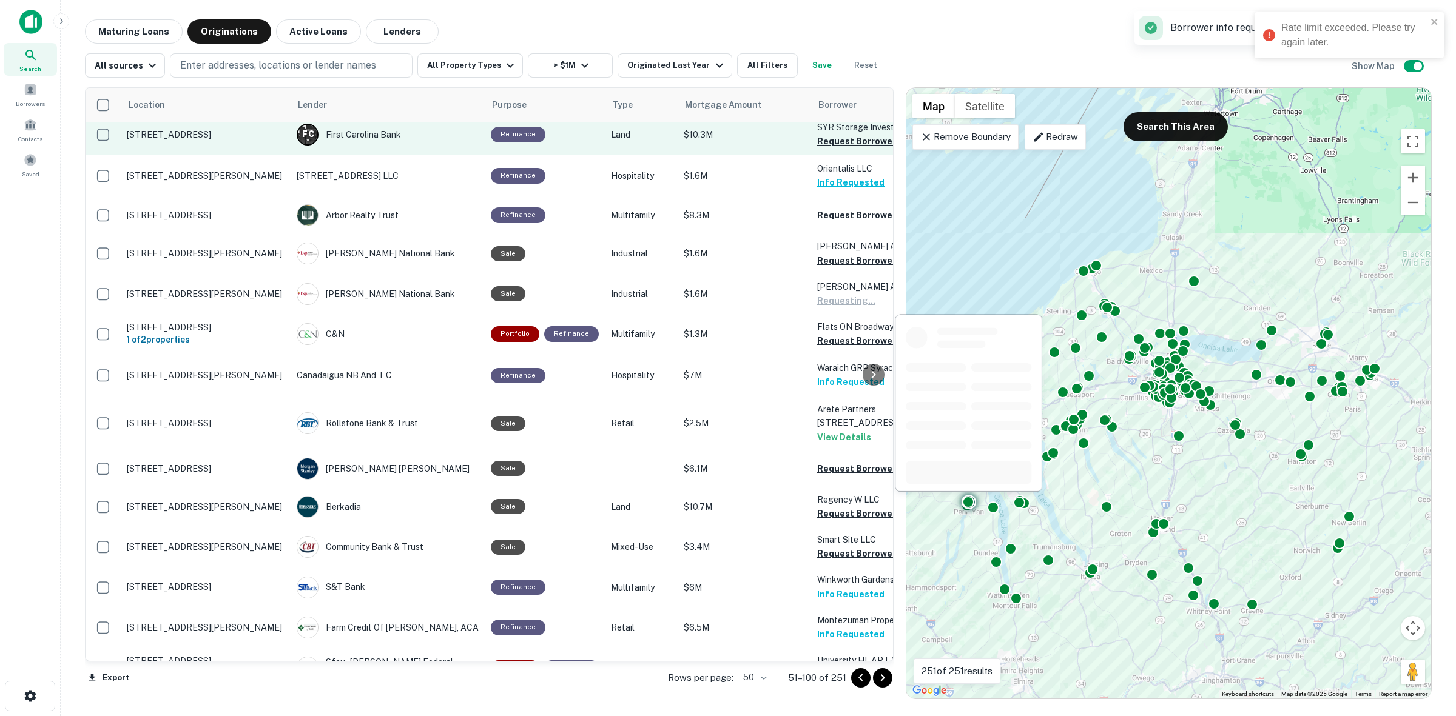
scroll to position [619, 0]
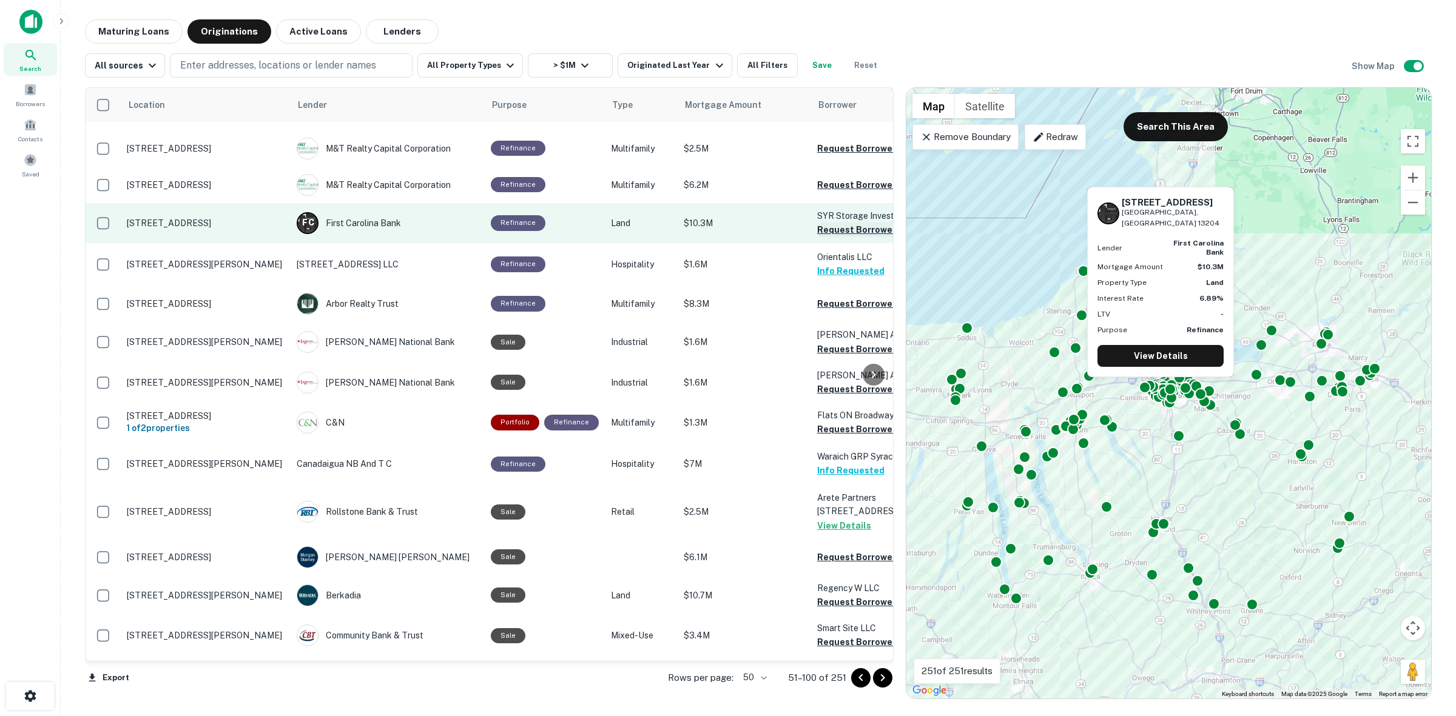
click at [822, 223] on button "Request Borrower Info" at bounding box center [866, 230] width 98 height 15
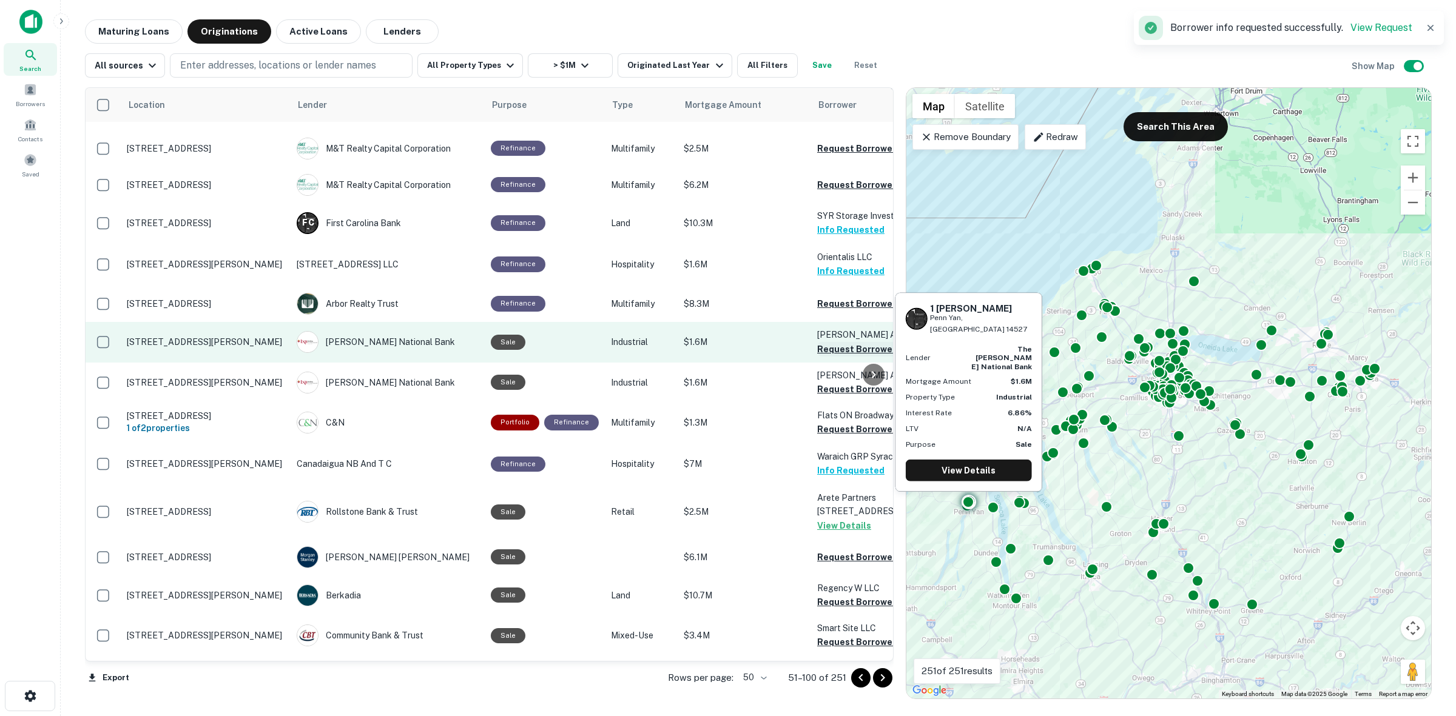
click at [842, 342] on button "Request Borrower Info" at bounding box center [866, 349] width 98 height 15
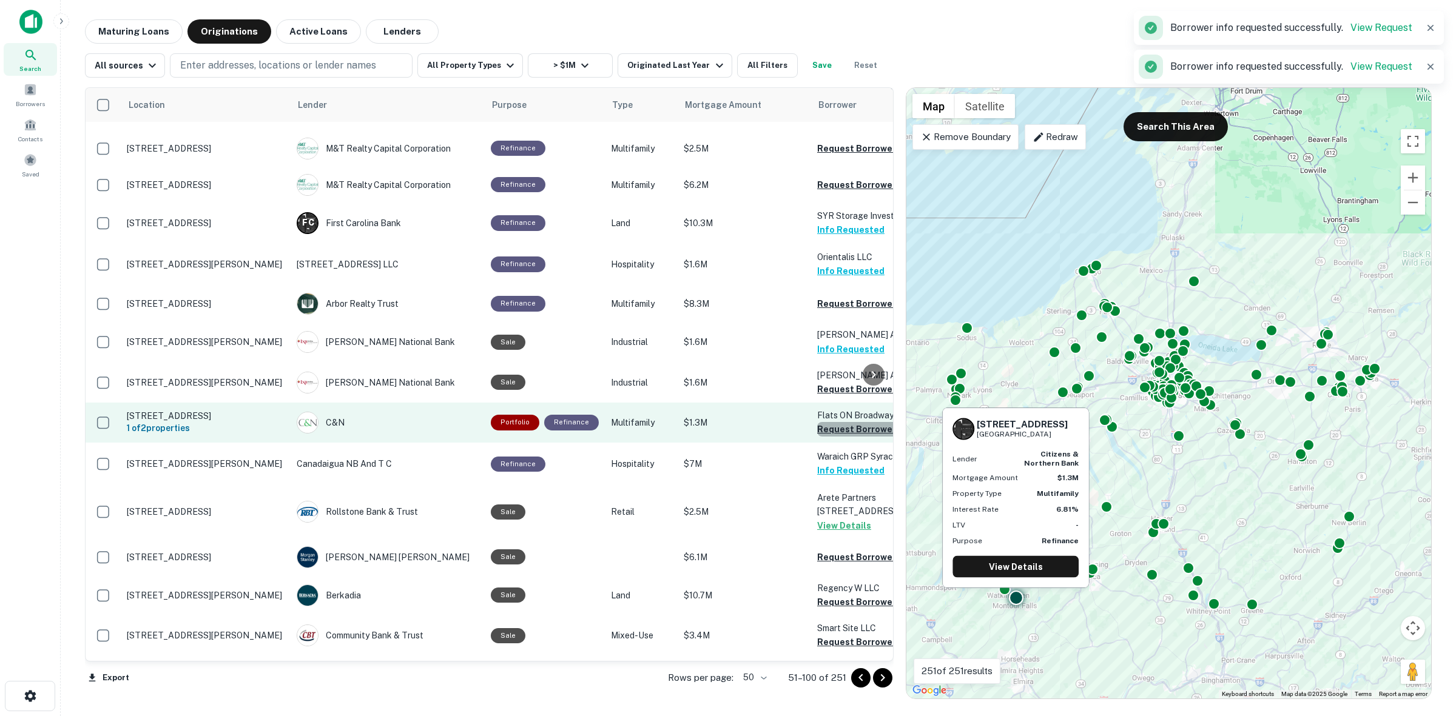
click at [844, 422] on button "Request Borrower Info" at bounding box center [866, 429] width 98 height 15
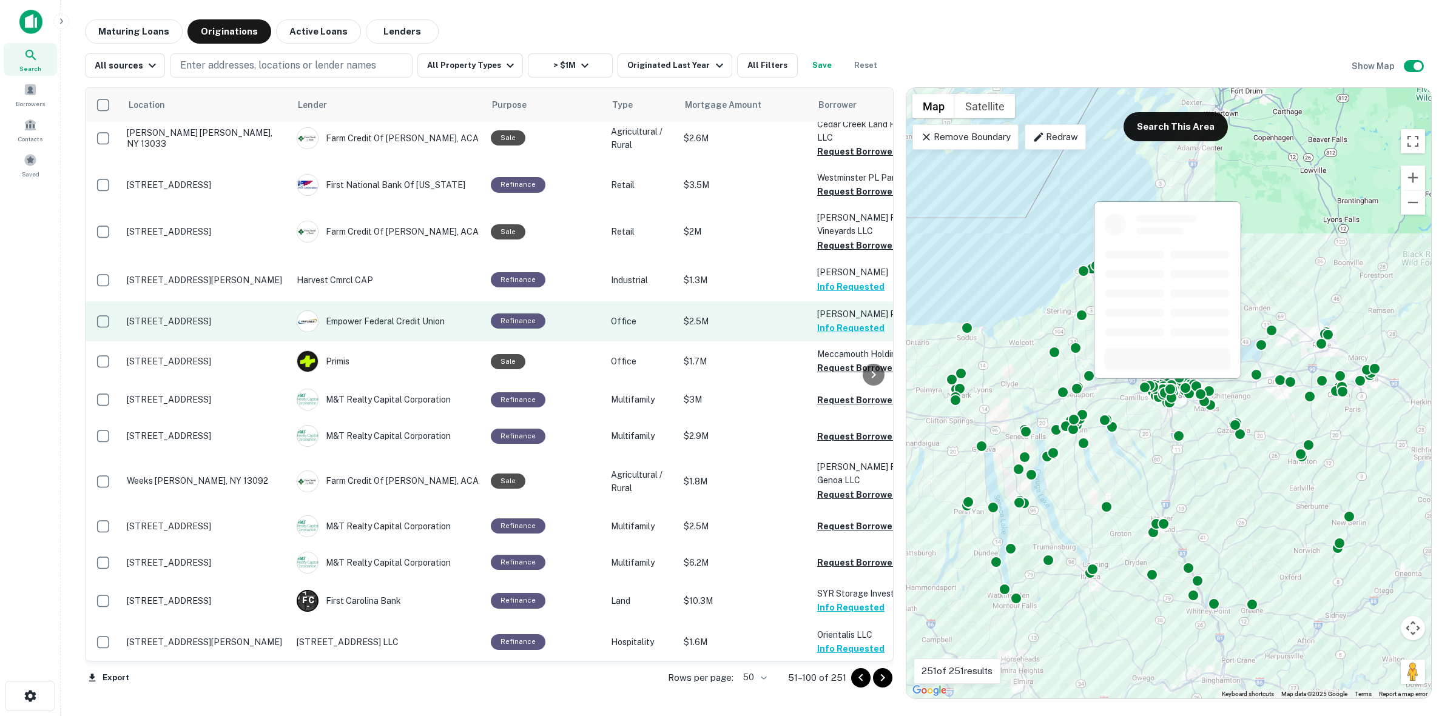
scroll to position [240, 0]
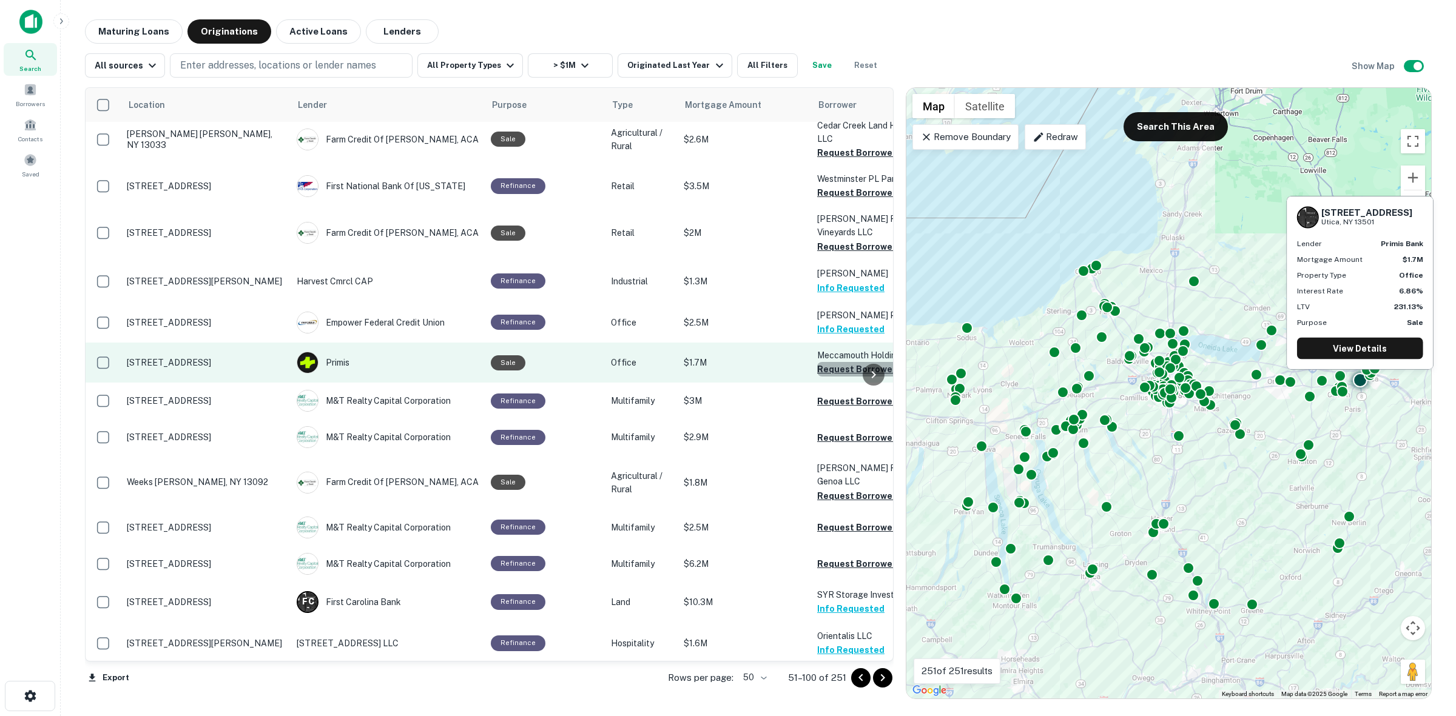
click at [834, 362] on button "Request Borrower Info" at bounding box center [866, 369] width 98 height 15
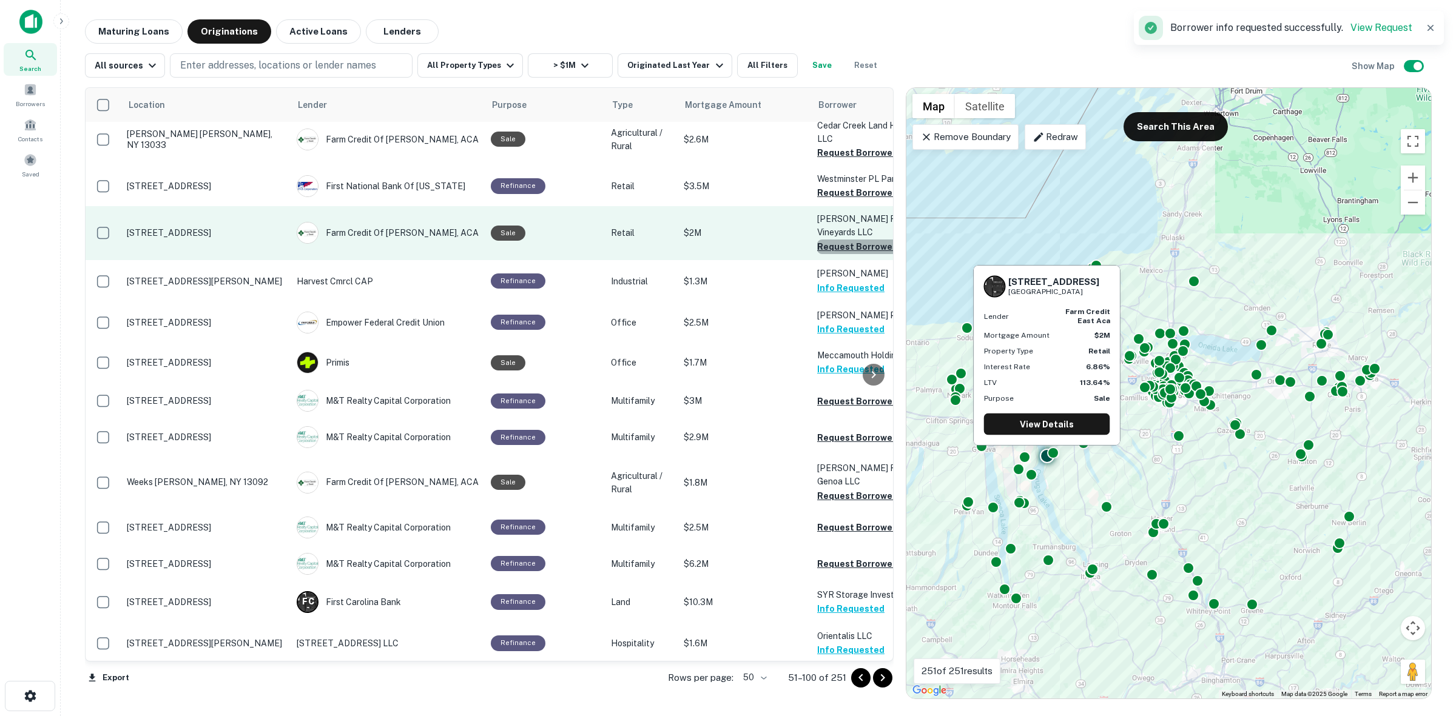
click at [850, 240] on button "Request Borrower Info" at bounding box center [866, 247] width 98 height 15
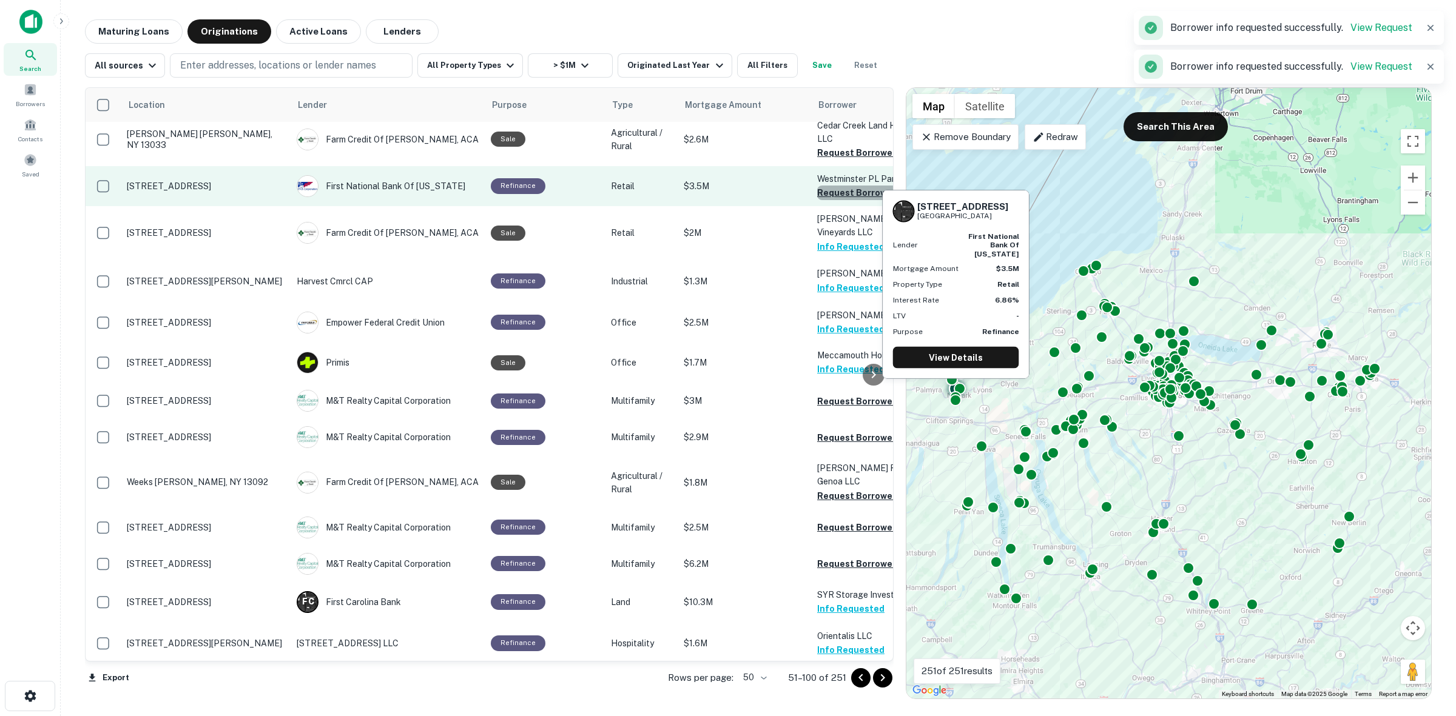
click at [842, 186] on button "Request Borrower Info" at bounding box center [866, 193] width 98 height 15
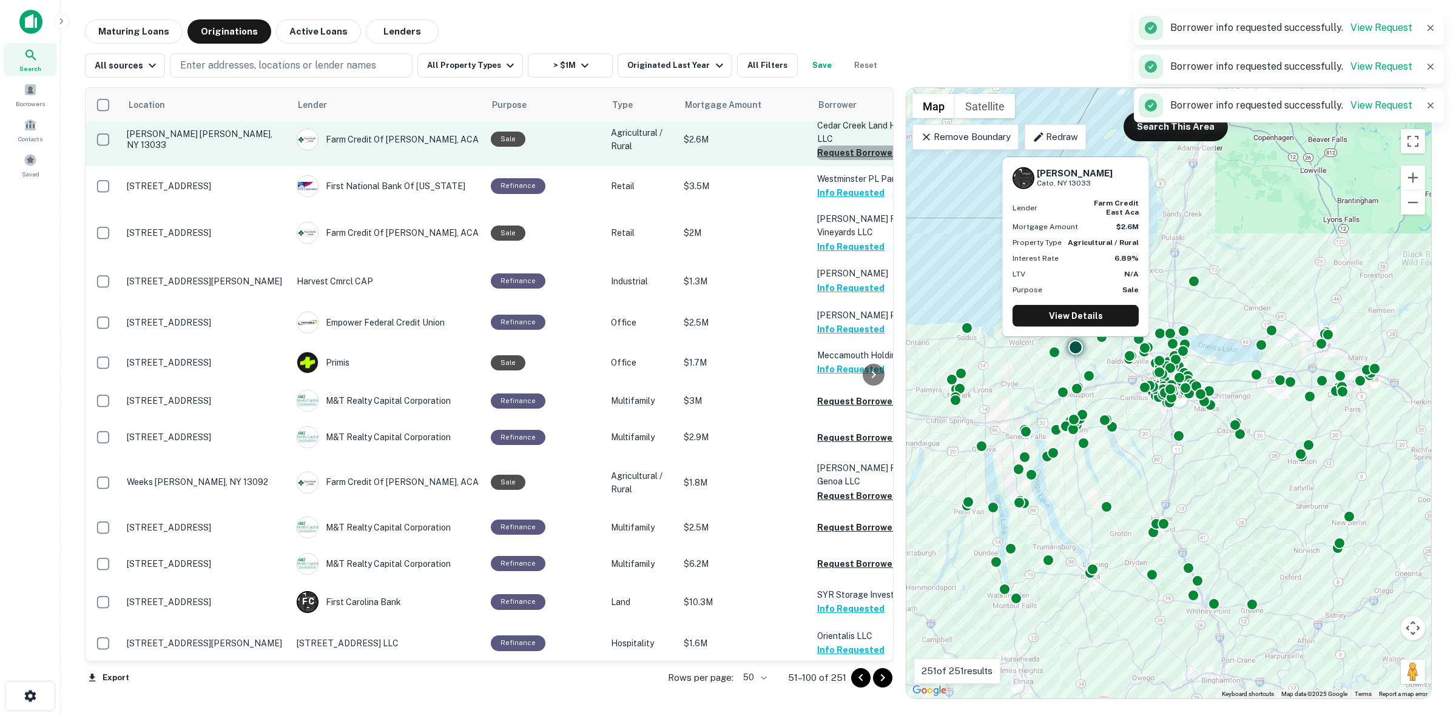
click at [855, 146] on button "Request Borrower Info" at bounding box center [866, 153] width 98 height 15
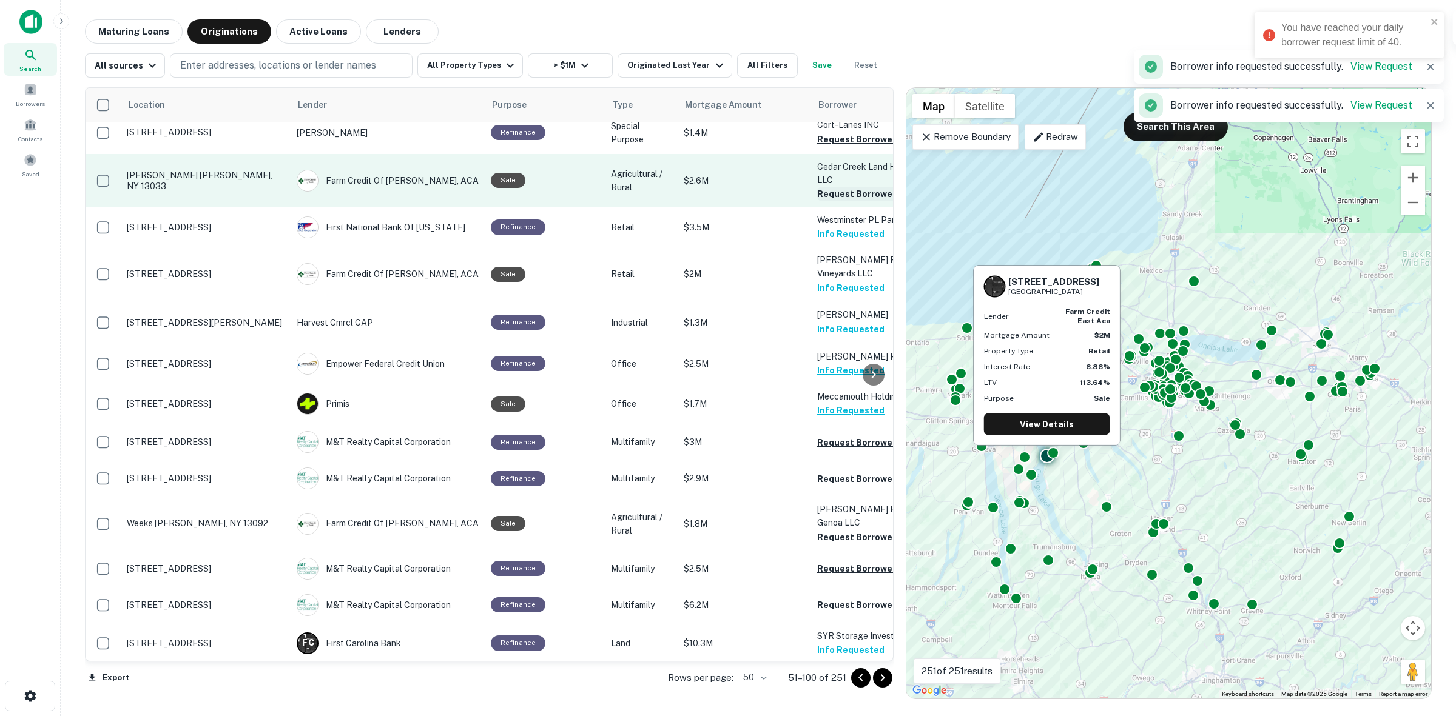
scroll to position [164, 0]
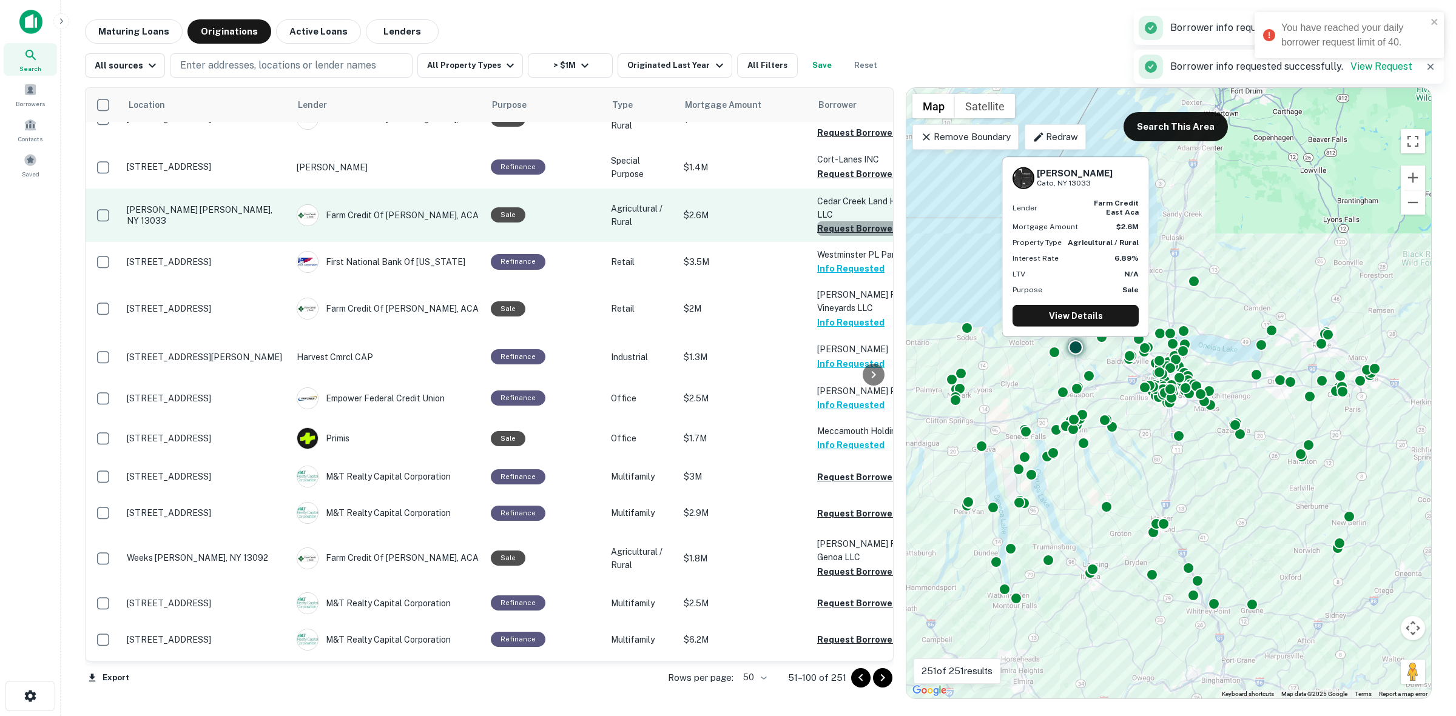
click at [860, 221] on button "Request Borrower Info" at bounding box center [866, 228] width 98 height 15
click at [839, 221] on button "Request Borrower Info" at bounding box center [866, 228] width 98 height 15
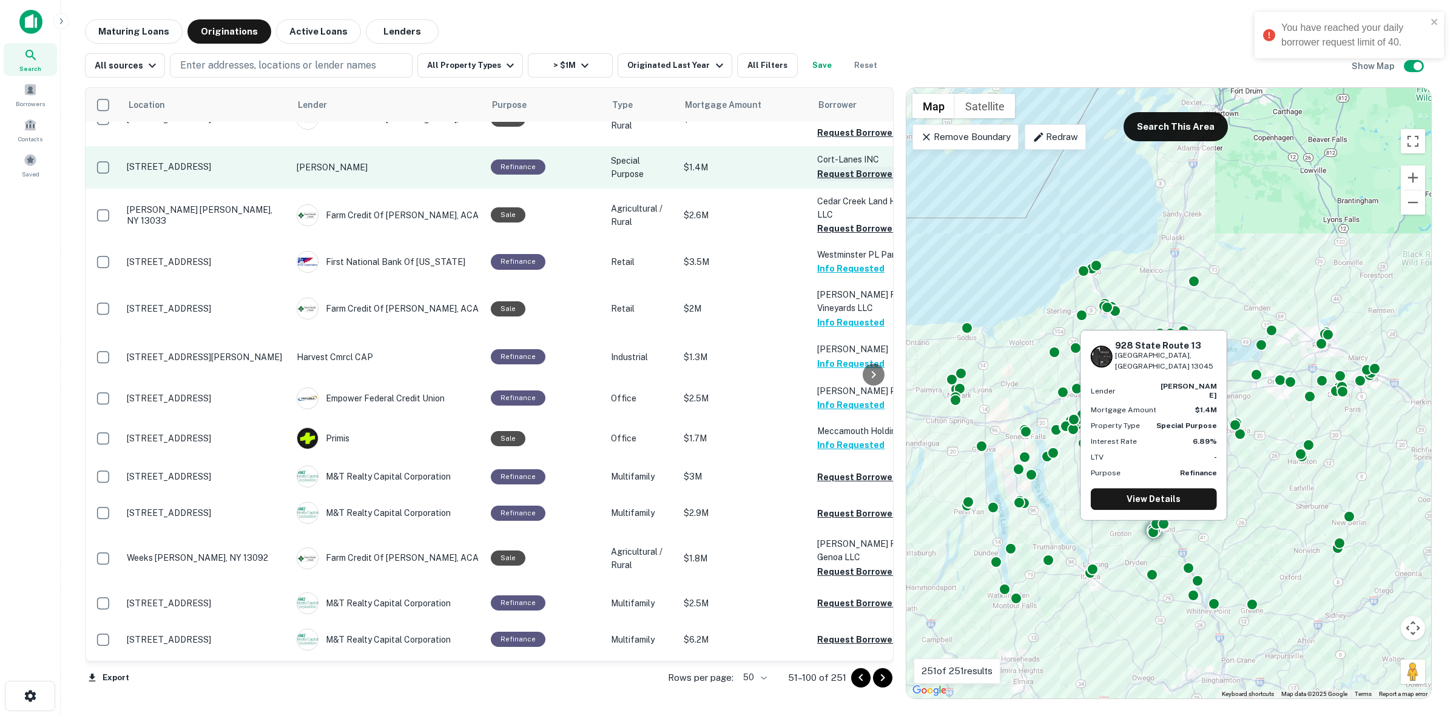
click at [835, 167] on button "Request Borrower Info" at bounding box center [866, 174] width 98 height 15
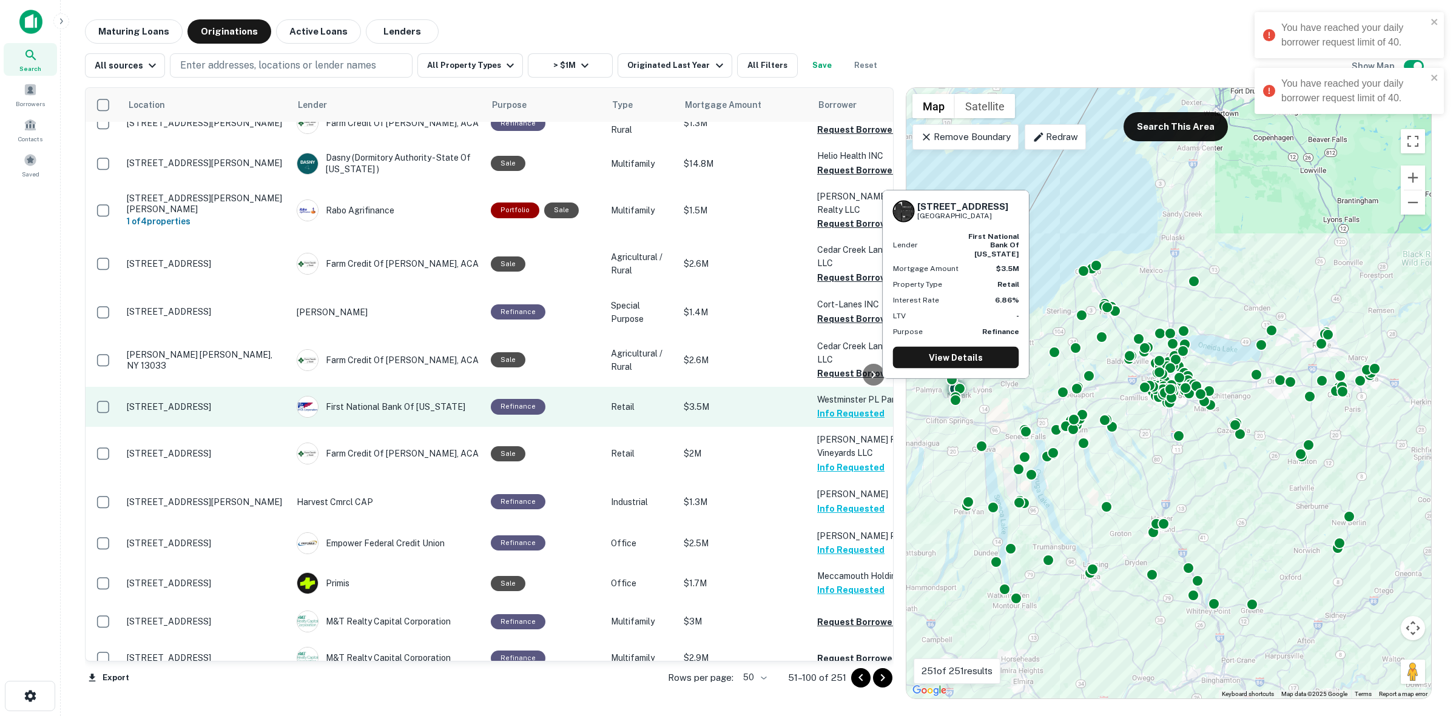
scroll to position [12, 0]
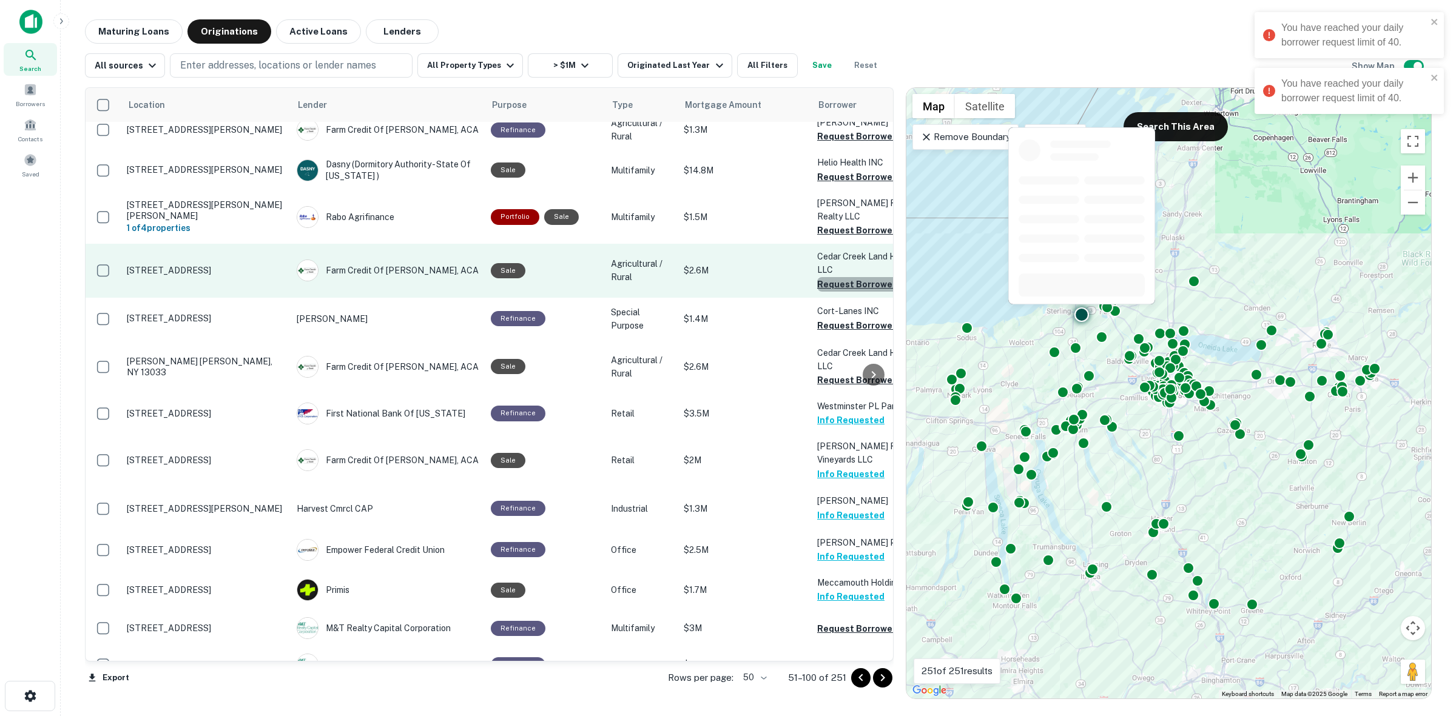
click at [842, 277] on button "Request Borrower Info" at bounding box center [866, 284] width 98 height 15
